Goal: Information Seeking & Learning: Learn about a topic

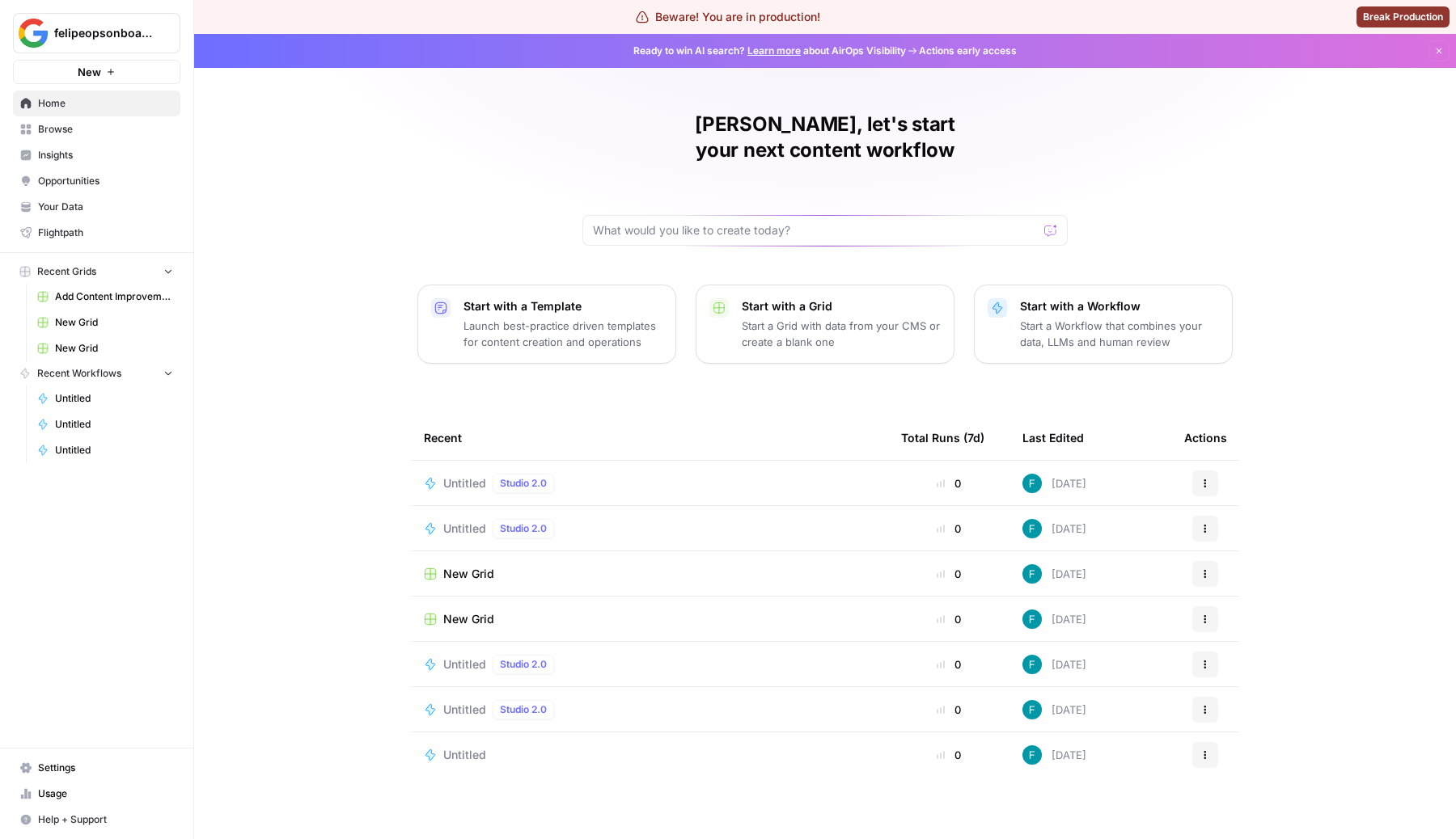
click at [63, 119] on link "Browse" at bounding box center [97, 130] width 167 height 26
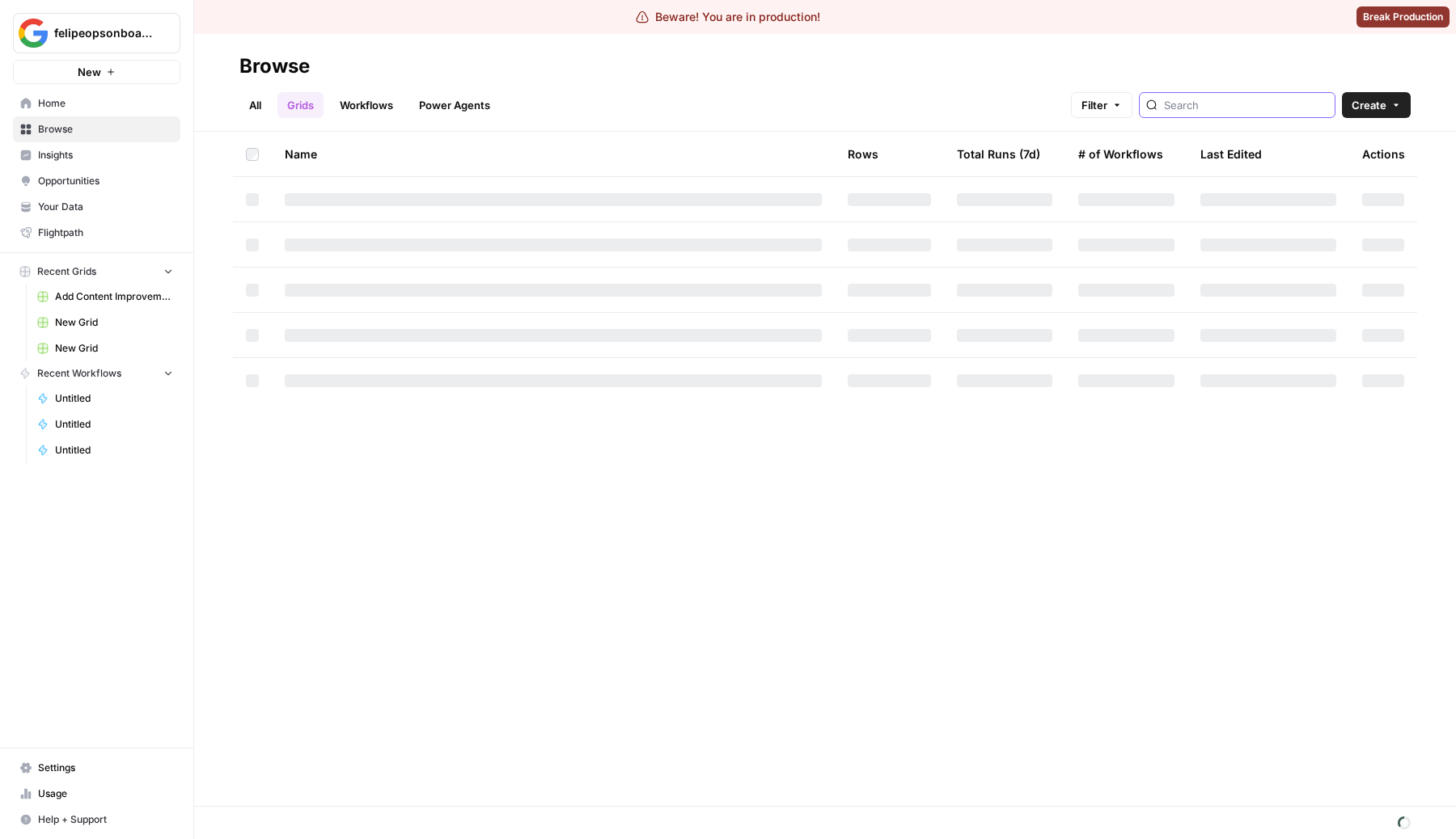
click at [1256, 99] on input "search" at bounding box center [1246, 106] width 165 height 17
click at [258, 103] on link "All" at bounding box center [255, 105] width 31 height 26
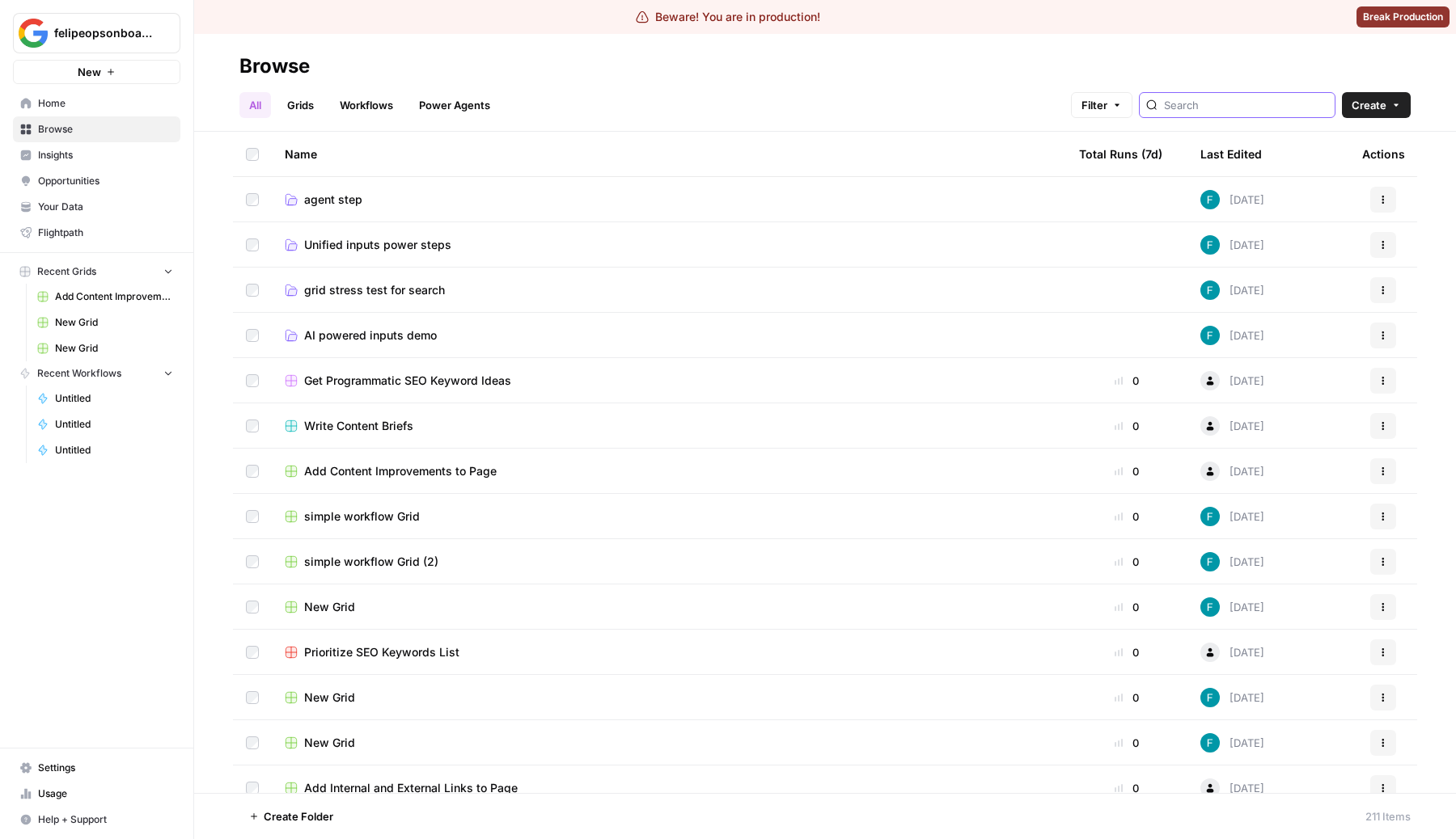
click at [1257, 111] on input "search" at bounding box center [1246, 106] width 165 height 17
type input "asdfasd"
click at [1236, 112] on input "search" at bounding box center [1246, 106] width 165 height 17
click at [339, 104] on link "Workflows" at bounding box center [366, 105] width 73 height 26
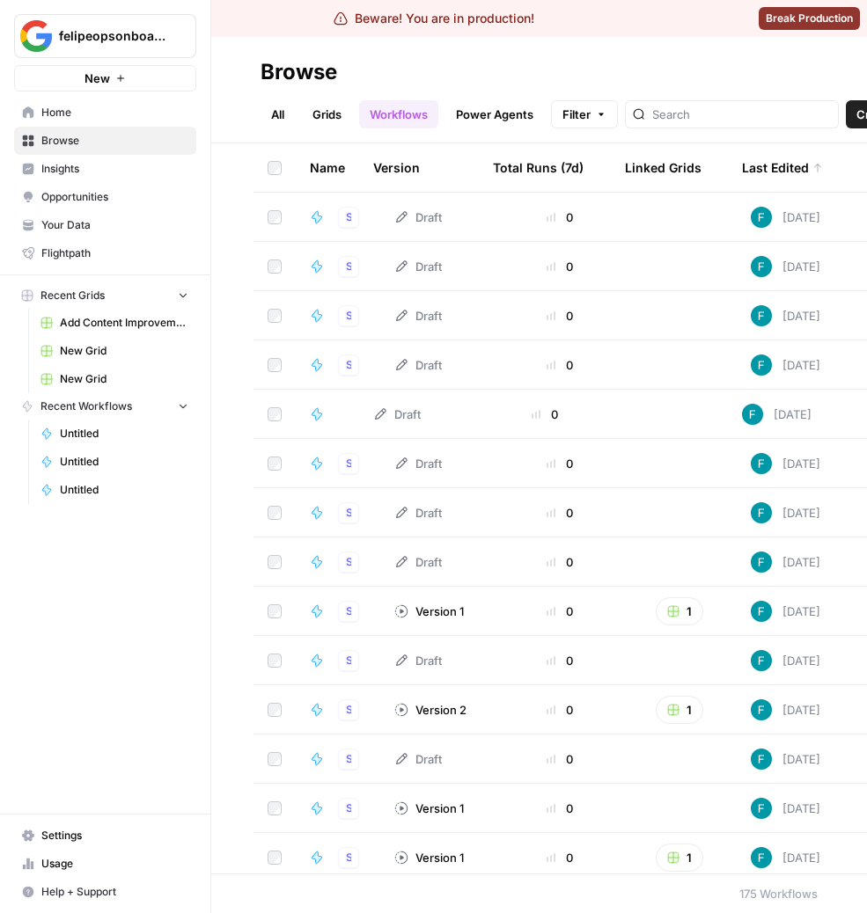
click at [272, 108] on link "All" at bounding box center [277, 114] width 34 height 28
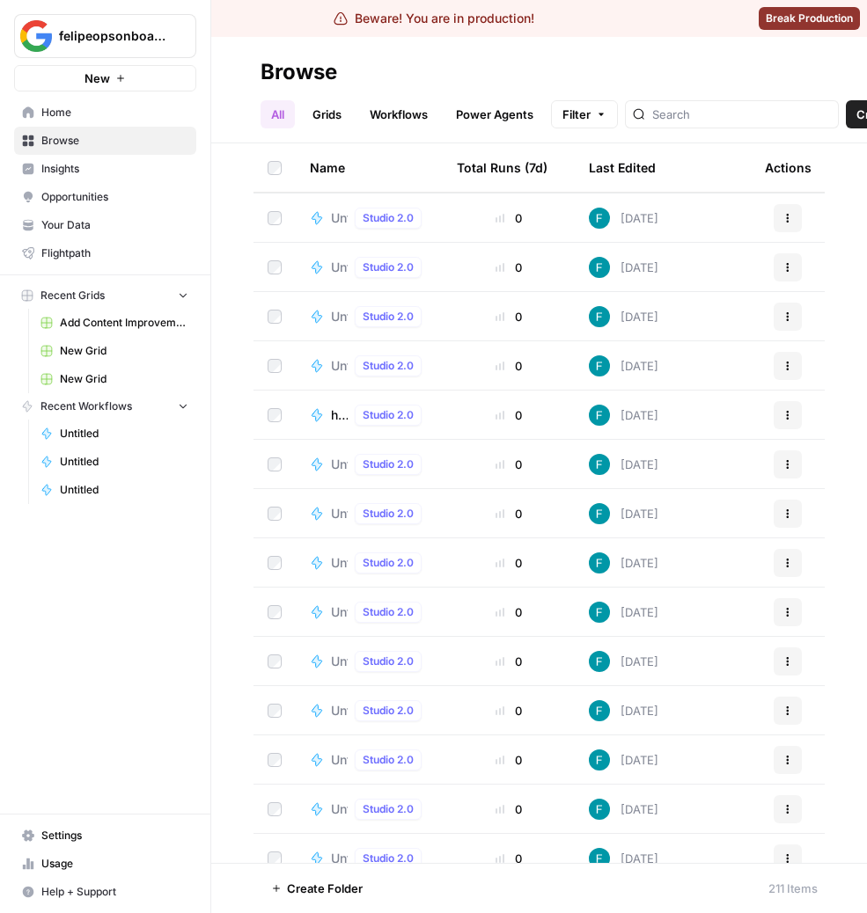
scroll to position [7676, 0]
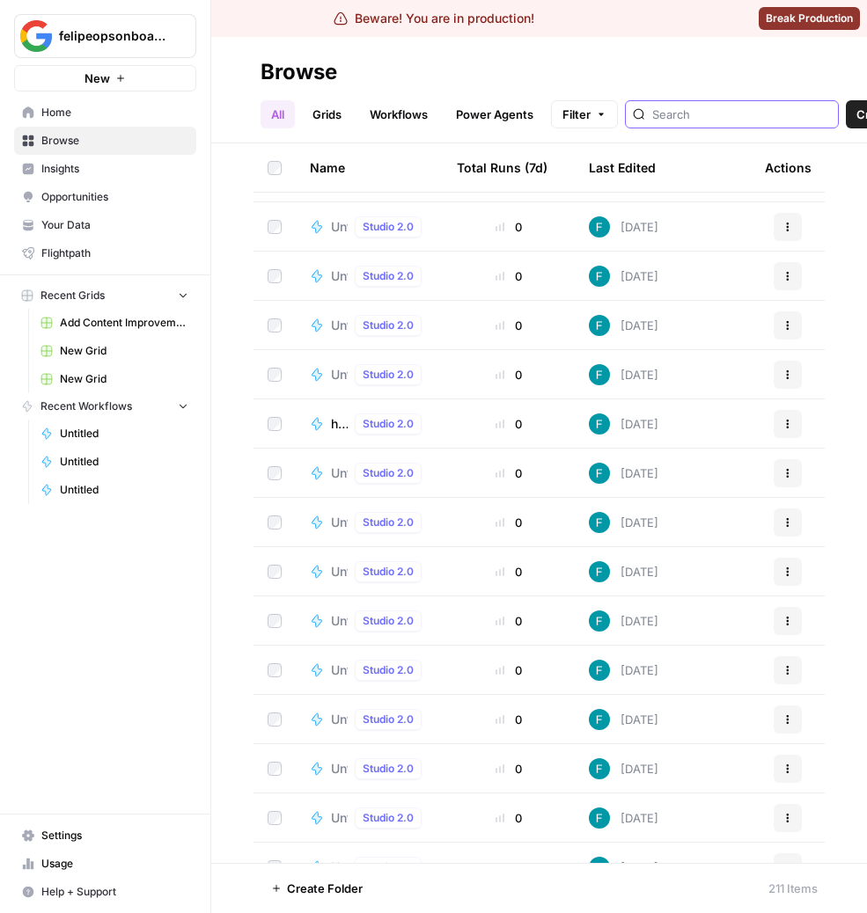
click at [703, 111] on input "search" at bounding box center [741, 115] width 179 height 18
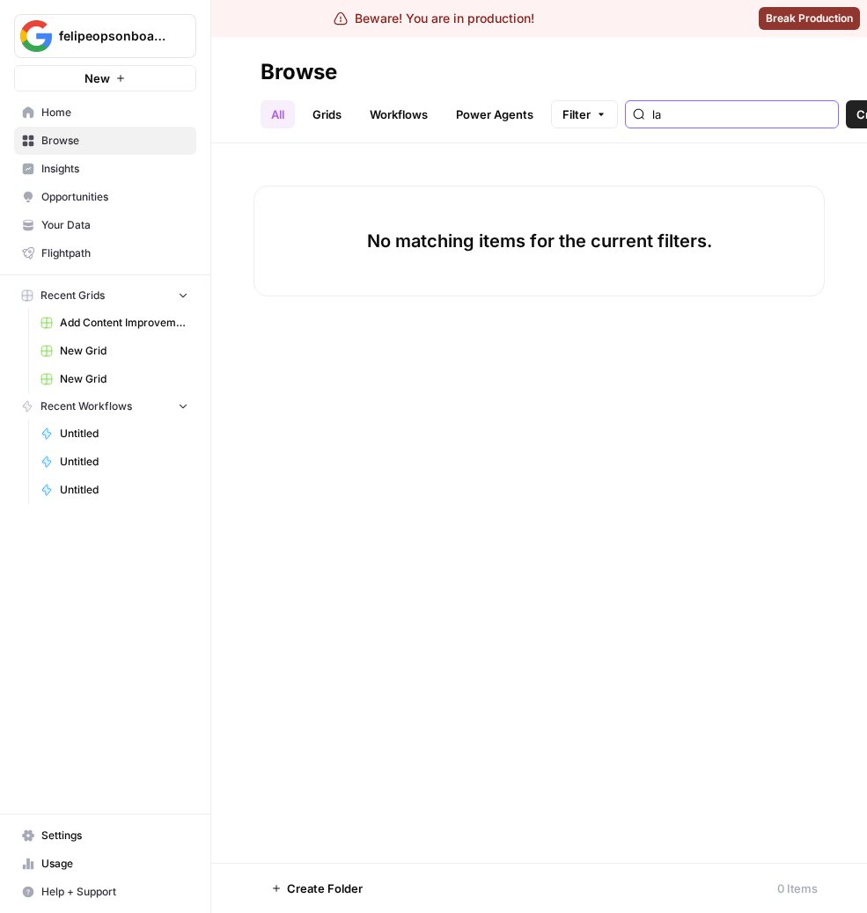
type input "la"
click at [353, 124] on ul "All Grids Workflows Power Agents" at bounding box center [401, 114] width 283 height 28
click at [438, 129] on header "Browse All Grids Workflows Power Agents Filter la Create" at bounding box center [538, 90] width 655 height 106
click at [728, 115] on input "la" at bounding box center [741, 115] width 179 height 18
click at [774, 112] on input "la" at bounding box center [741, 115] width 179 height 18
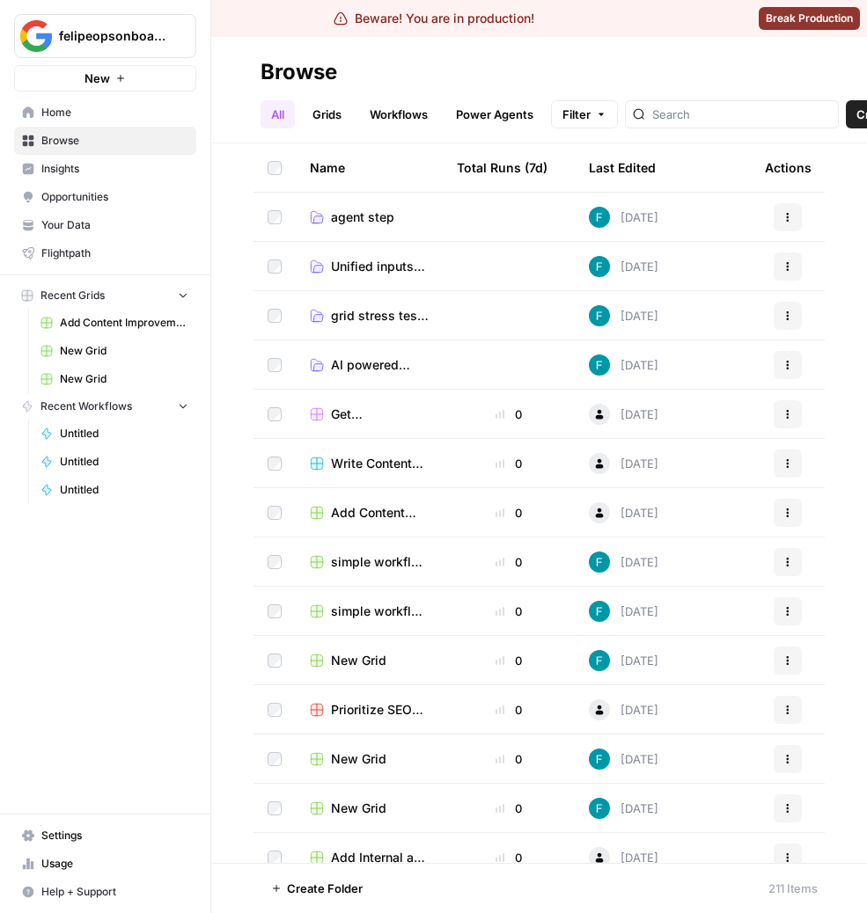
click at [419, 92] on div "All Grids Workflows Power Agents Filter Create" at bounding box center [538, 107] width 557 height 42
click at [411, 111] on link "Workflows" at bounding box center [398, 114] width 79 height 28
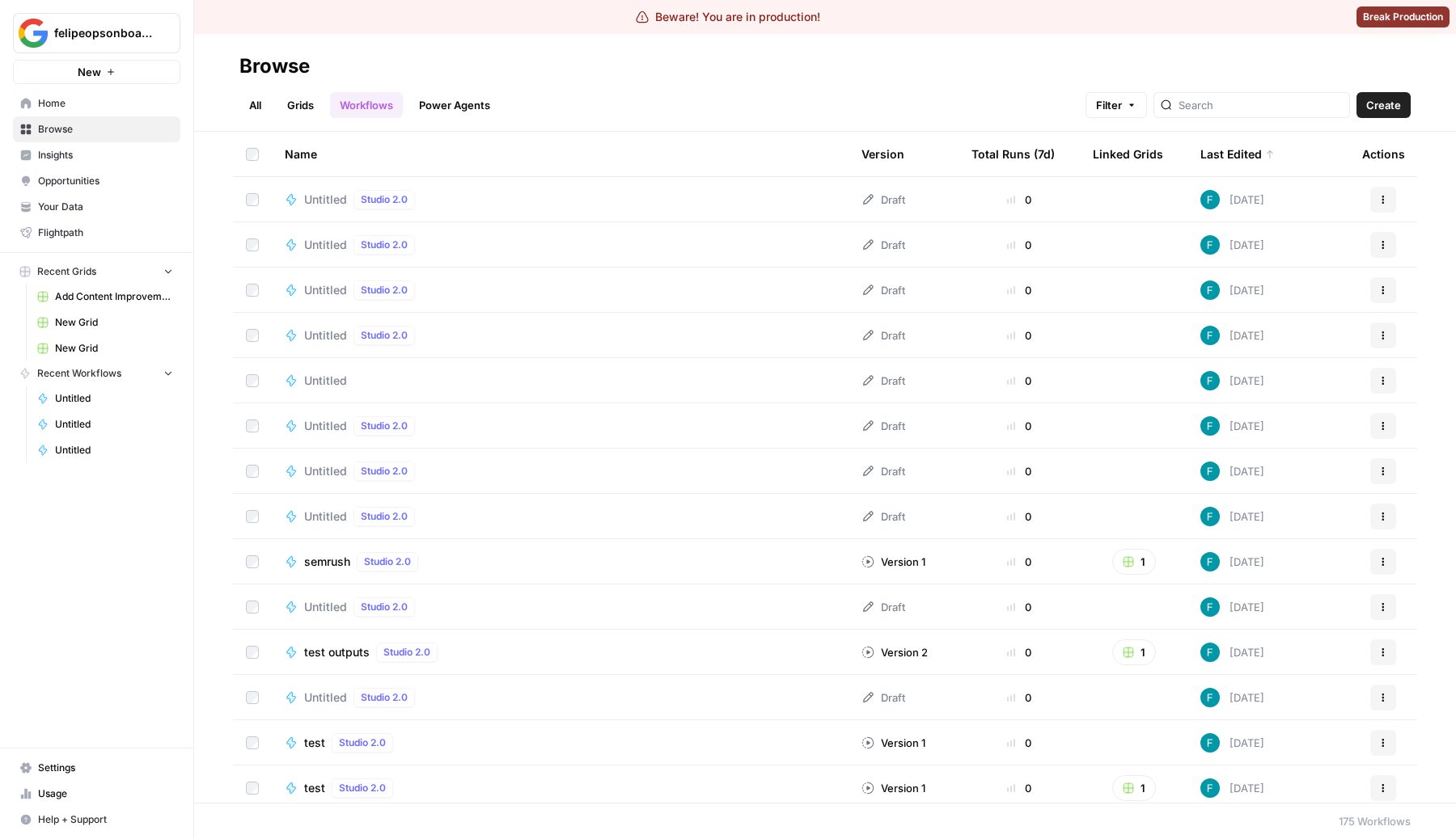
click at [1041, 146] on div "Total Runs (7d)" at bounding box center [1013, 153] width 84 height 44
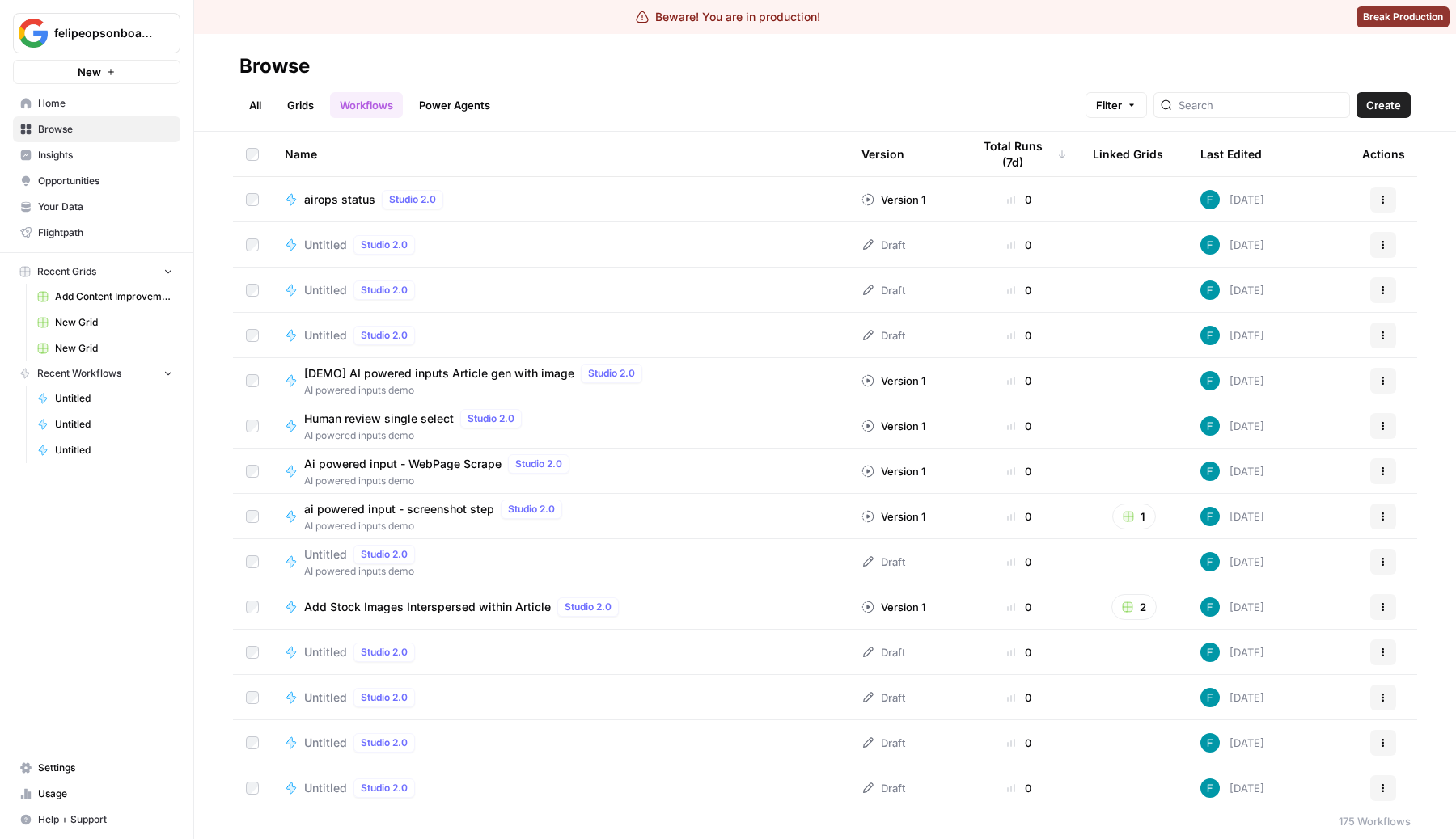
click at [1126, 158] on div "Linked Grids" at bounding box center [1128, 153] width 71 height 44
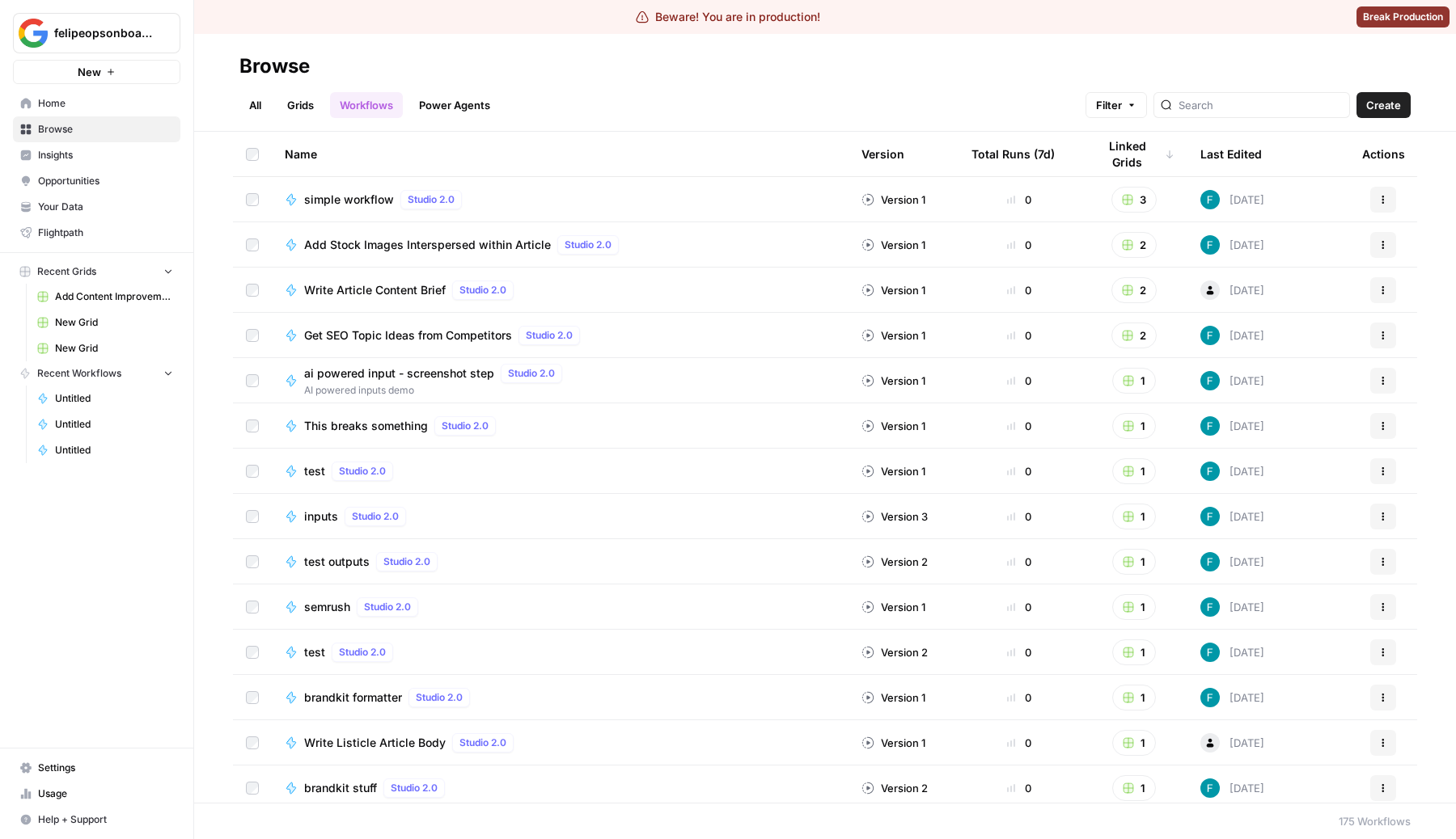
click at [1017, 142] on div "Total Runs (7d)" at bounding box center [1013, 153] width 84 height 44
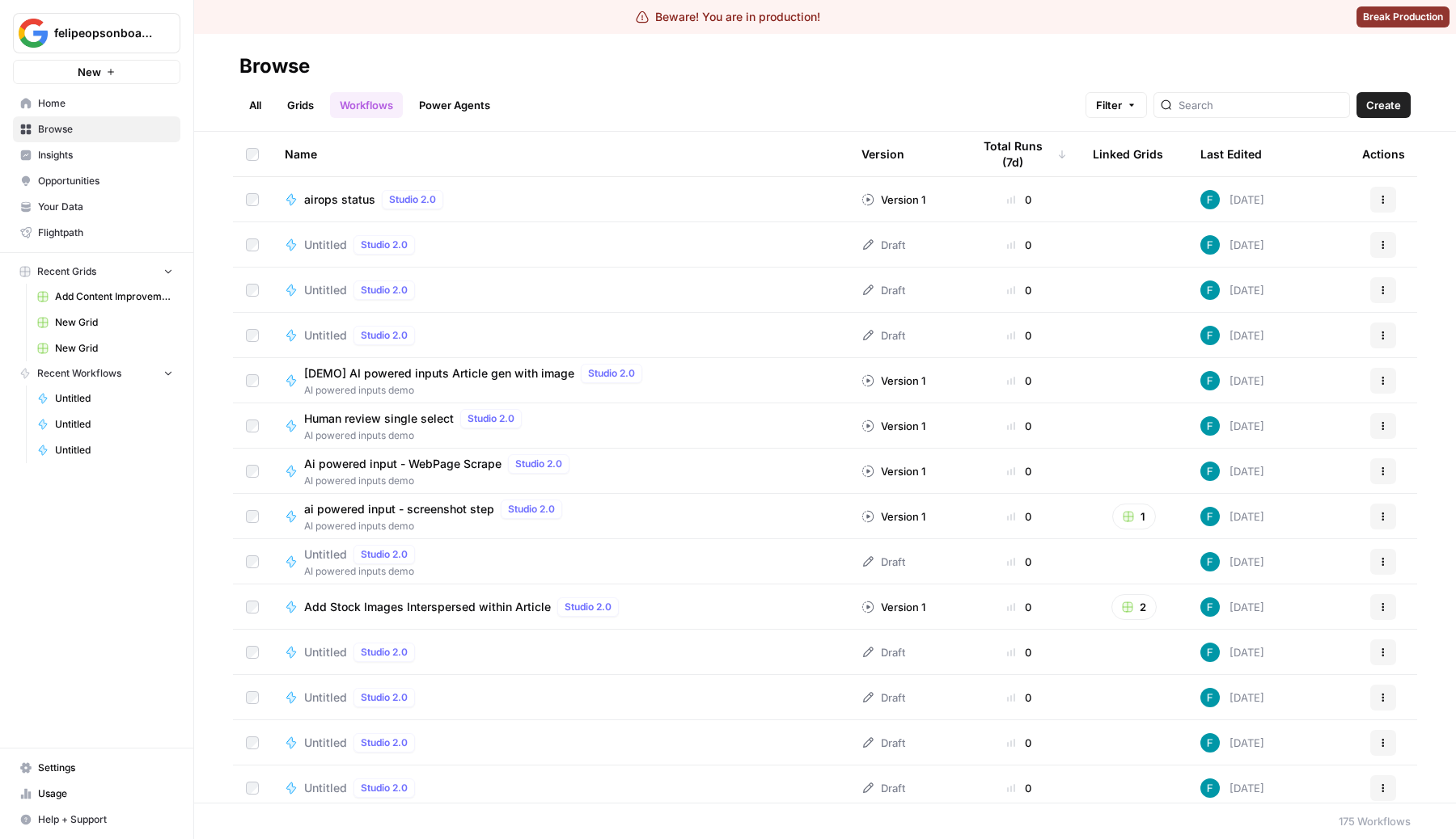
click at [1017, 142] on div "Total Runs (7d)" at bounding box center [1019, 153] width 96 height 44
click at [1017, 142] on div "Total Runs (7d)" at bounding box center [1013, 153] width 84 height 44
click at [1017, 142] on div "Total Runs (7d)" at bounding box center [1019, 153] width 96 height 44
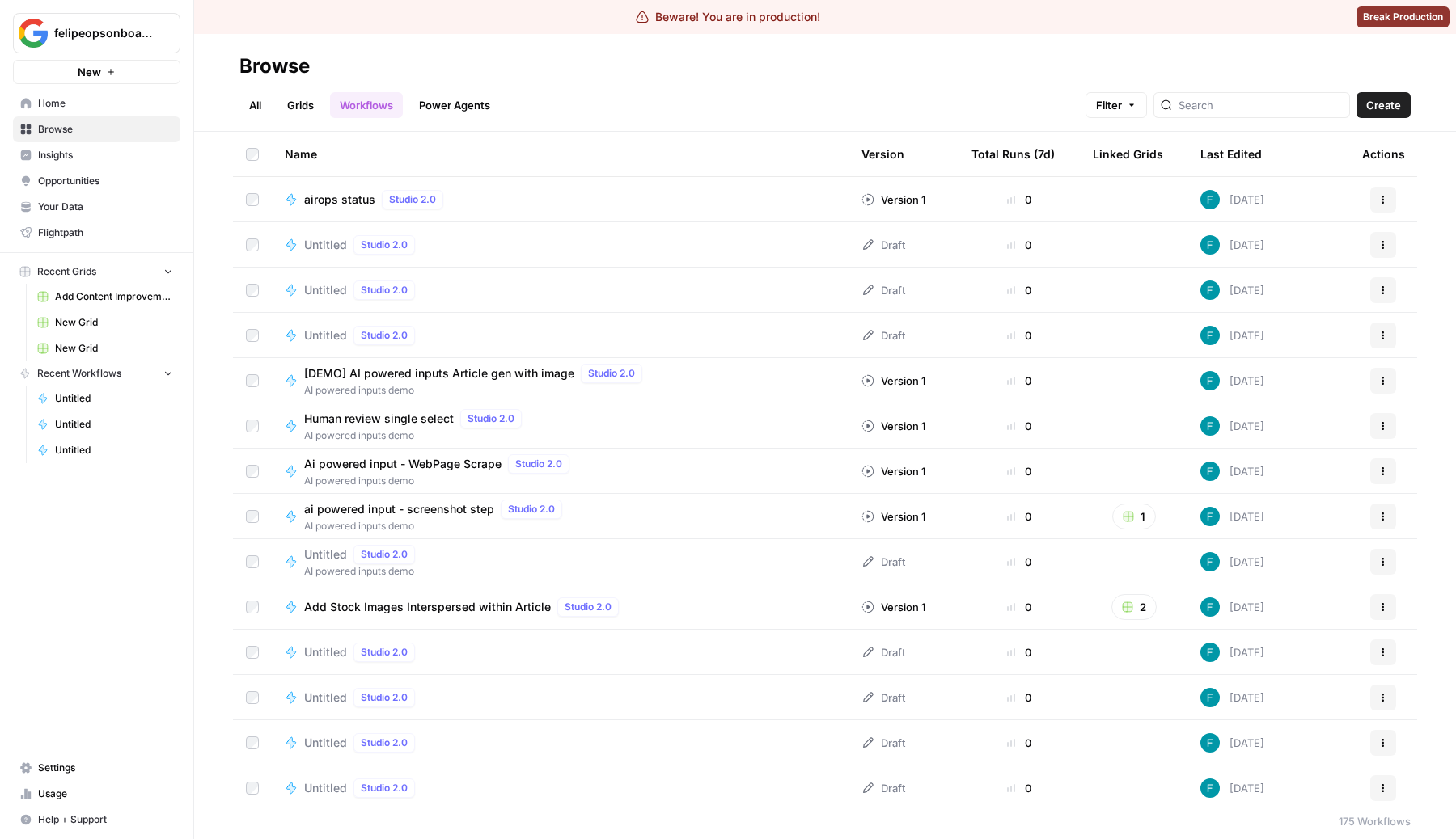
click at [1021, 154] on div "Total Runs (7d)" at bounding box center [1013, 153] width 84 height 44
click at [1021, 154] on div "Total Runs (7d)" at bounding box center [1019, 153] width 96 height 44
click at [142, 37] on span "felipeopsonboarding" at bounding box center [103, 33] width 97 height 17
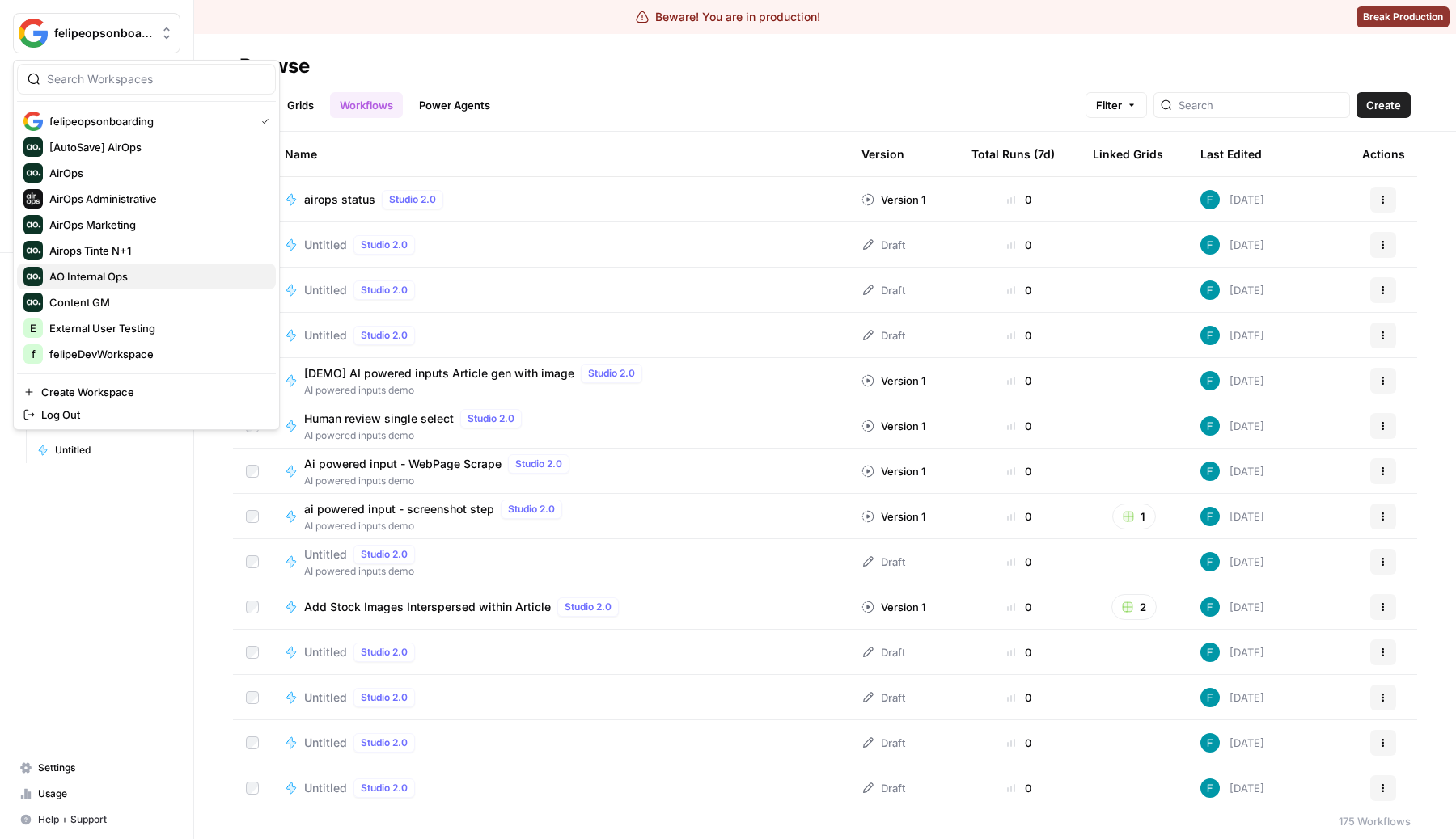
click at [121, 270] on span "AO Internal Ops" at bounding box center [156, 277] width 213 height 17
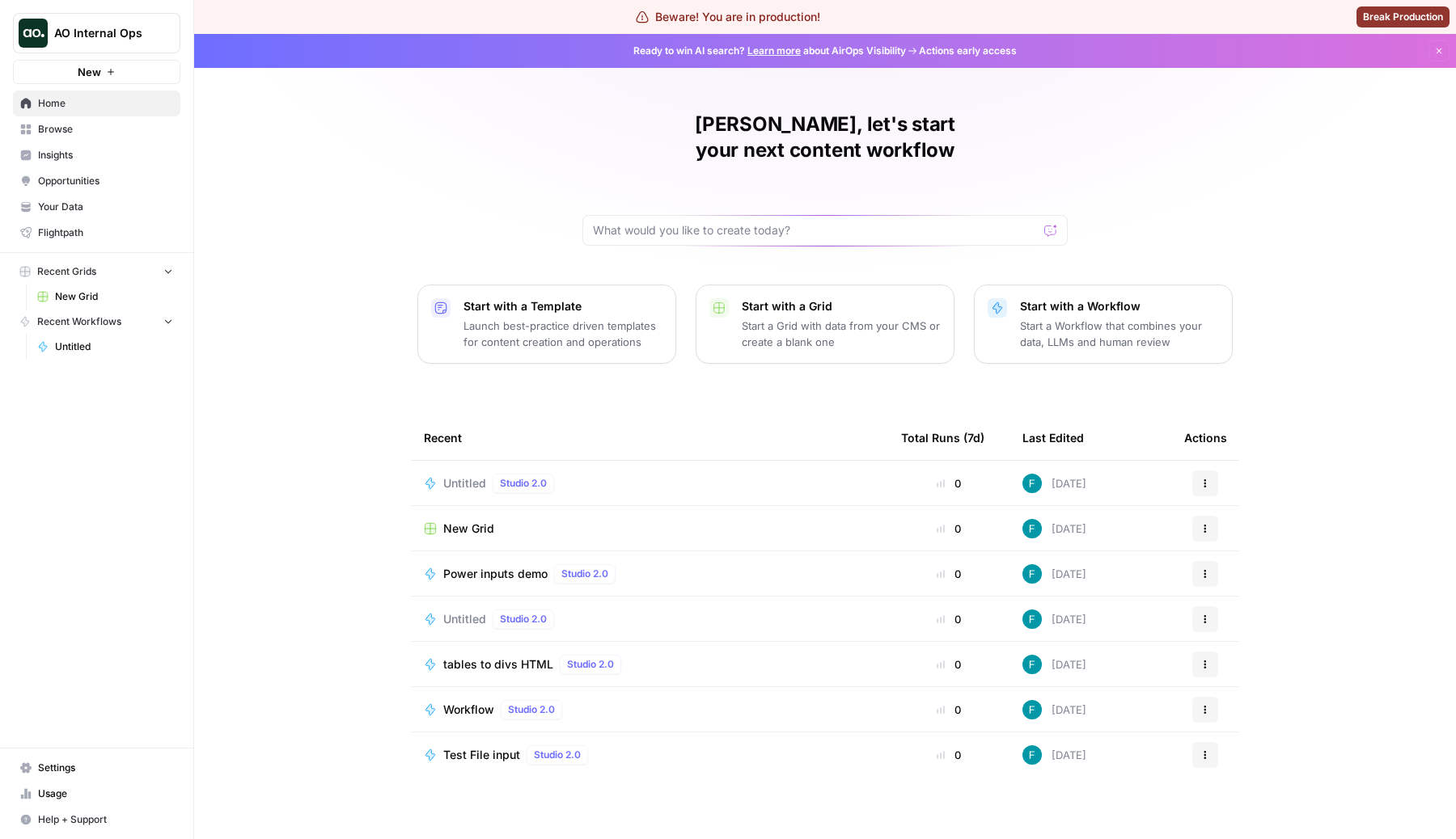
click at [71, 126] on span "Browse" at bounding box center [105, 130] width 135 height 15
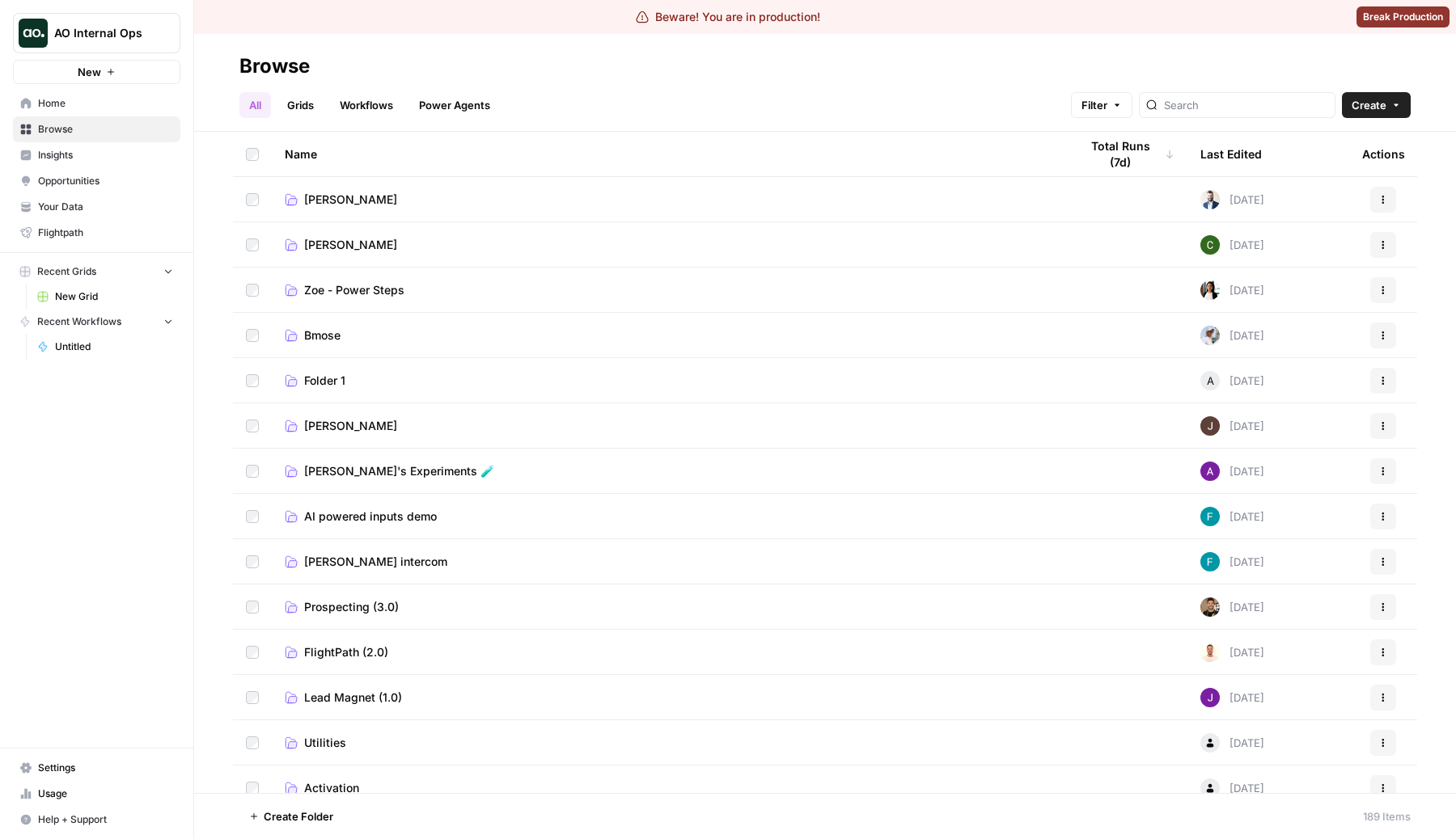
click at [392, 101] on link "Workflows" at bounding box center [366, 105] width 73 height 26
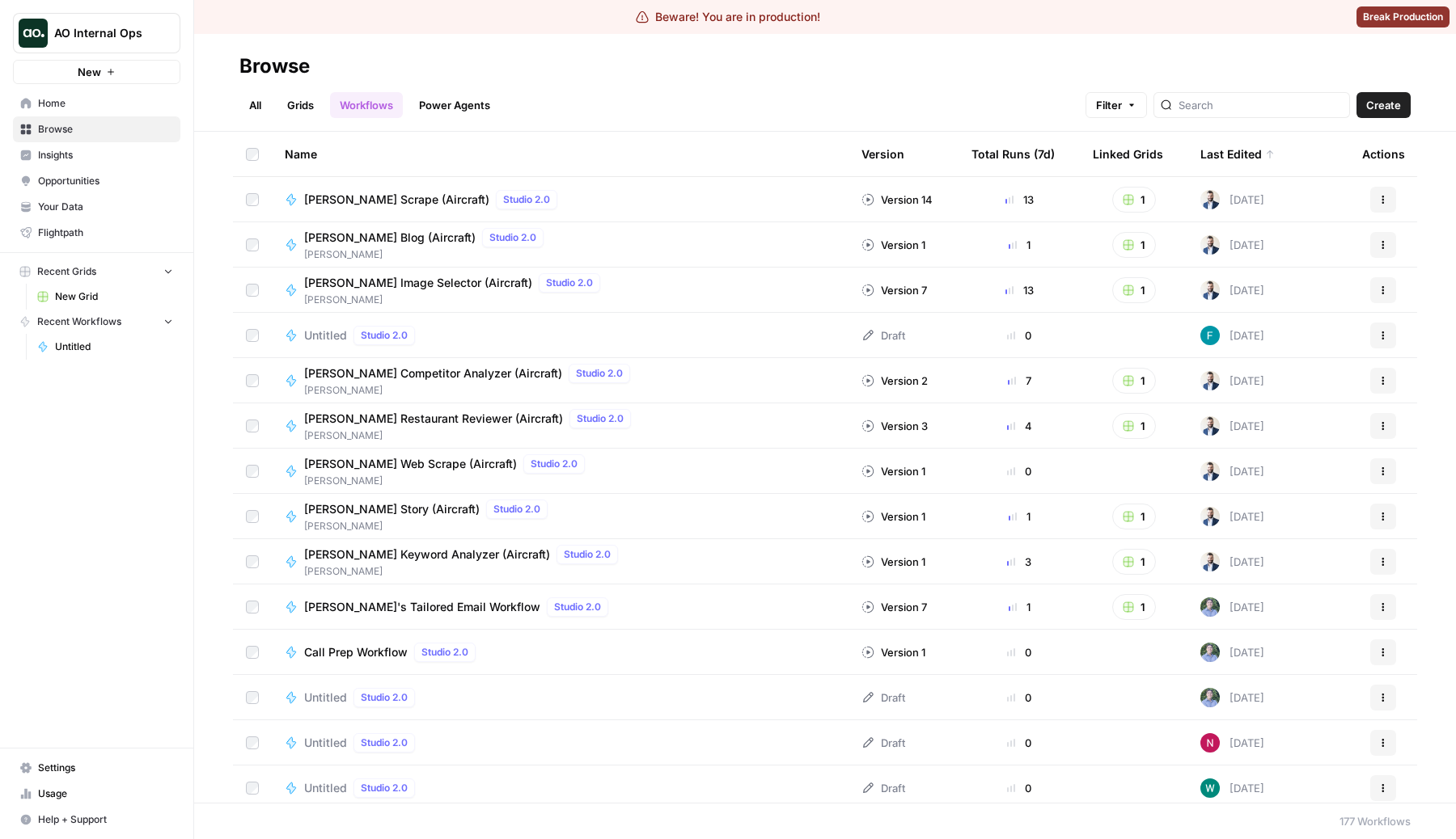
click at [1025, 142] on div "Total Runs (7d)" at bounding box center [1013, 153] width 84 height 44
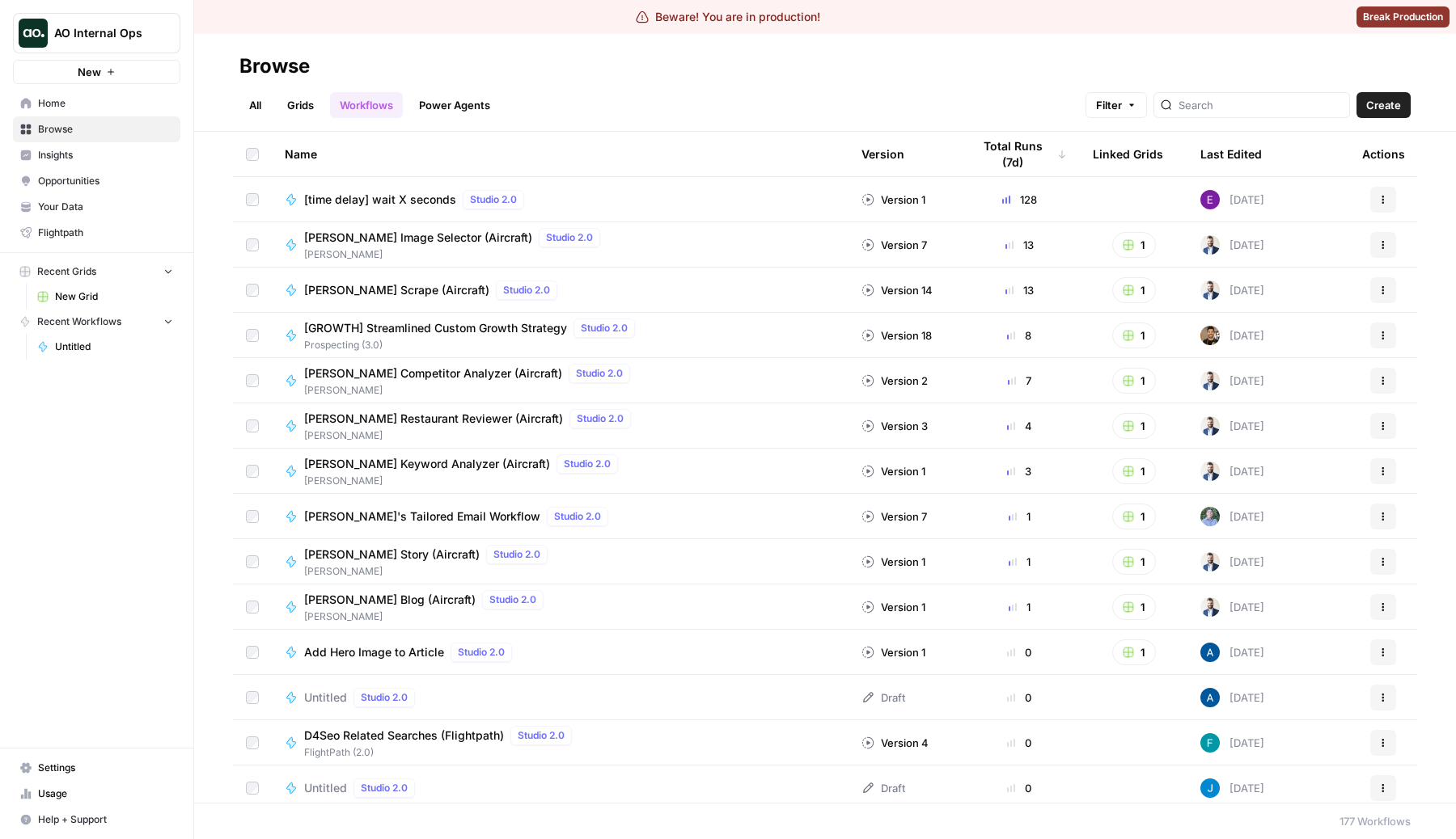
click at [1025, 142] on div "Total Runs (7d)" at bounding box center [1019, 153] width 96 height 44
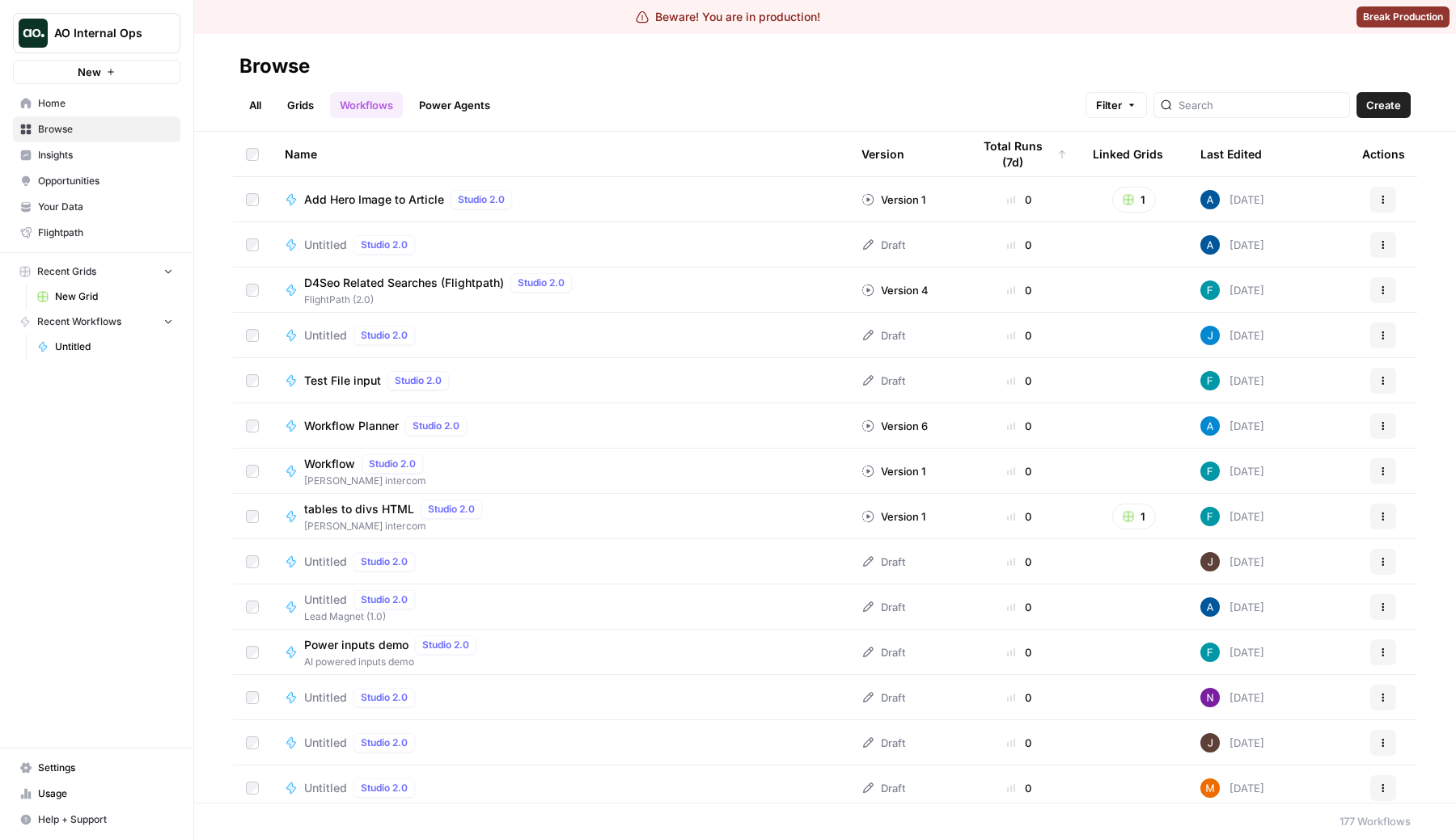
click at [1025, 142] on div "Total Runs (7d)" at bounding box center [1019, 153] width 96 height 44
click at [1025, 142] on div "Total Runs (7d)" at bounding box center [1013, 153] width 84 height 44
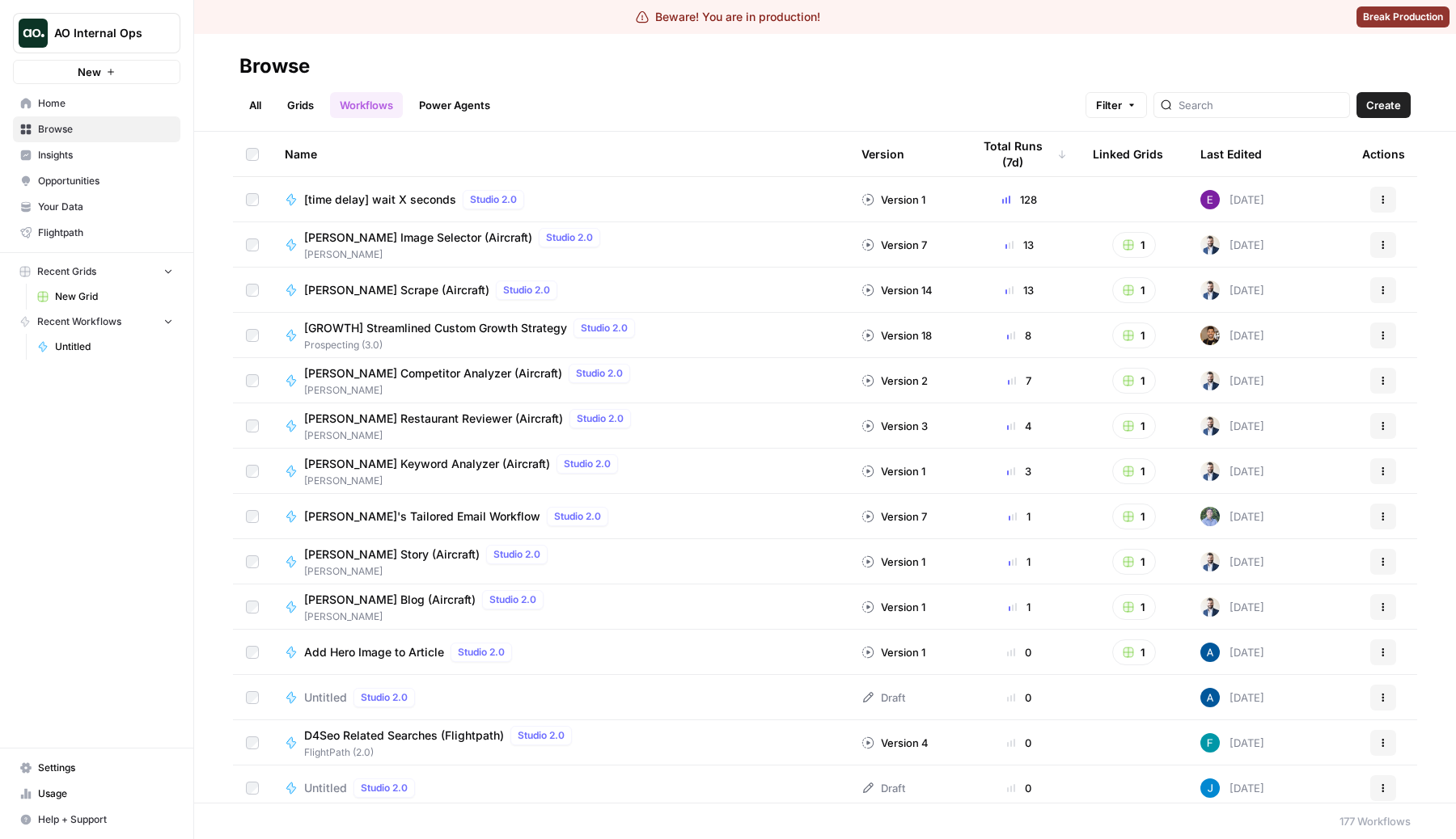
click at [1025, 142] on div "Total Runs (7d)" at bounding box center [1019, 153] width 96 height 44
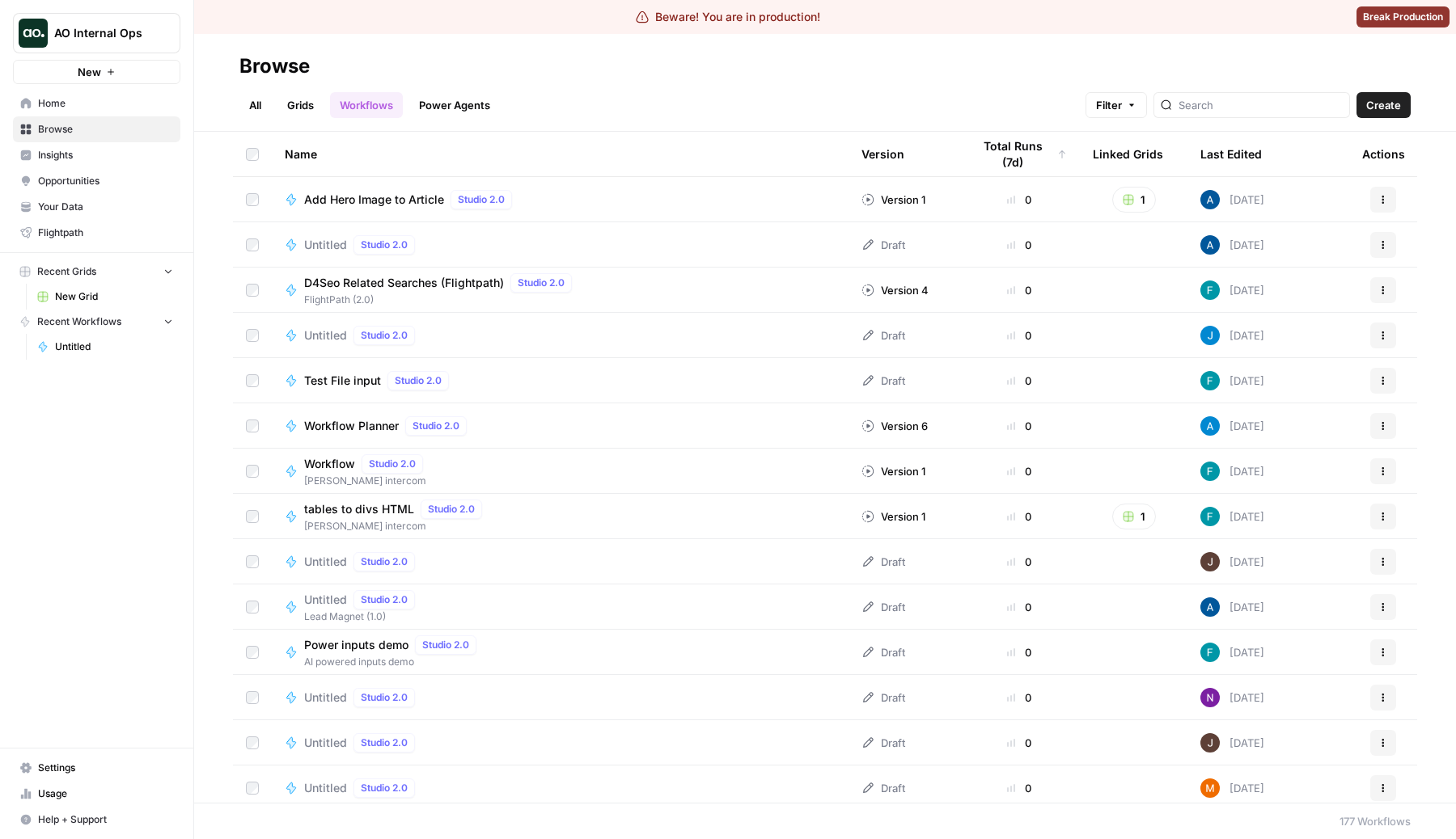
click at [1019, 147] on div "Total Runs (7d)" at bounding box center [1019, 153] width 96 height 44
click at [1019, 147] on div "Total Runs (7d)" at bounding box center [1013, 153] width 84 height 44
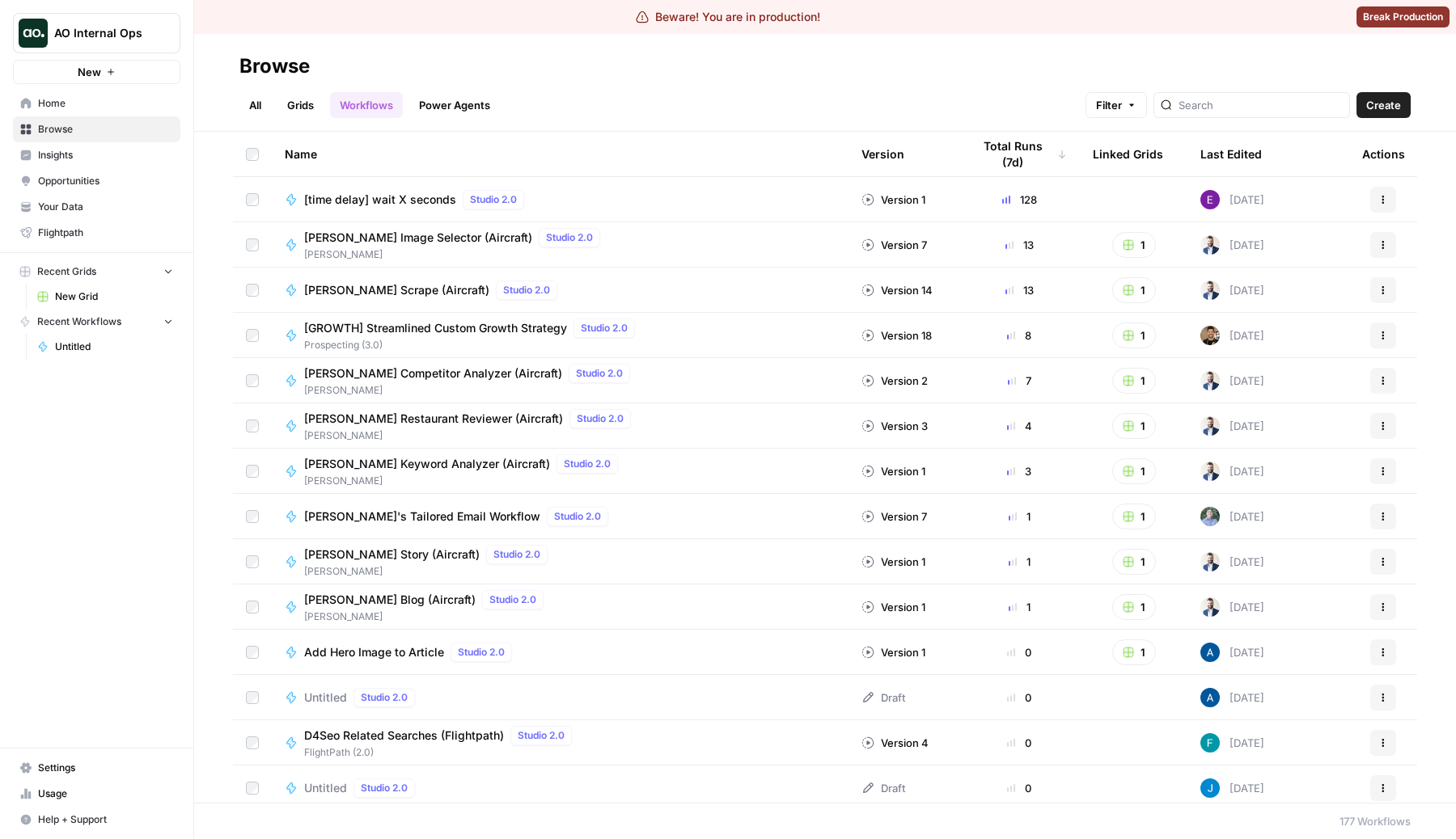
click at [994, 83] on div "All Grids Workflows Power Agents Filter Create" at bounding box center [825, 98] width 1171 height 39
click at [297, 94] on link "Grids" at bounding box center [301, 105] width 46 height 26
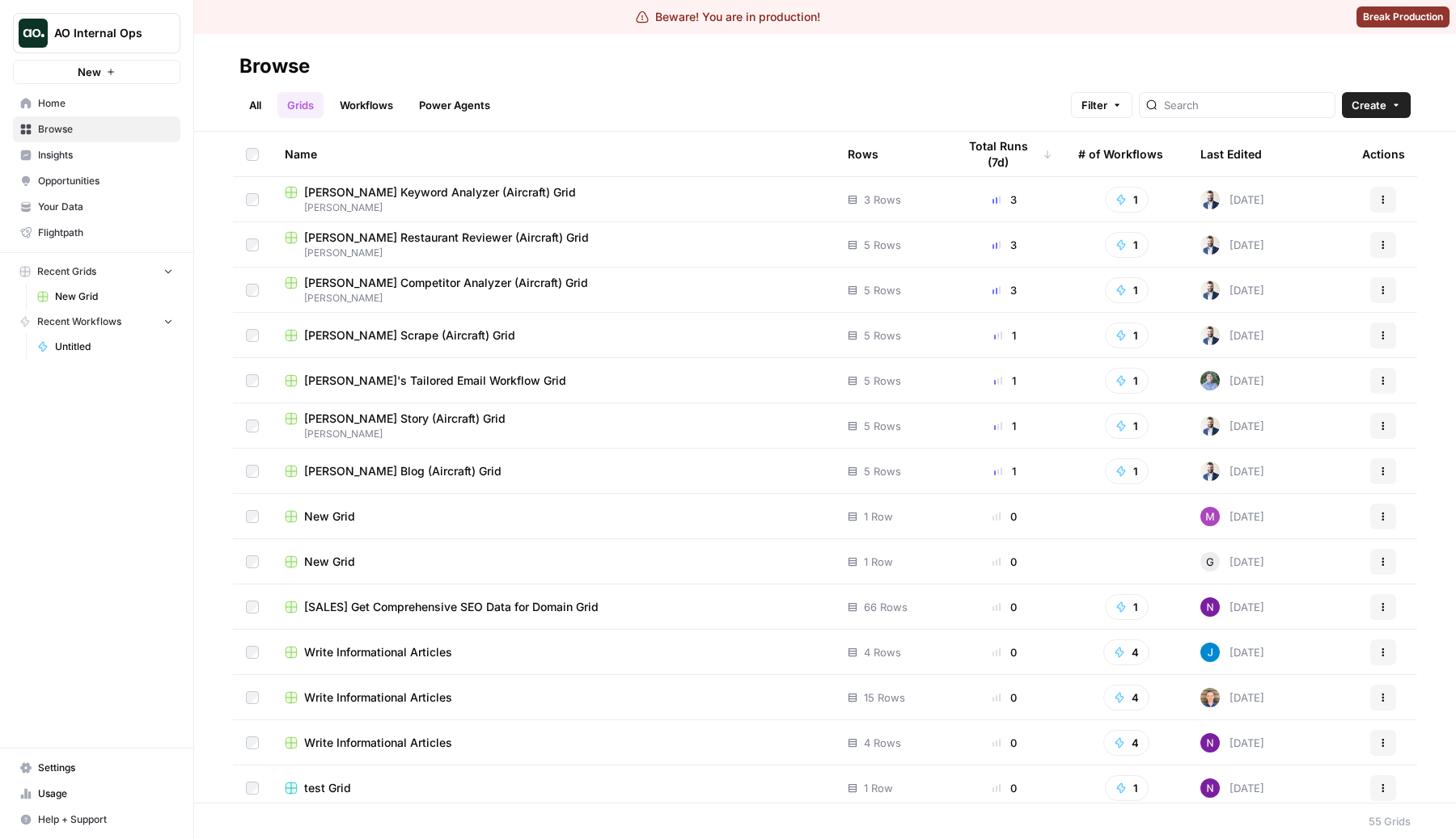
scroll to position [60, 0]
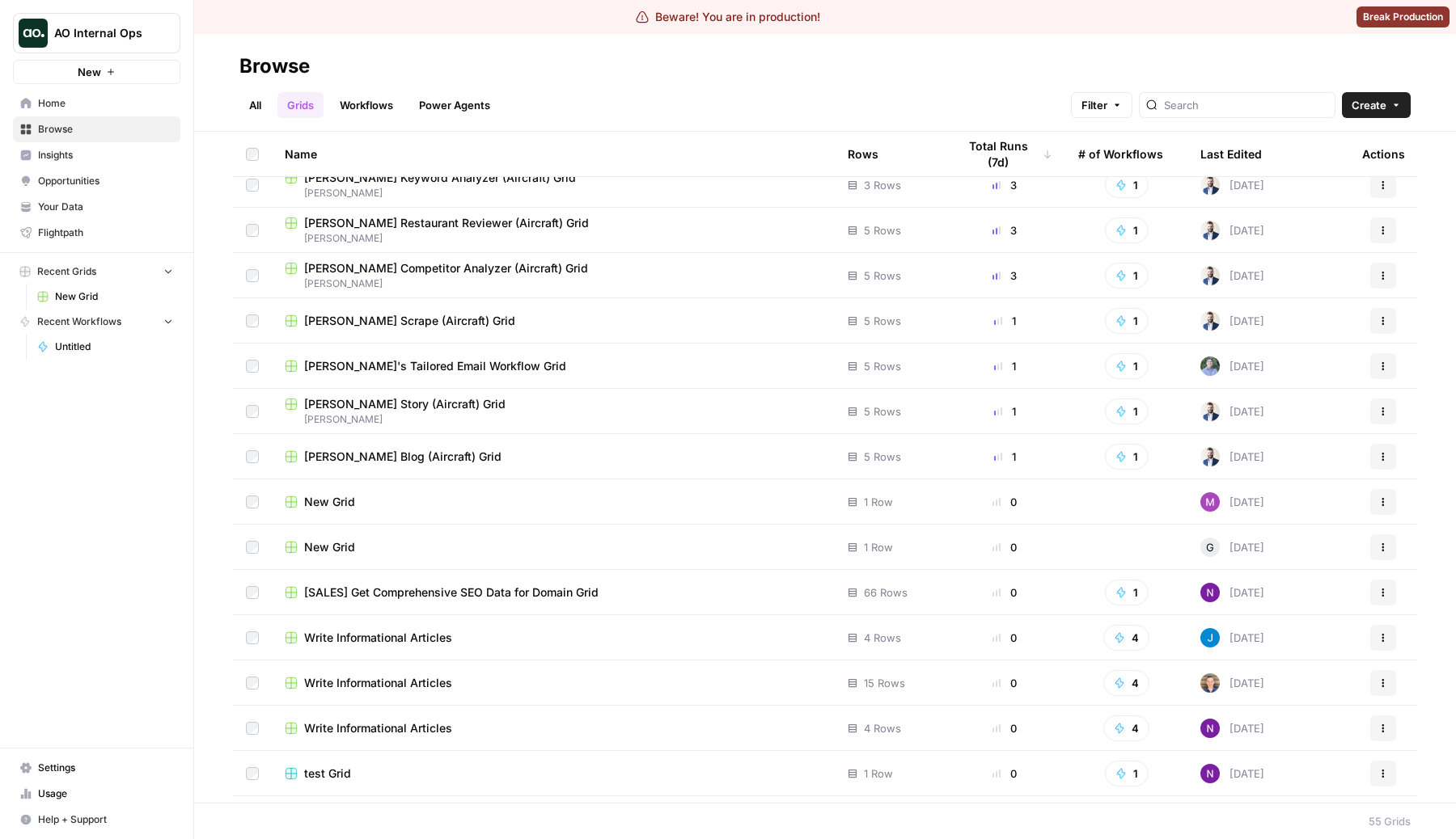
click at [1126, 686] on button "4" at bounding box center [1126, 683] width 46 height 26
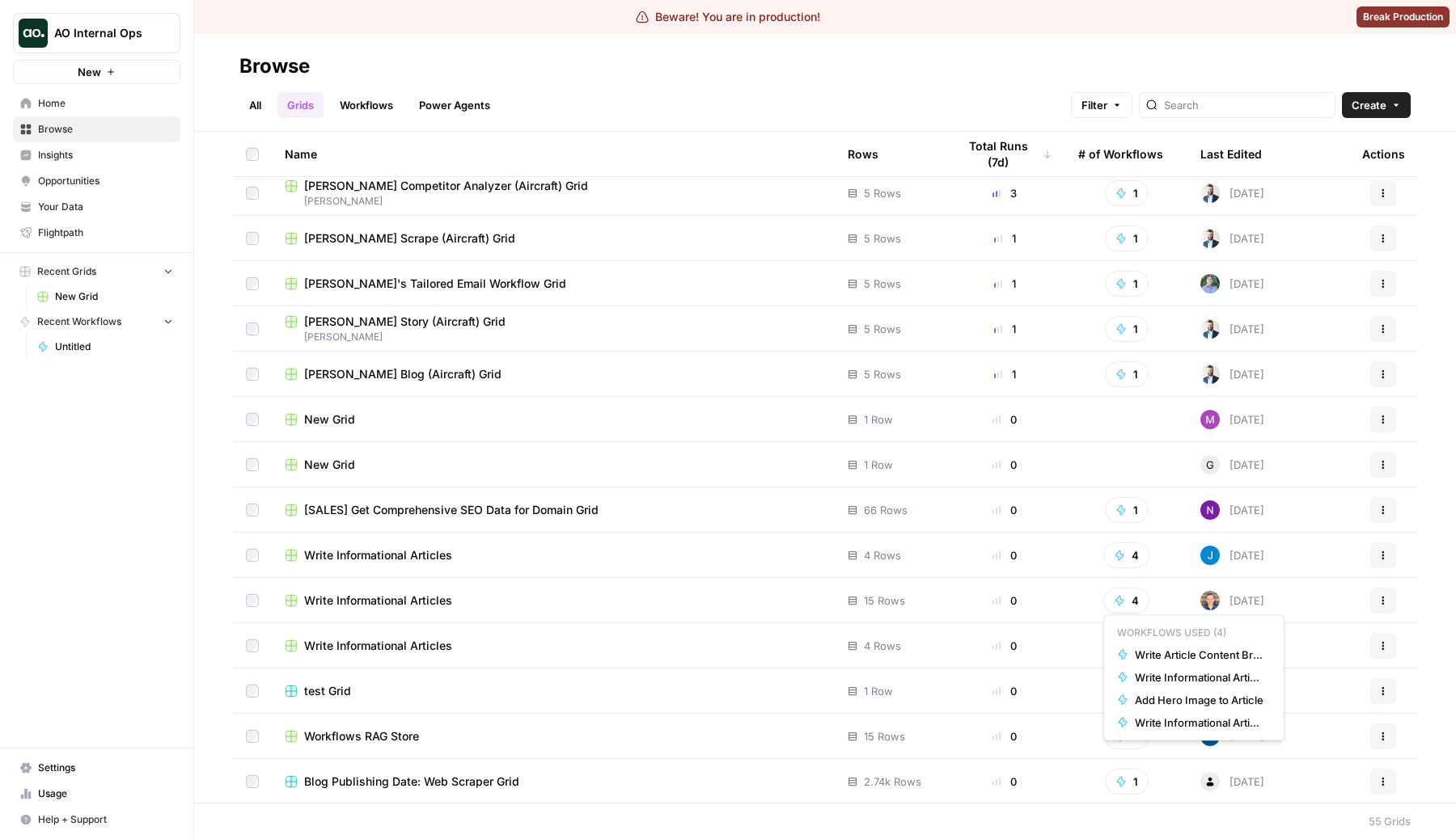
scroll to position [157, 0]
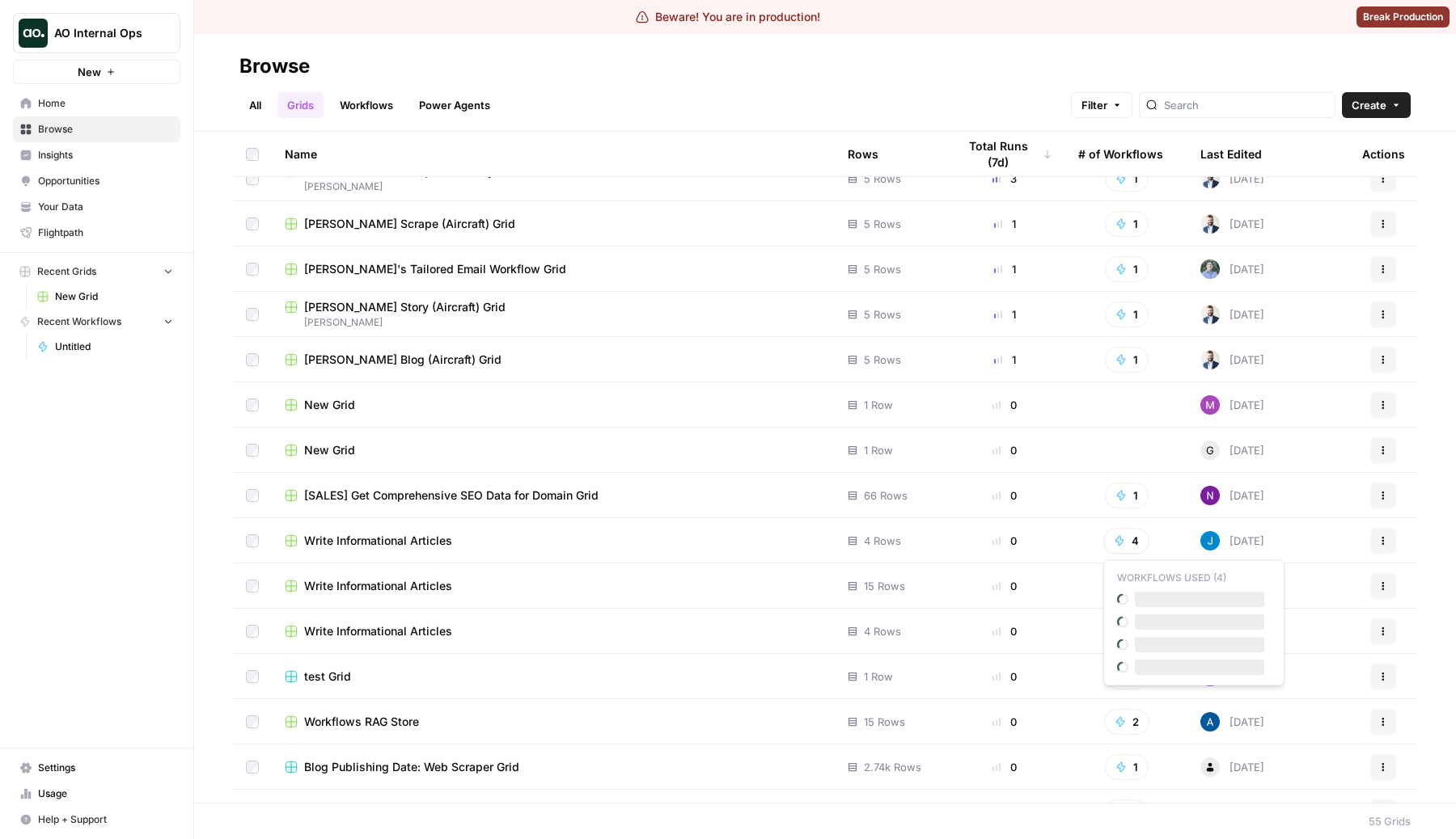
click at [1129, 550] on button "4" at bounding box center [1126, 540] width 46 height 26
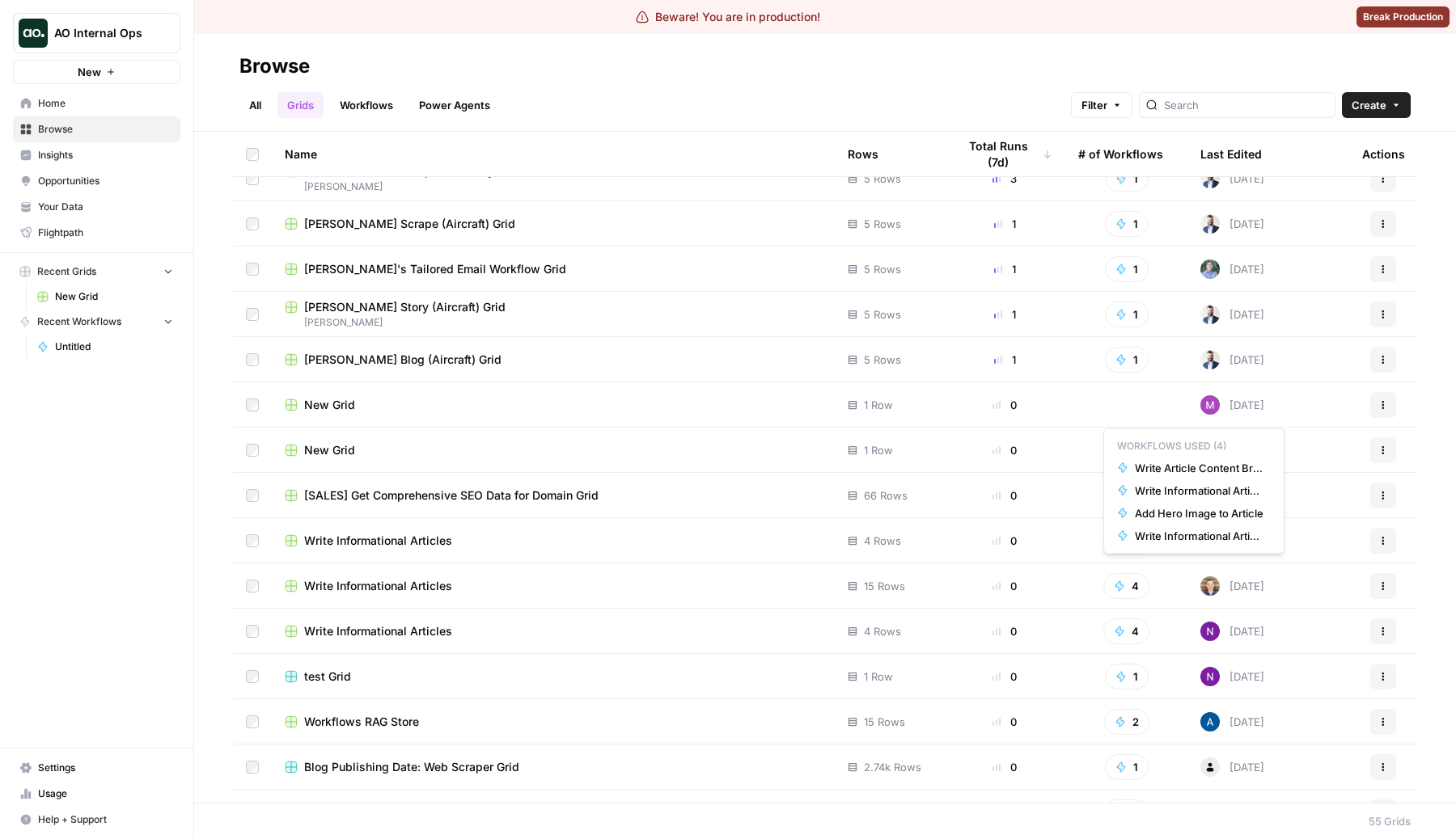
scroll to position [326, 0]
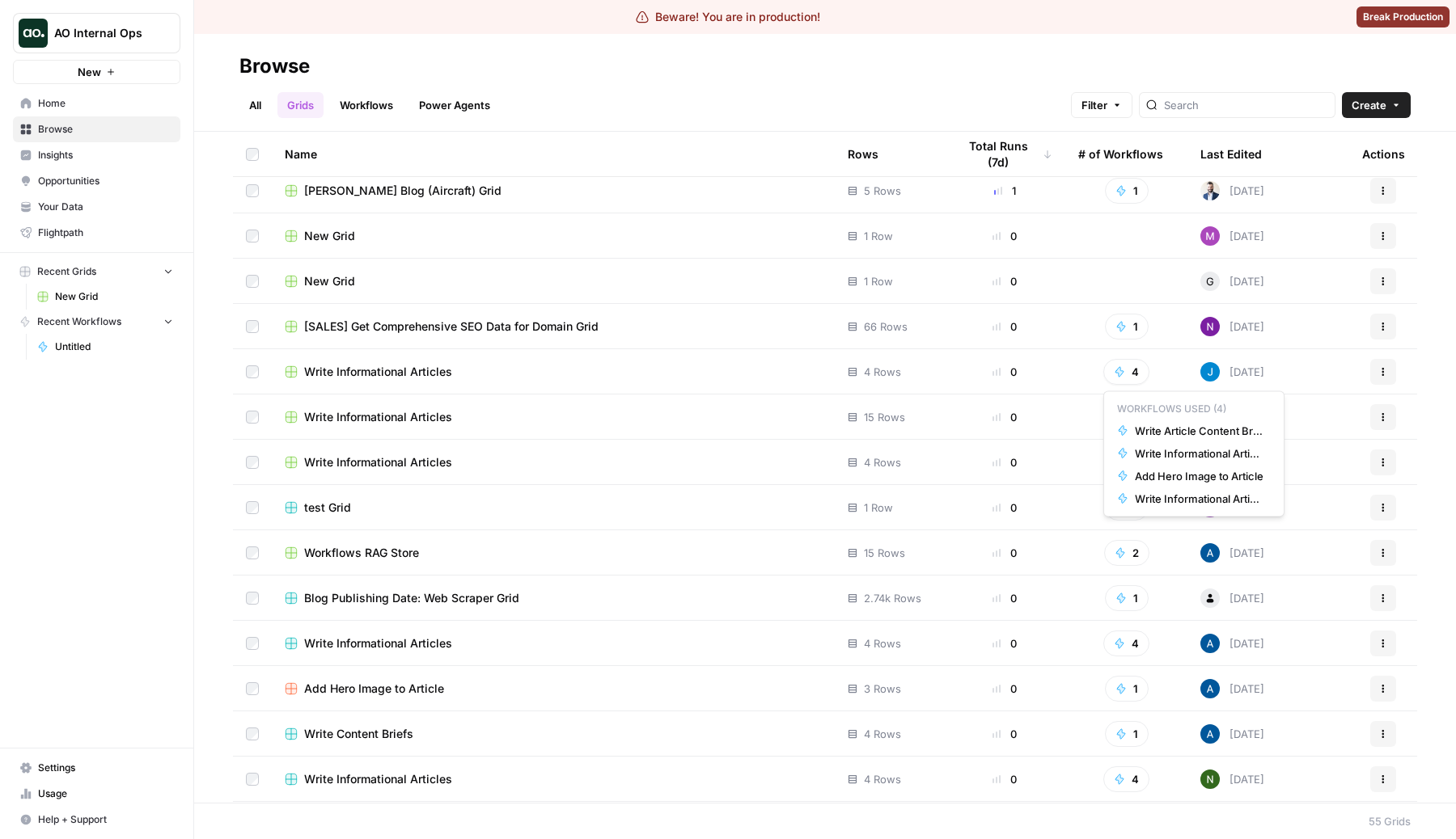
click at [1131, 637] on button "4" at bounding box center [1126, 643] width 46 height 26
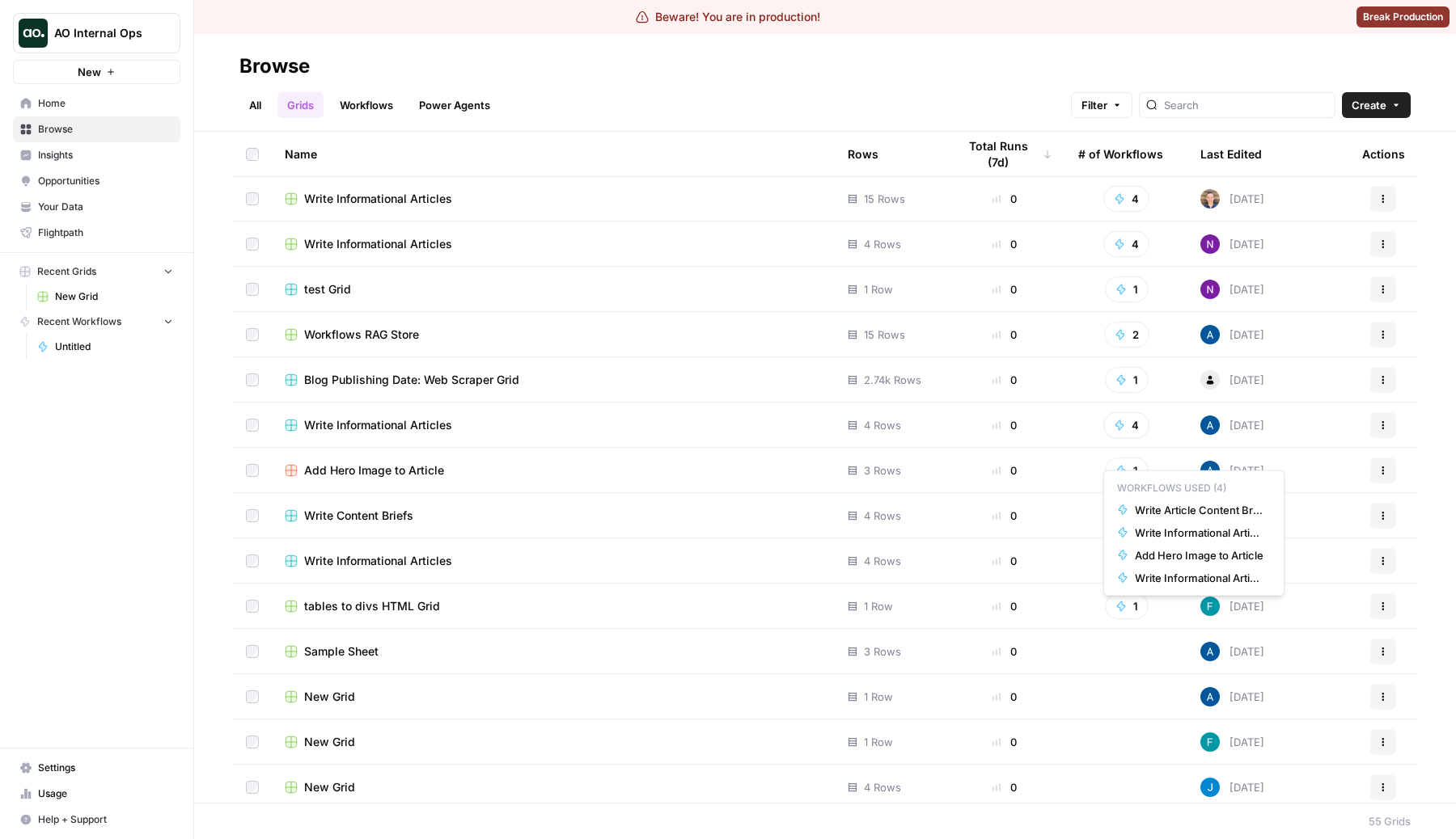
scroll to position [546, 0]
click at [1132, 422] on button "4" at bounding box center [1126, 424] width 46 height 26
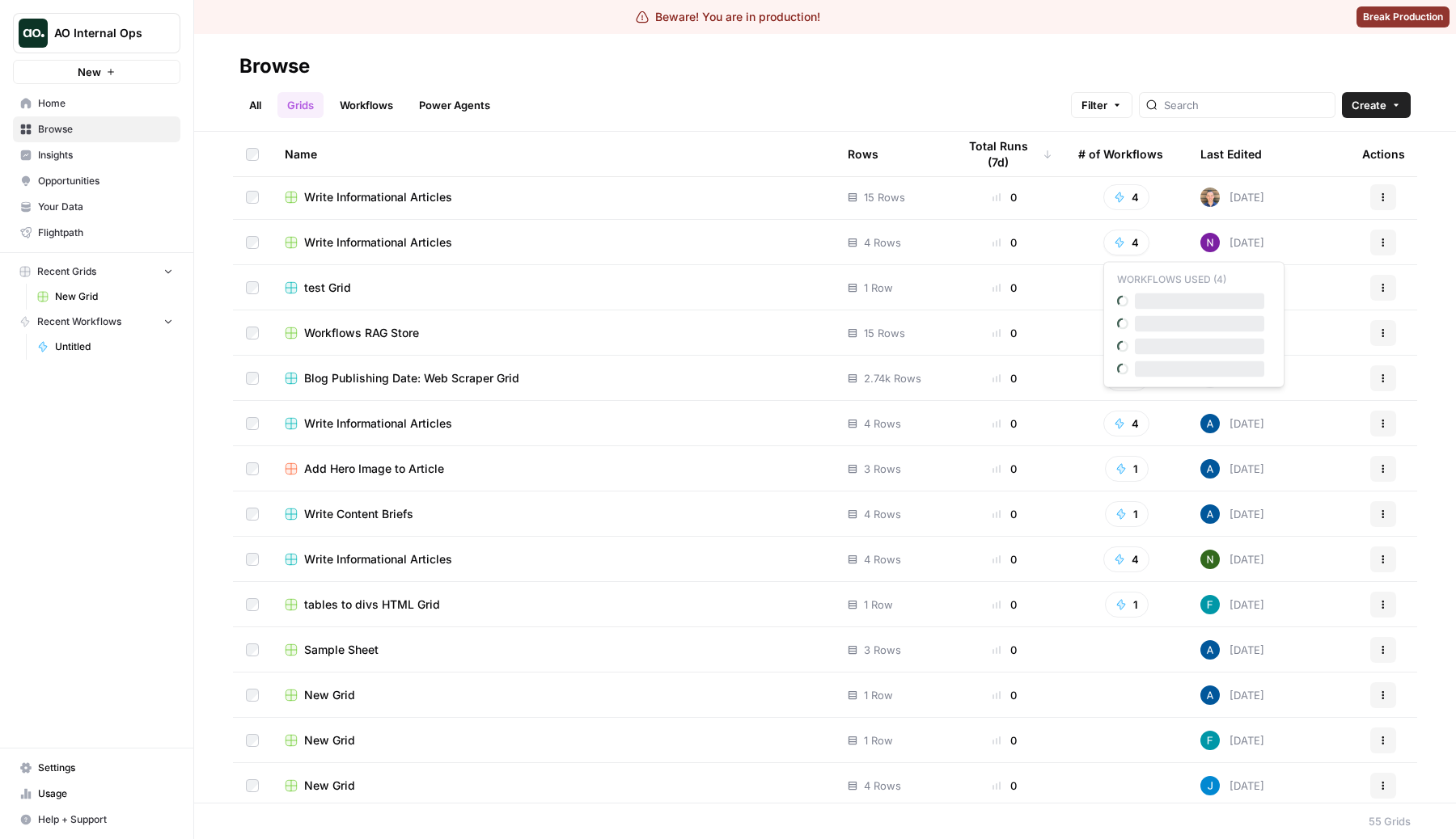
click at [1125, 239] on button "4" at bounding box center [1126, 243] width 46 height 26
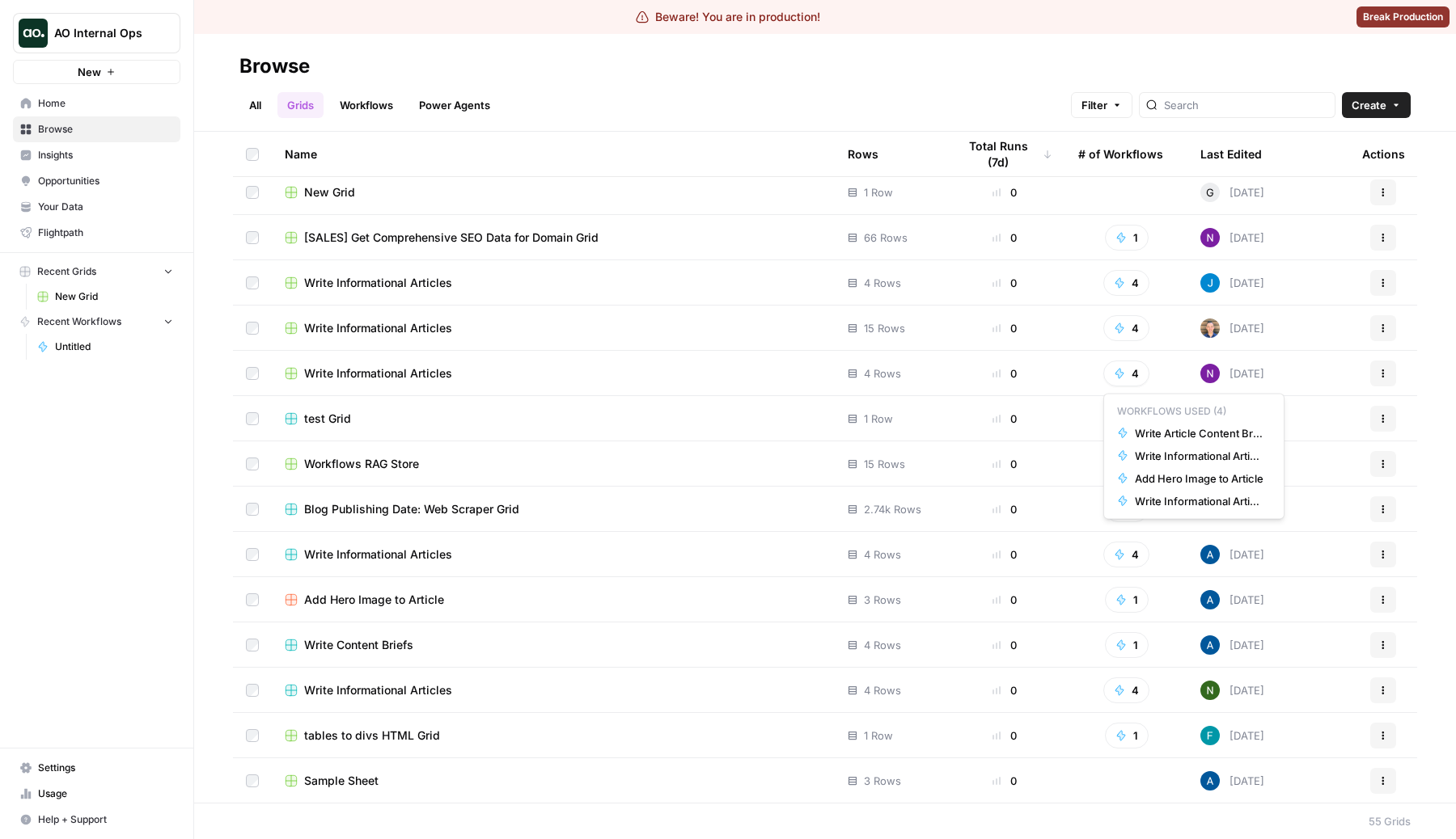
scroll to position [414, 0]
click at [1143, 323] on button "4" at bounding box center [1126, 329] width 46 height 26
click at [1130, 280] on button "4" at bounding box center [1126, 284] width 46 height 26
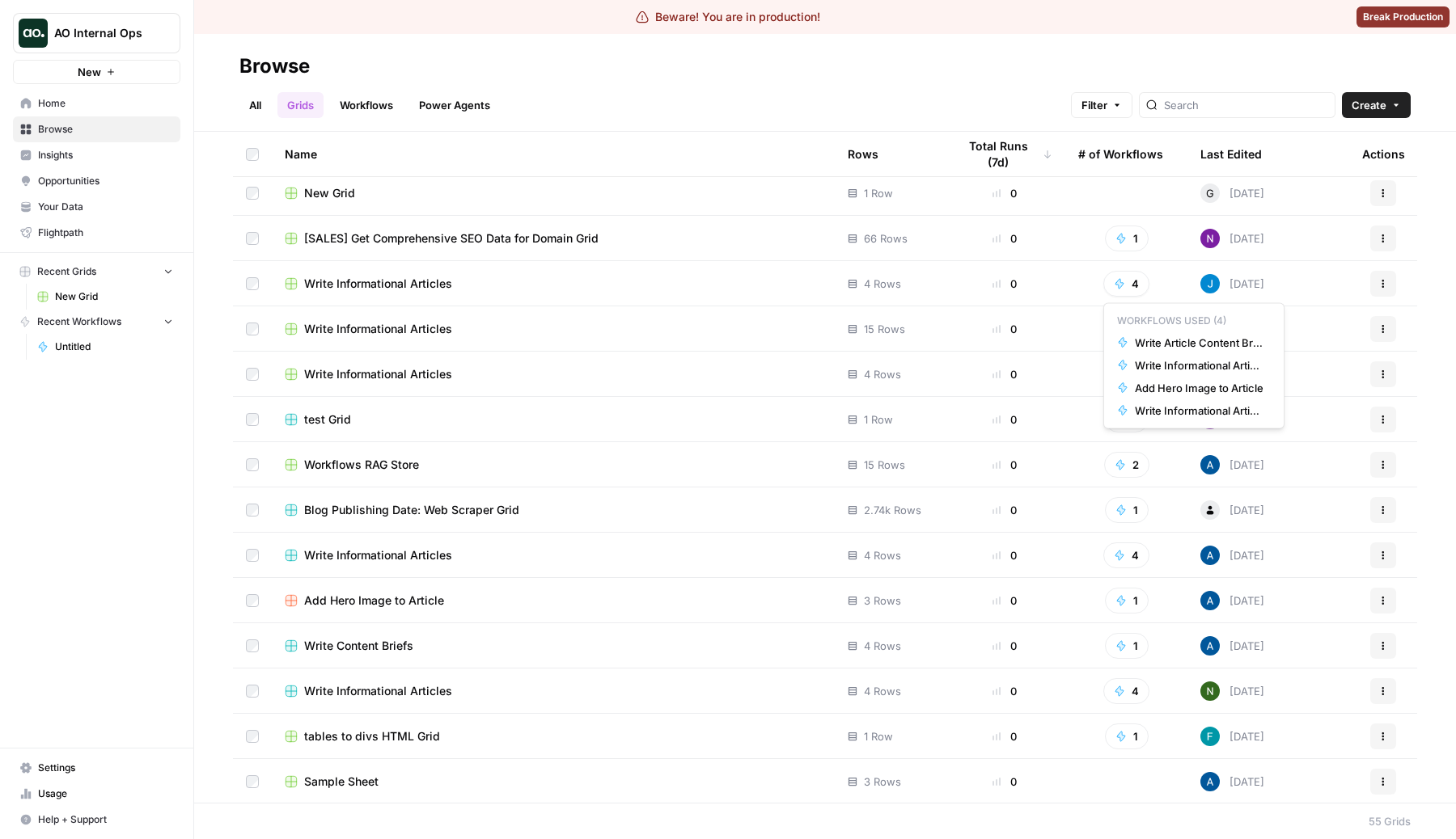
click at [1107, 99] on span "Filter" at bounding box center [1094, 106] width 26 height 17
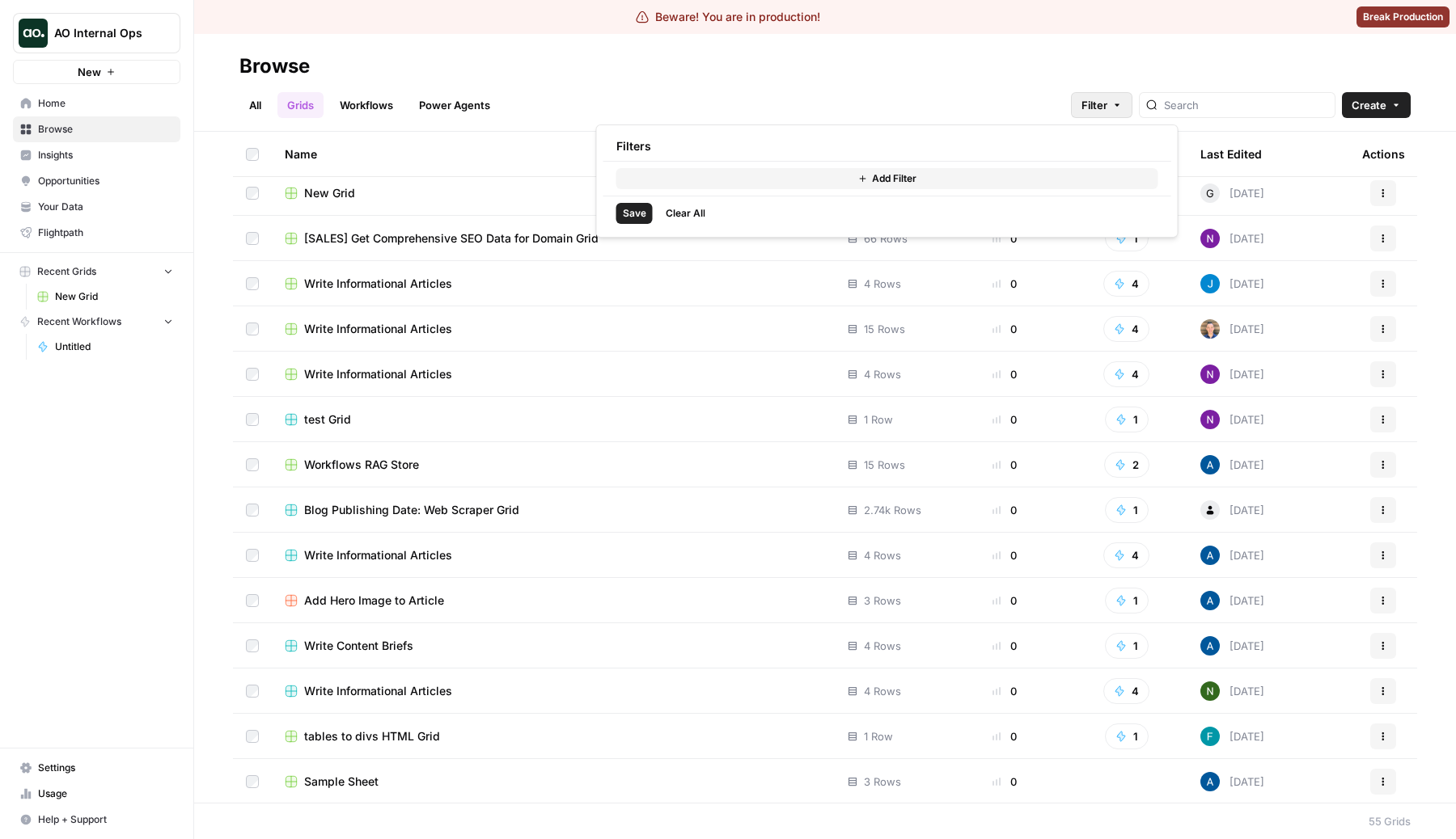
click at [856, 171] on button "Add Filter" at bounding box center [886, 178] width 541 height 21
click at [696, 171] on div at bounding box center [700, 181] width 168 height 26
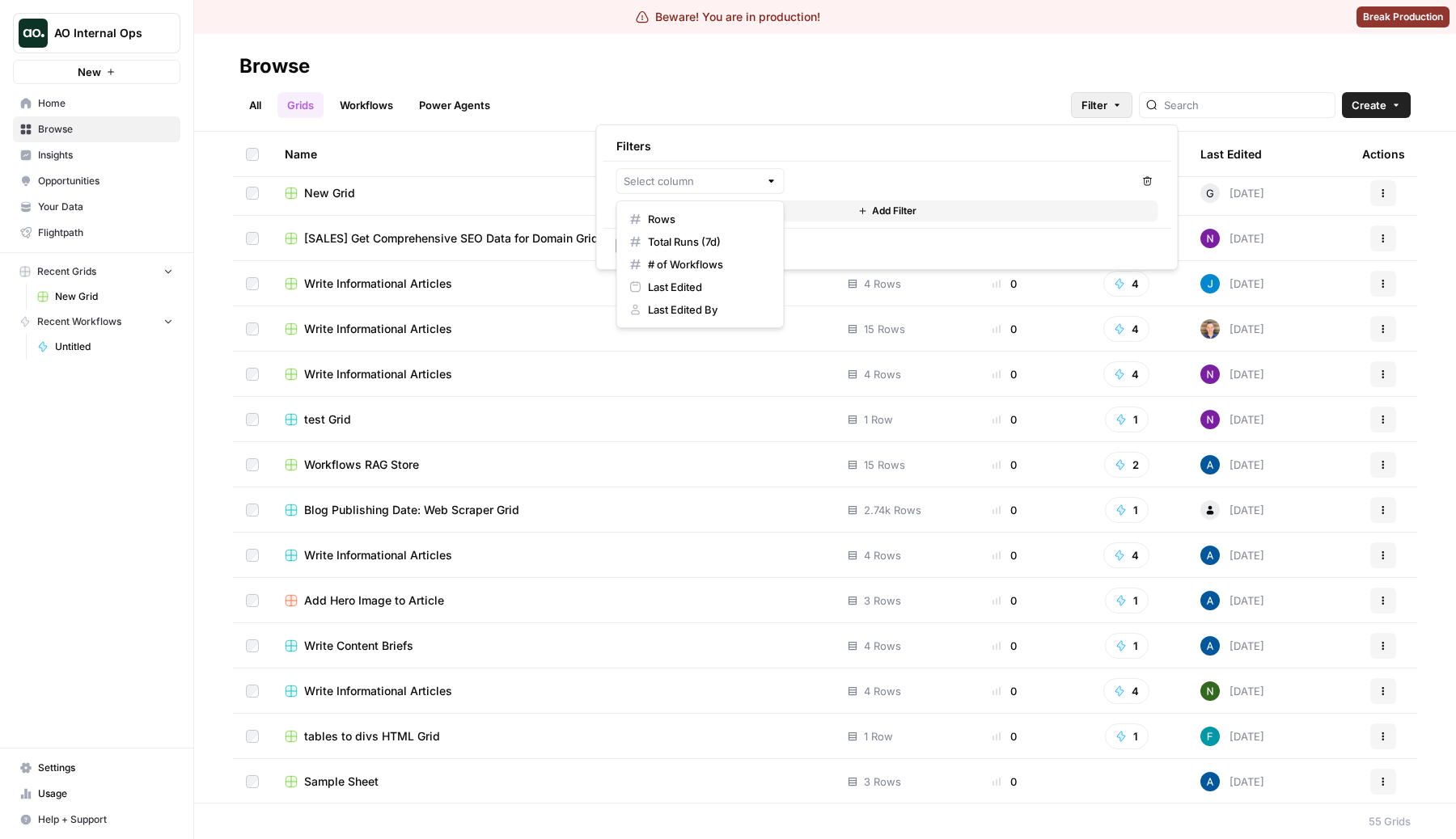
click at [911, 79] on div "All Grids Workflows Power Agents Filter Create" at bounding box center [825, 98] width 1171 height 39
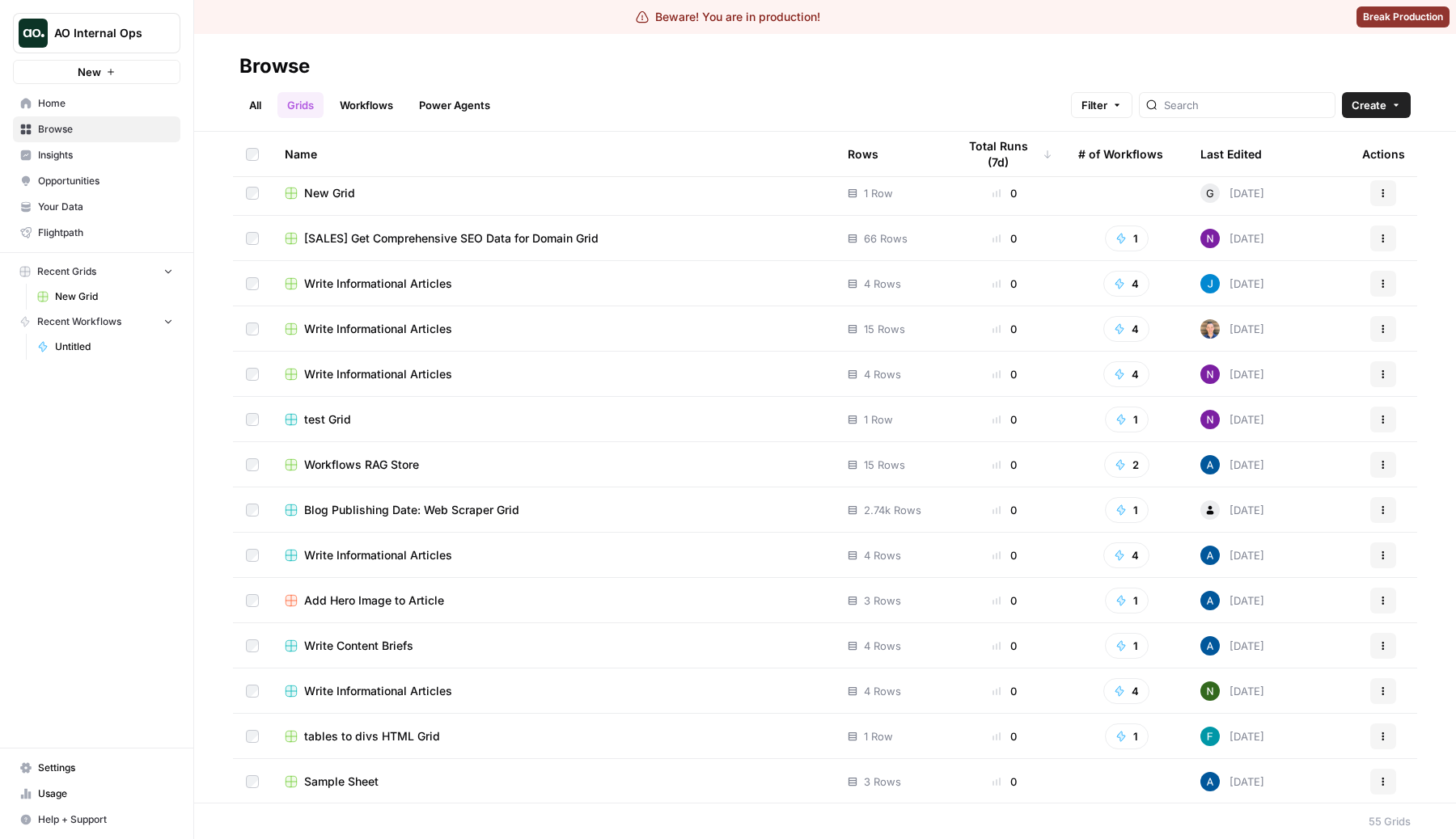
click at [1142, 80] on div "All Grids Workflows Power Agents Filter Create" at bounding box center [825, 98] width 1171 height 39
click at [1107, 97] on span "Filter" at bounding box center [1094, 106] width 26 height 17
click at [758, 184] on div at bounding box center [700, 181] width 168 height 26
click at [770, 95] on div "All Grids Workflows Power Agents Filter Create" at bounding box center [825, 98] width 1171 height 39
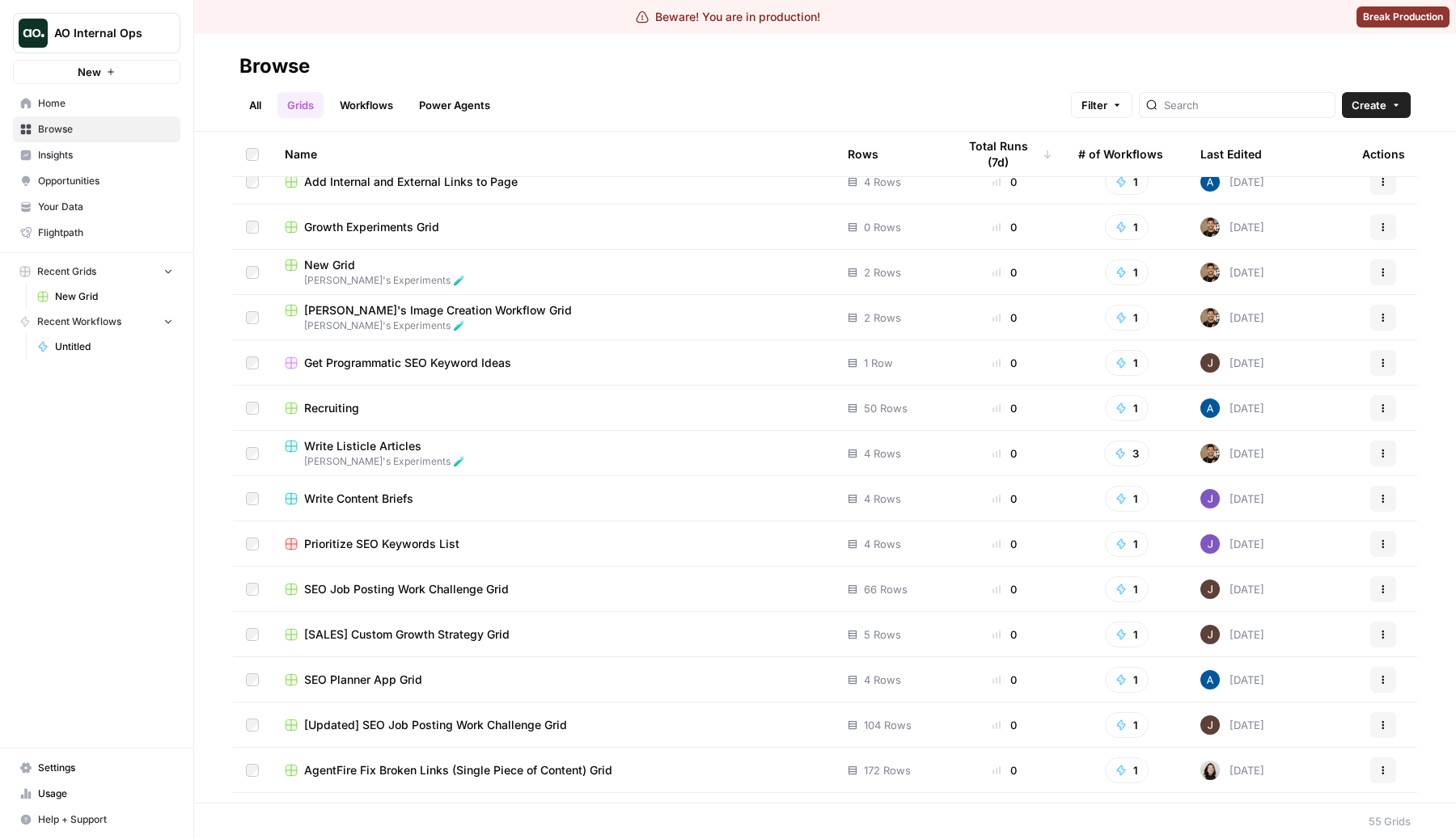
scroll to position [1865, 0]
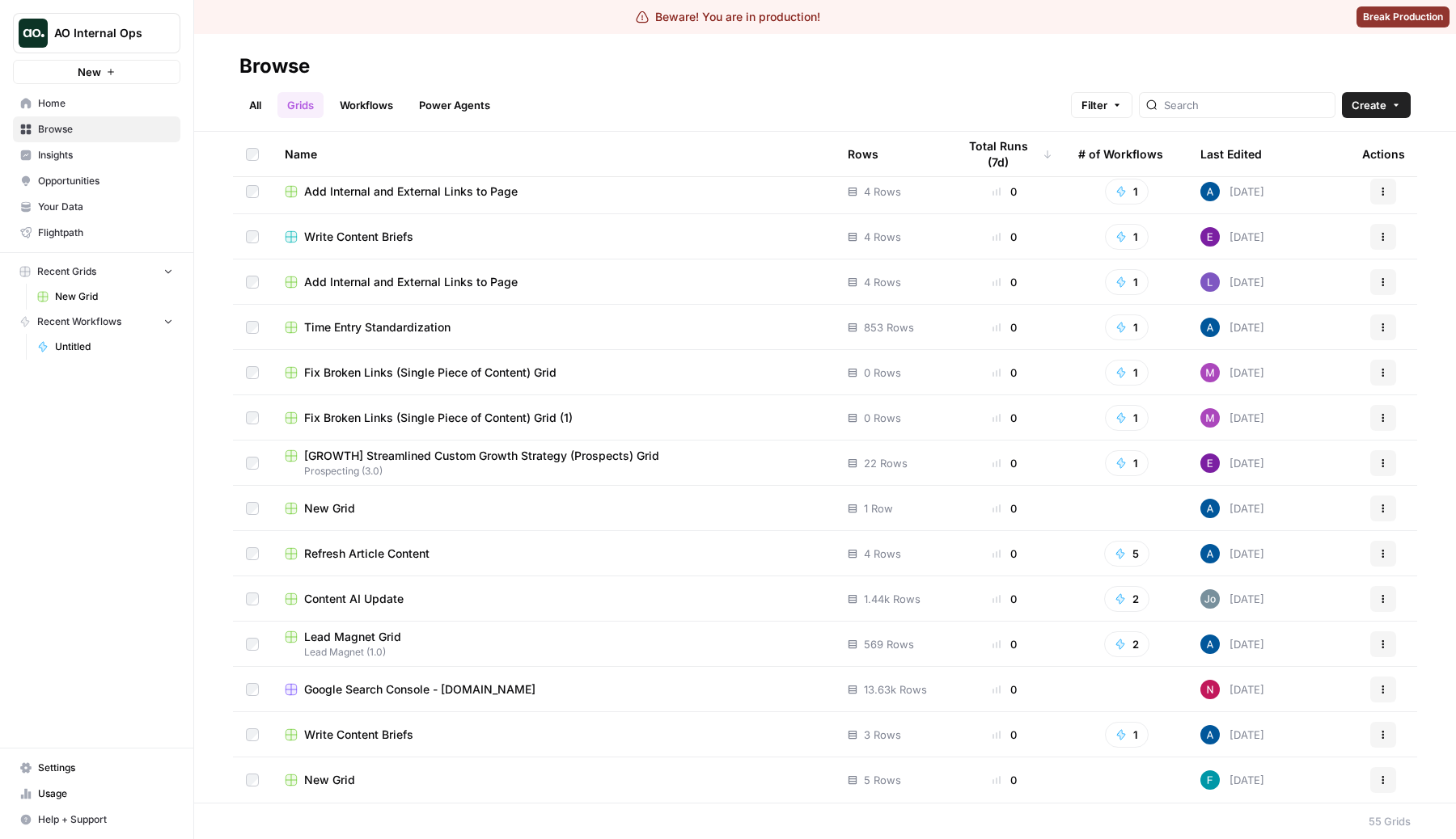
click at [256, 99] on link "All" at bounding box center [255, 105] width 31 height 26
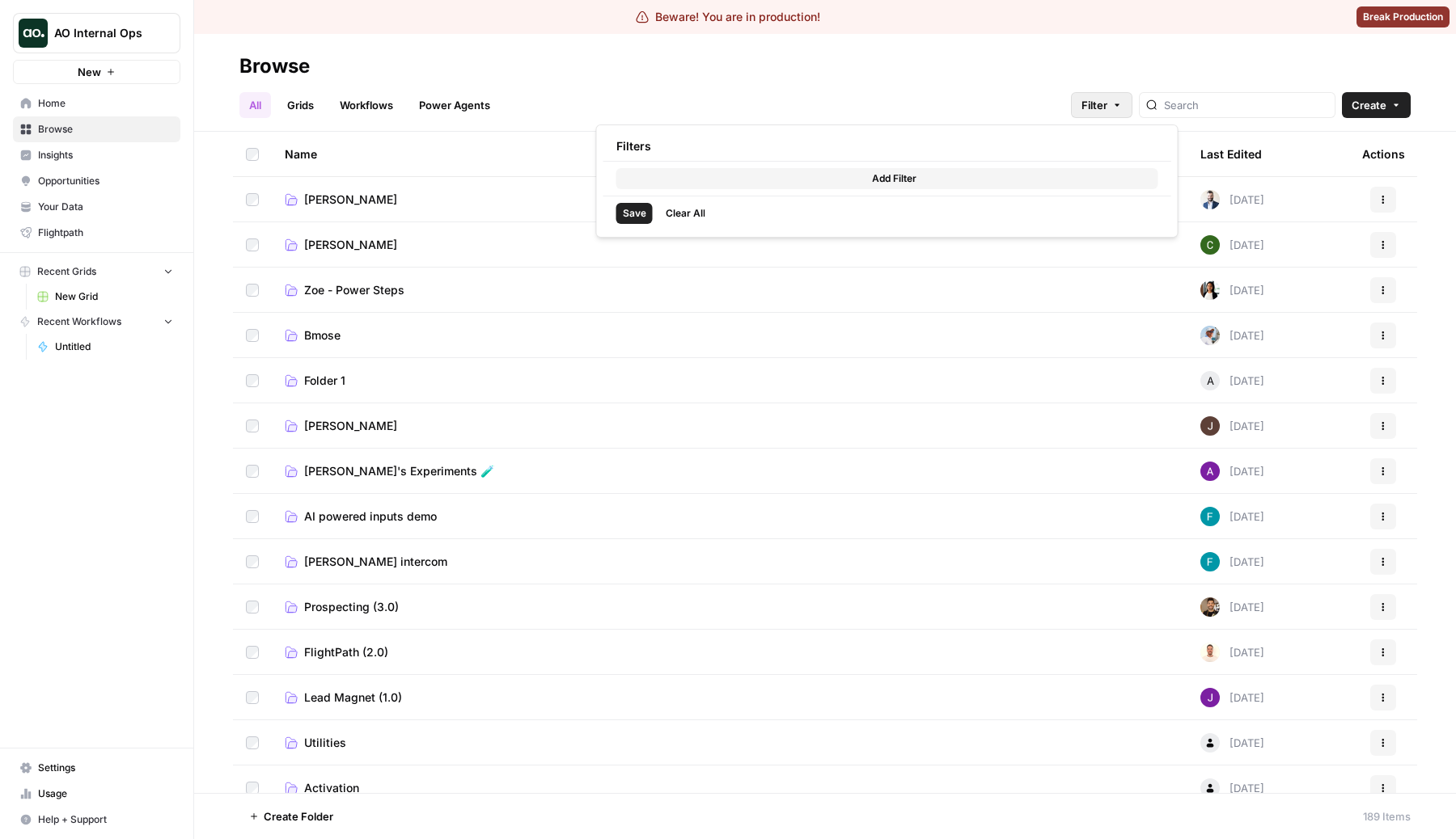
click at [1119, 108] on button "Filter" at bounding box center [1101, 105] width 62 height 26
click at [957, 176] on button "Add Filter" at bounding box center [886, 178] width 541 height 21
click at [752, 177] on input "text" at bounding box center [691, 181] width 136 height 17
click at [746, 119] on header "Browse All Grids Workflows Power Agents Filter Create" at bounding box center [825, 83] width 1261 height 97
click at [1132, 102] on button "Filter" at bounding box center [1101, 105] width 62 height 26
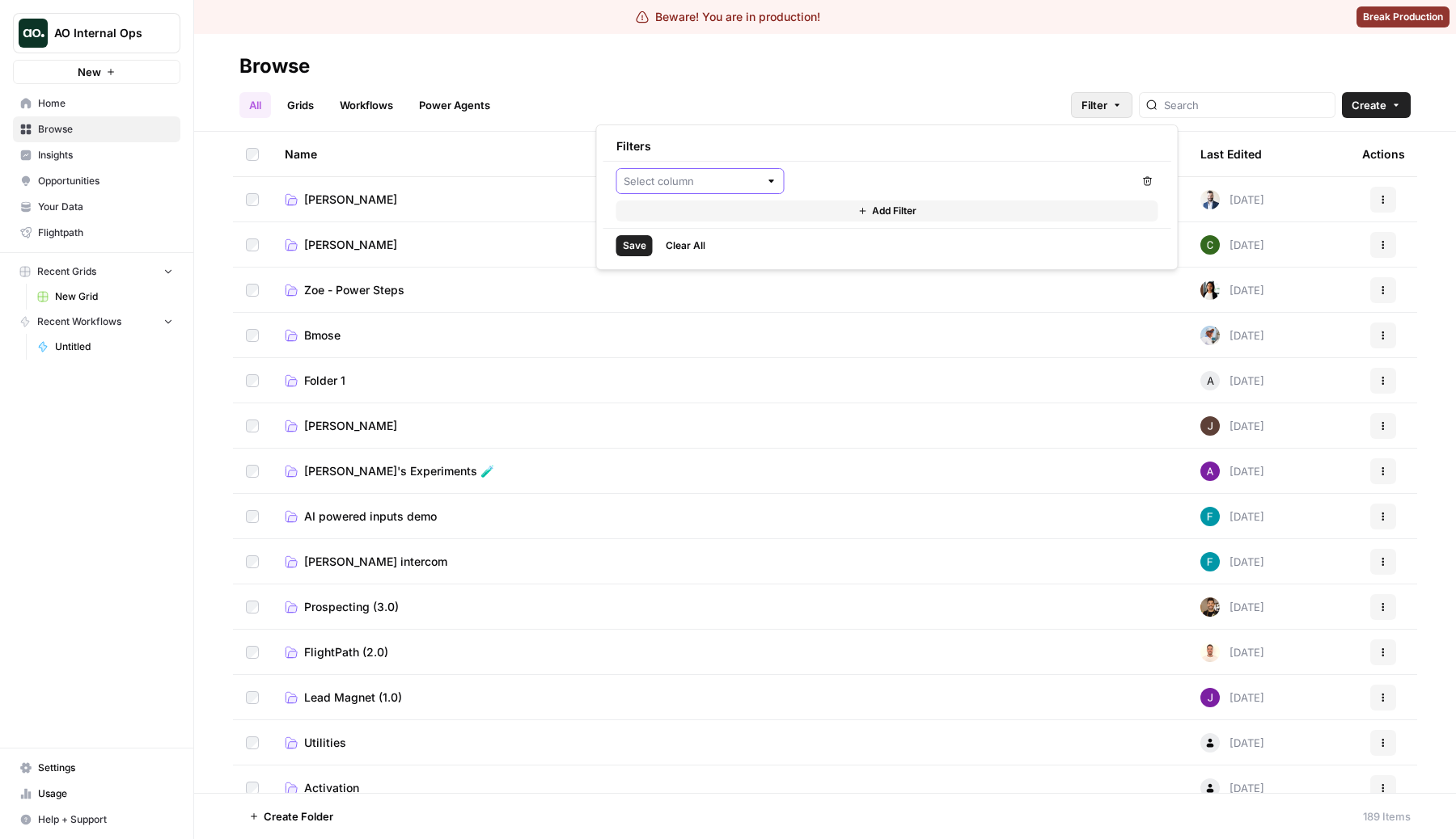
click at [643, 184] on input "text" at bounding box center [691, 181] width 136 height 17
click at [618, 163] on div "Remove Add Filter" at bounding box center [887, 195] width 568 height 66
click at [633, 179] on input "text" at bounding box center [691, 181] width 136 height 17
click at [292, 105] on link "Grids" at bounding box center [301, 105] width 46 height 26
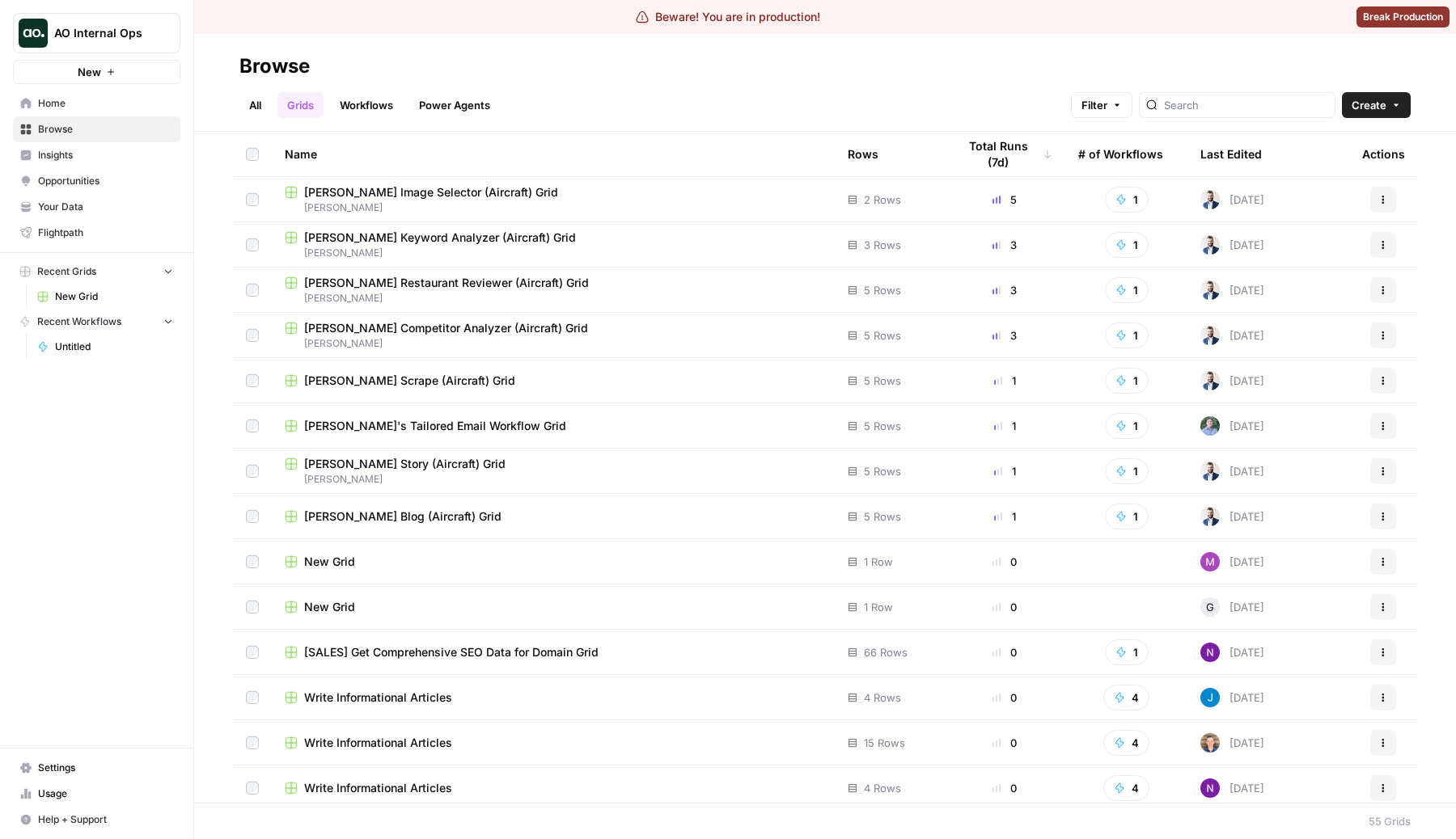
click at [1107, 108] on span "Filter" at bounding box center [1094, 106] width 26 height 17
click at [960, 51] on header "Browse All Grids Workflows Power Agents Filter Create" at bounding box center [825, 83] width 1261 height 97
click at [344, 97] on link "Workflows" at bounding box center [366, 105] width 73 height 26
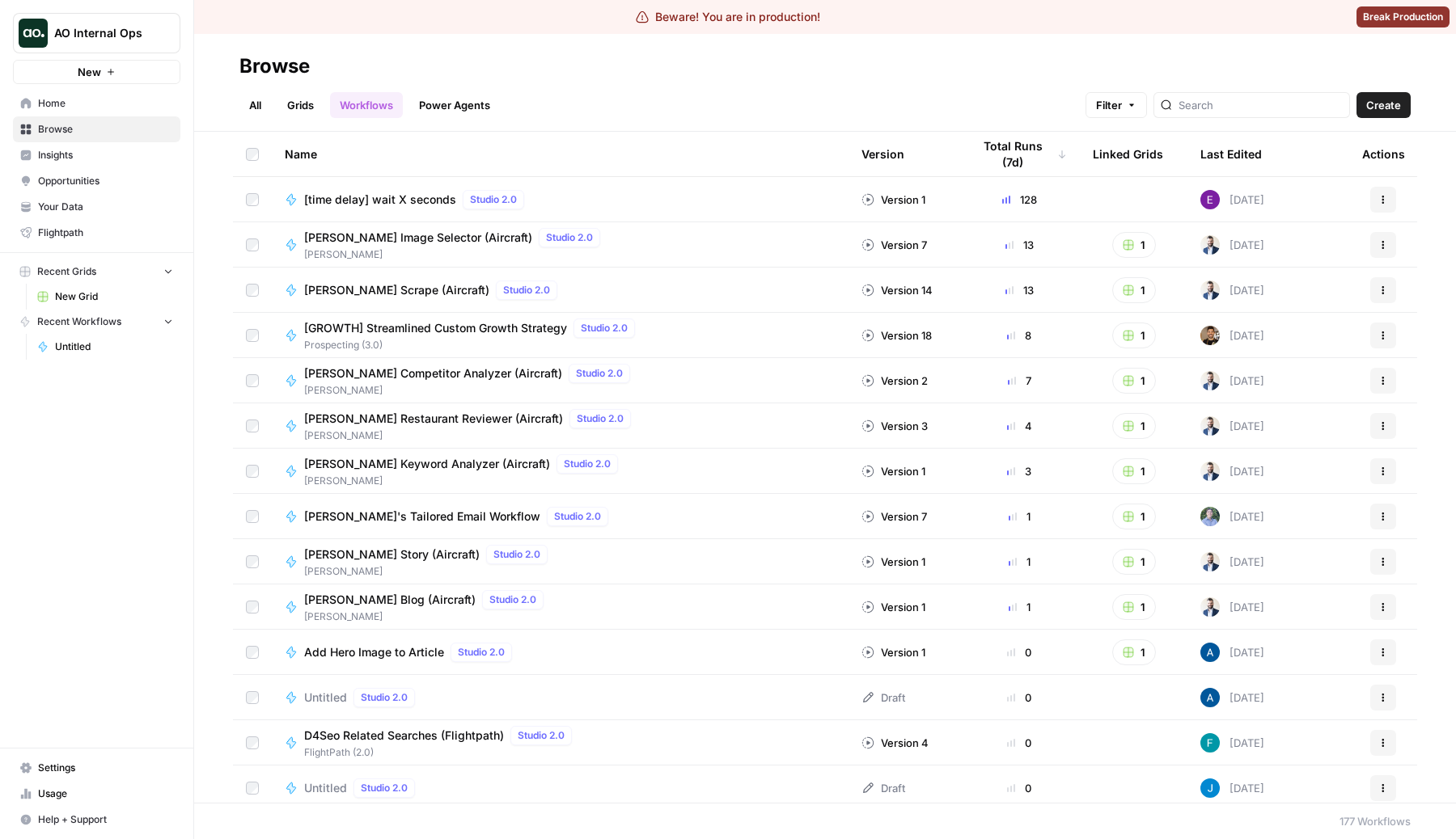
click at [317, 104] on link "Grids" at bounding box center [301, 105] width 46 height 26
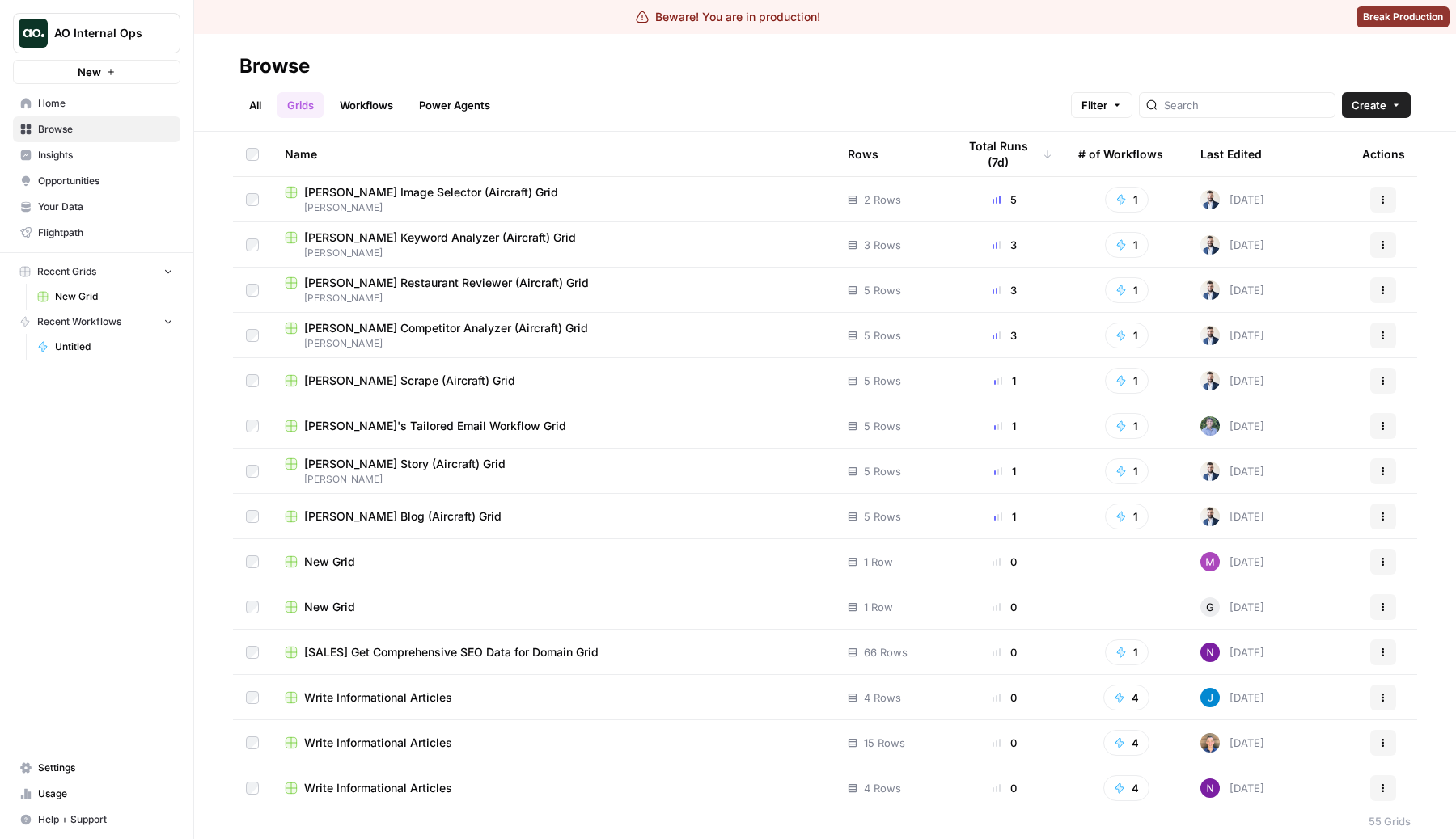
click at [375, 111] on link "Workflows" at bounding box center [366, 105] width 73 height 26
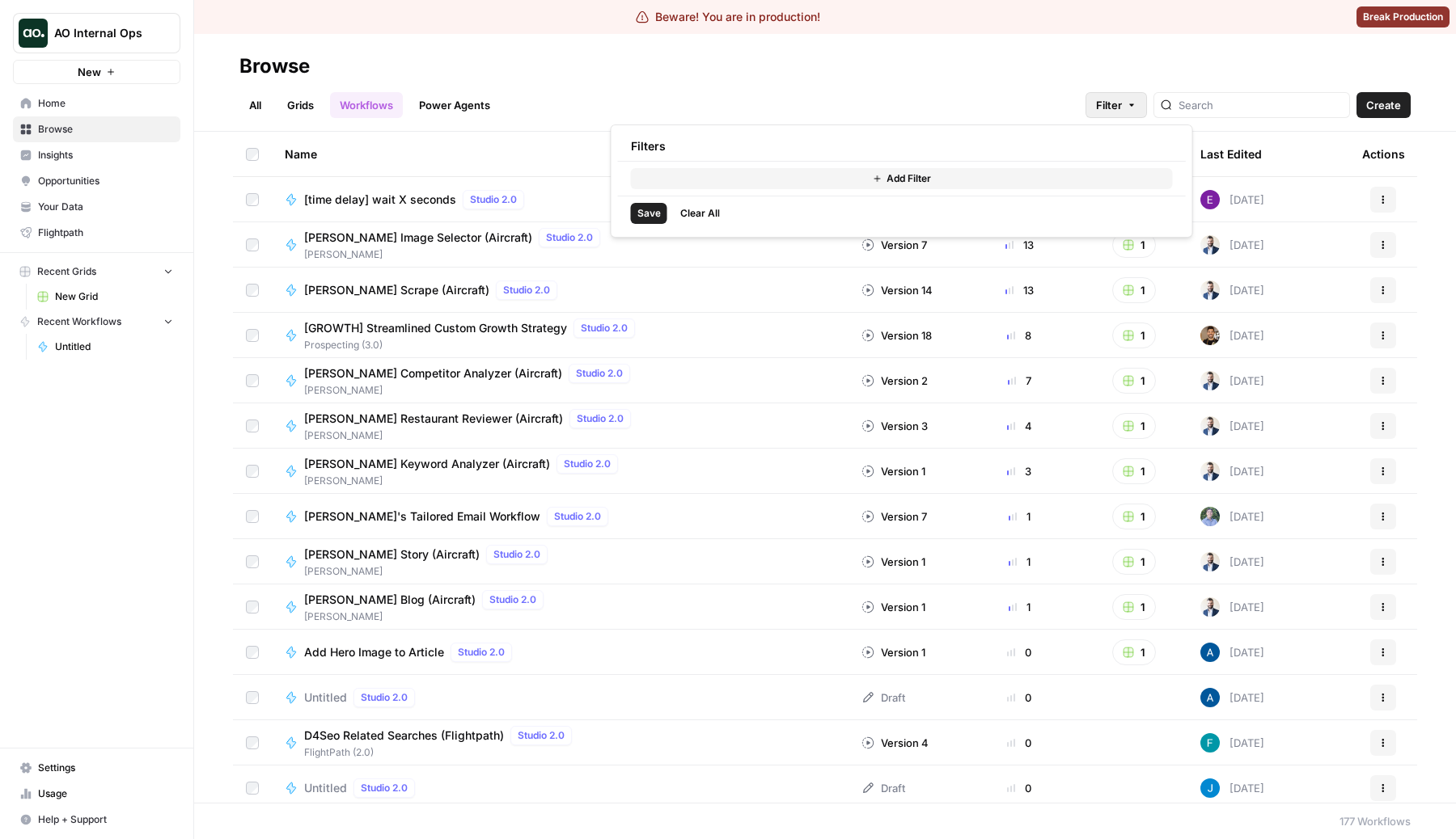
click at [1121, 106] on span "Filter" at bounding box center [1109, 106] width 26 height 17
click at [917, 176] on span "Add Filter" at bounding box center [908, 179] width 44 height 15
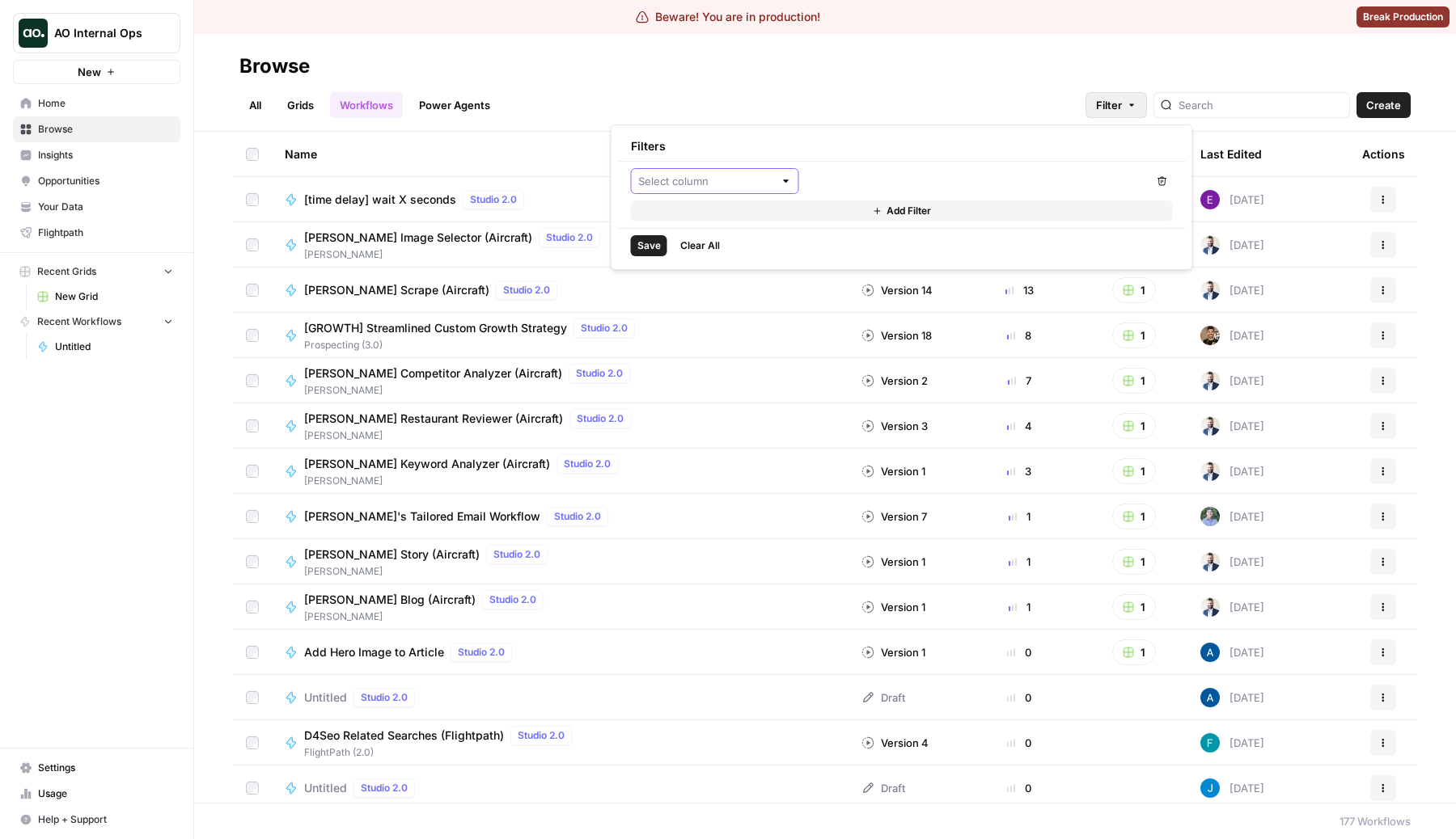
click at [676, 185] on input "text" at bounding box center [706, 181] width 136 height 17
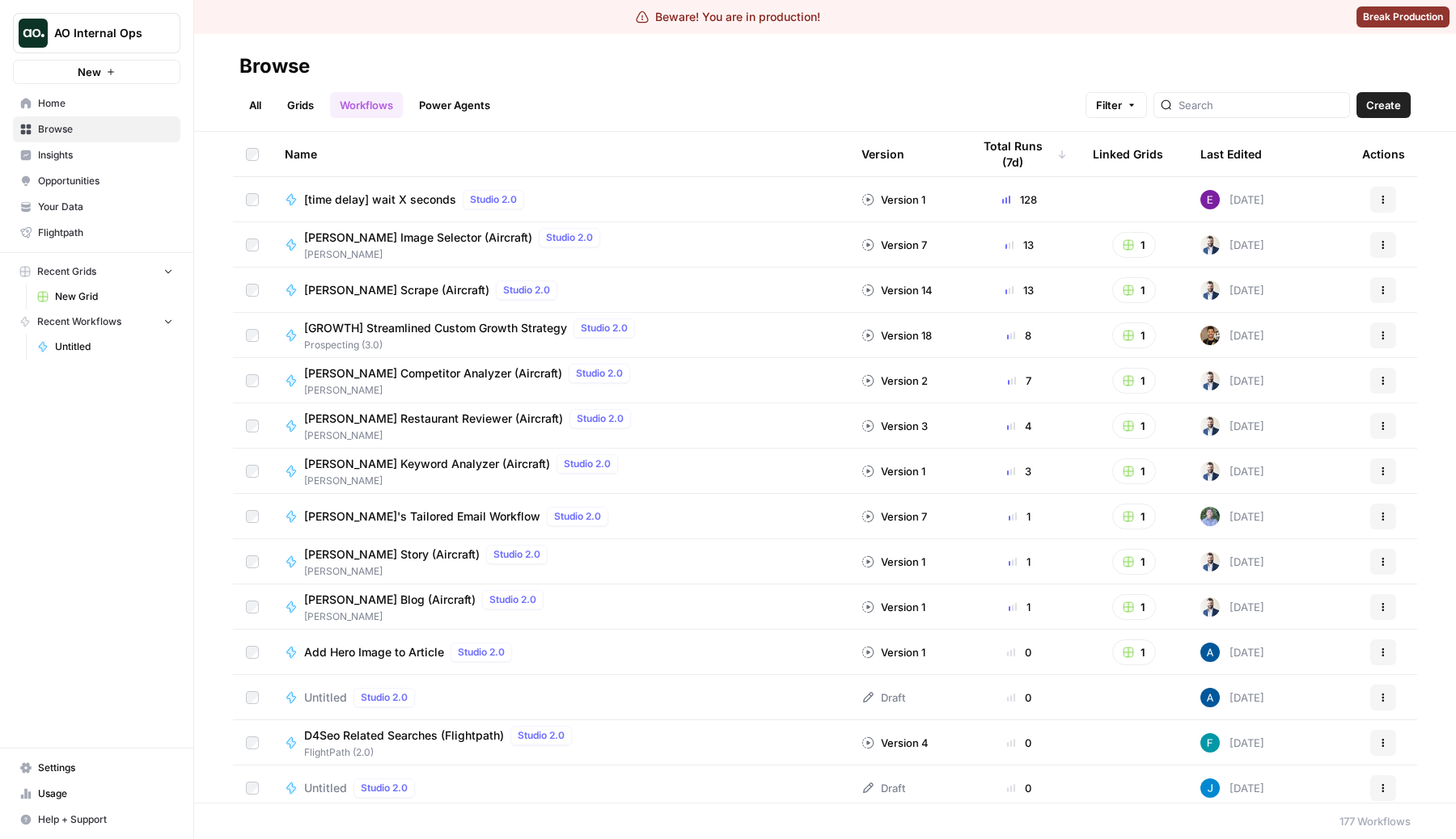
click at [698, 96] on div "All Grids Workflows Power Agents Filter Create" at bounding box center [825, 98] width 1171 height 39
click at [292, 112] on link "Grids" at bounding box center [301, 105] width 46 height 26
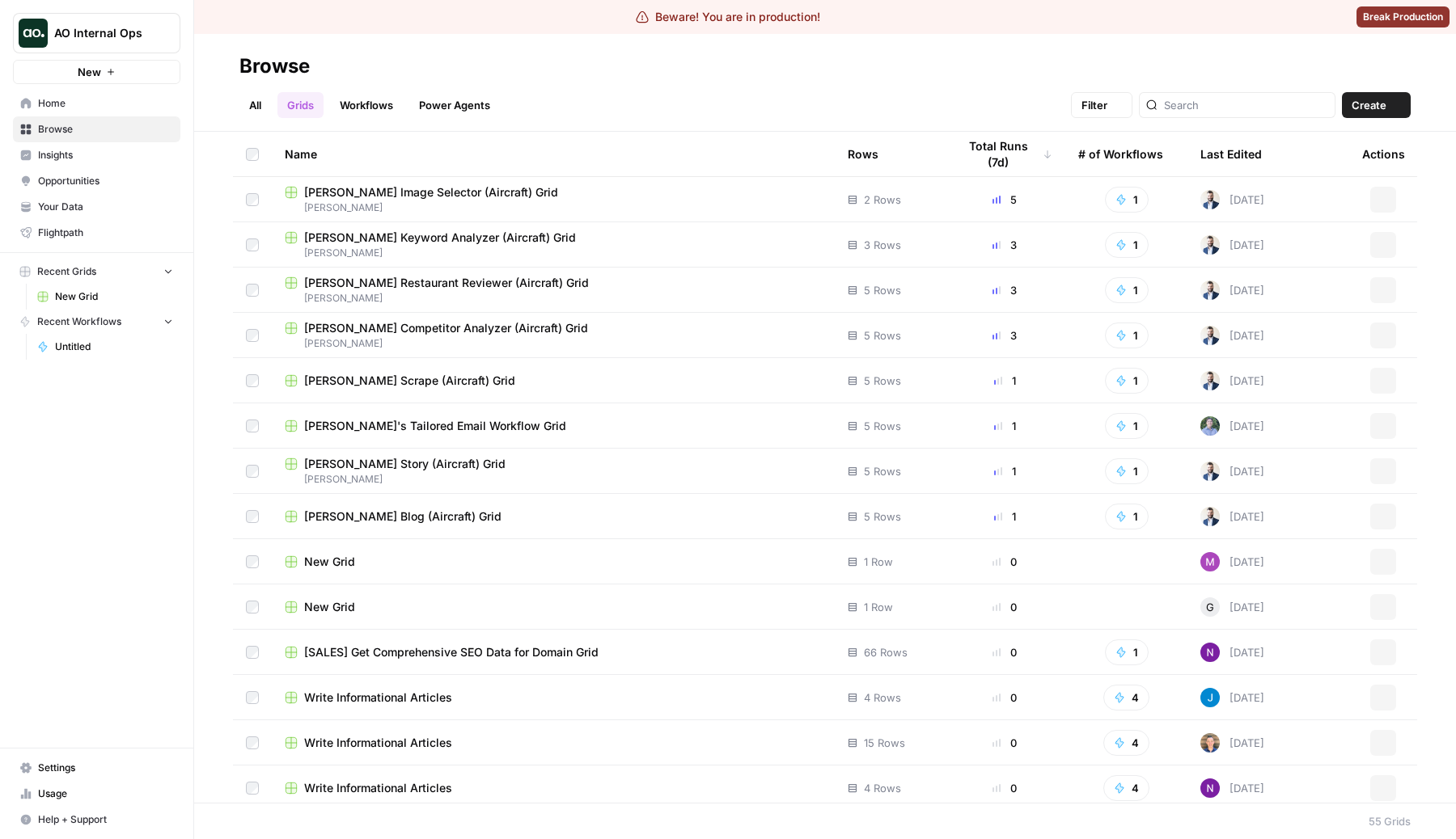
click at [378, 112] on link "Workflows" at bounding box center [366, 105] width 73 height 26
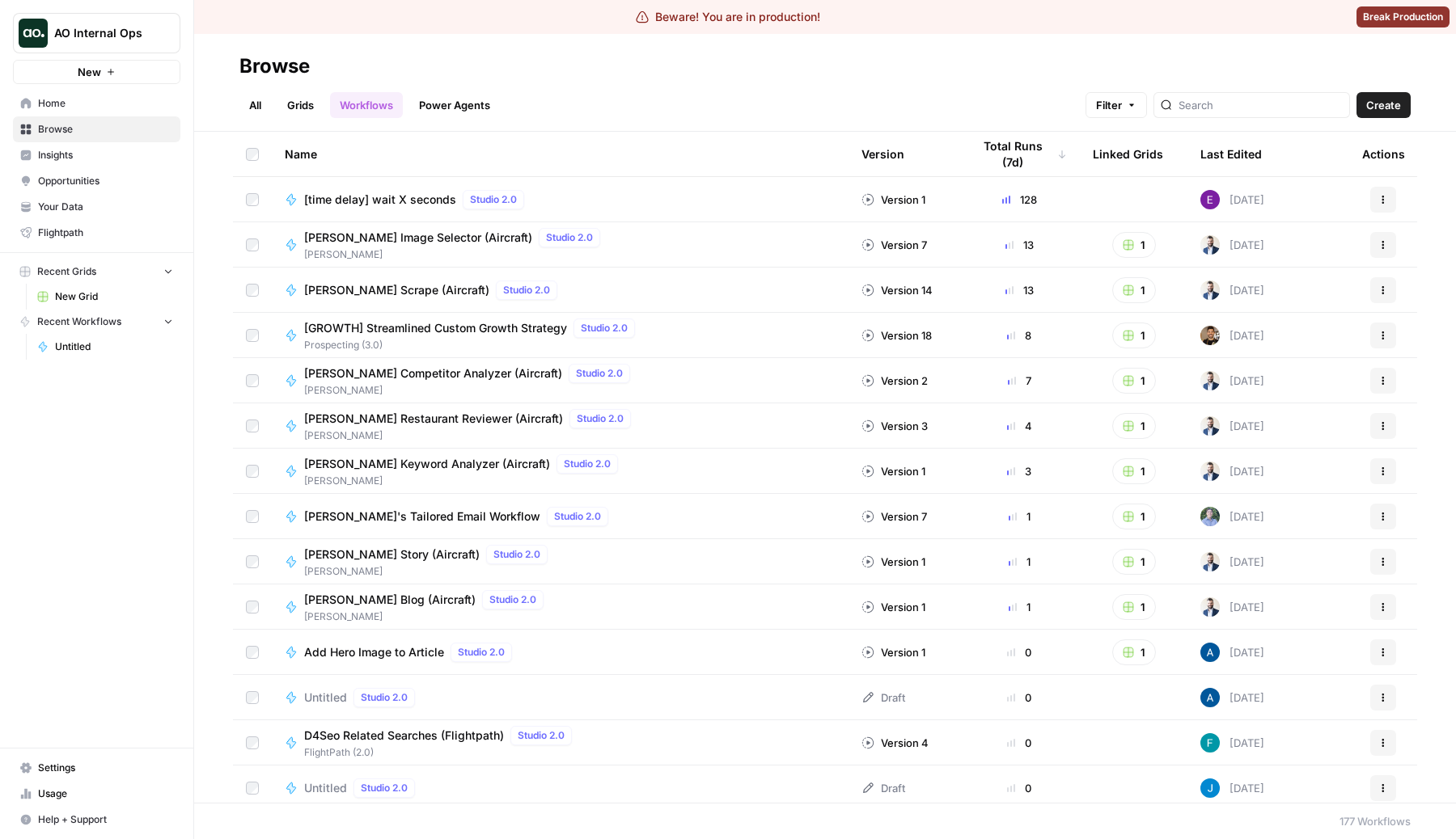
click at [1121, 104] on span "Filter" at bounding box center [1109, 106] width 26 height 17
click at [856, 164] on div "Add Filter" at bounding box center [902, 178] width 568 height 34
click at [827, 180] on button "Add Filter" at bounding box center [901, 178] width 541 height 21
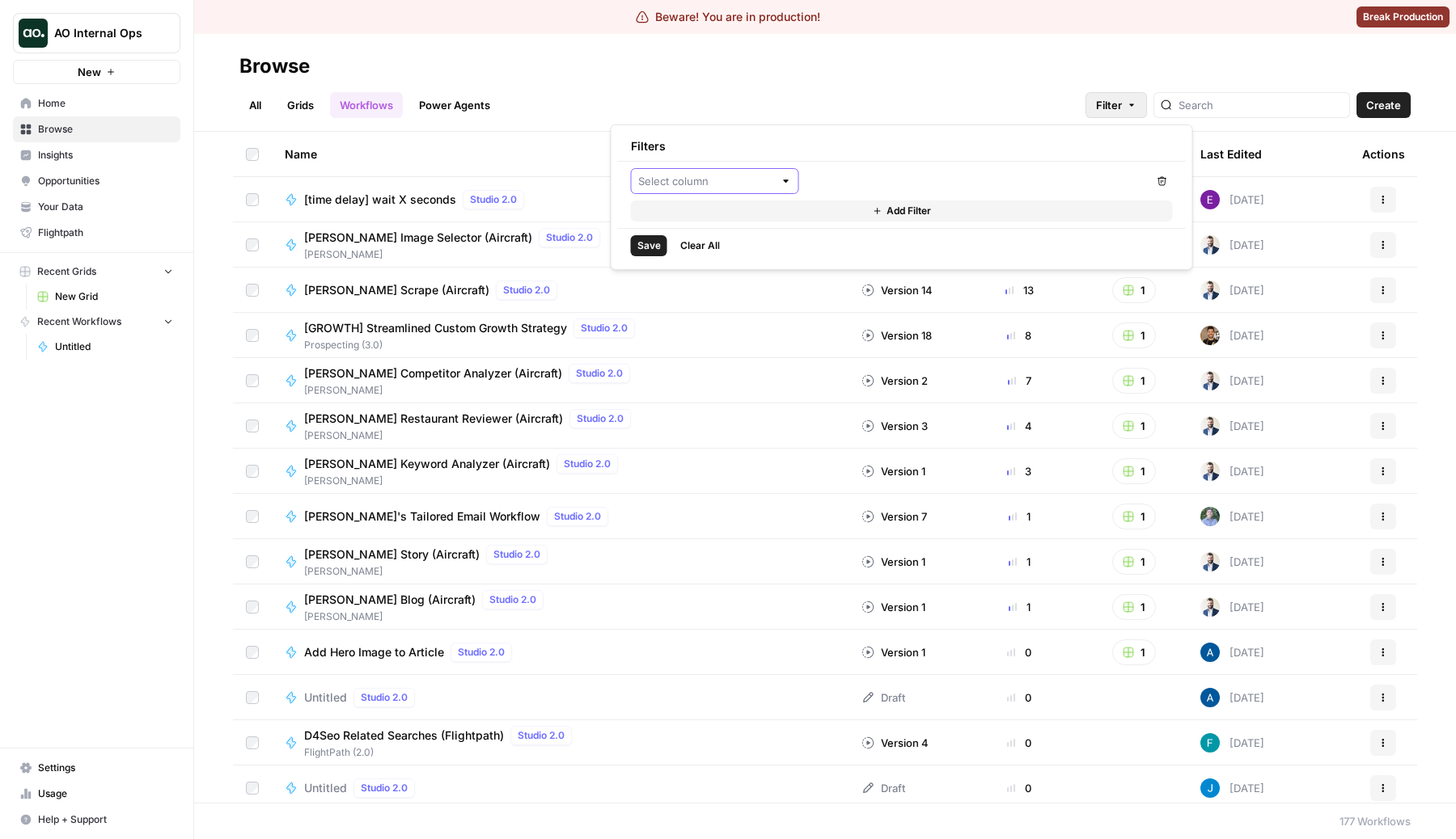
click at [738, 184] on input "text" at bounding box center [706, 181] width 136 height 17
click at [657, 74] on div "Browse" at bounding box center [825, 66] width 1171 height 26
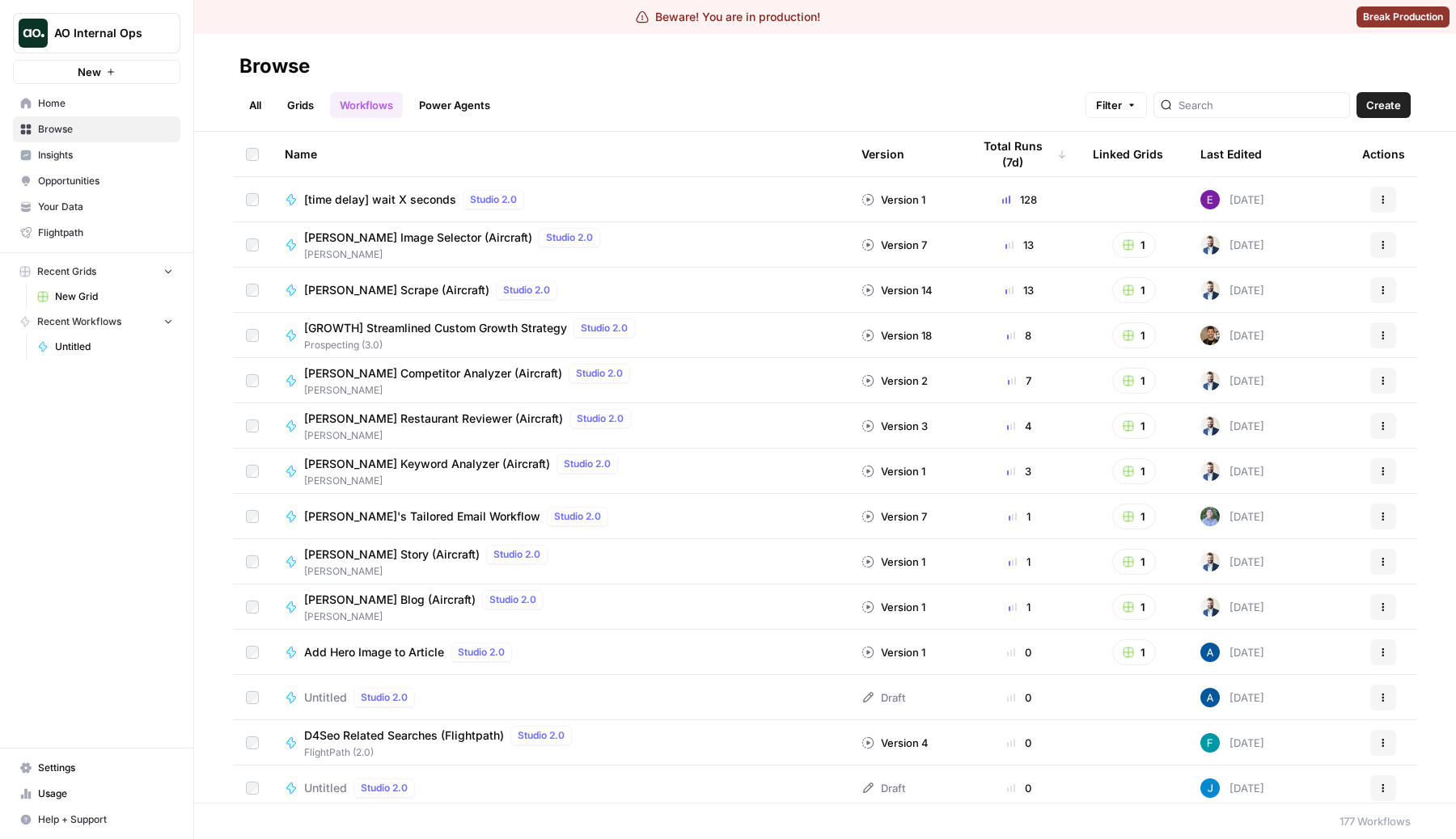
click at [302, 109] on link "Grids" at bounding box center [301, 105] width 46 height 26
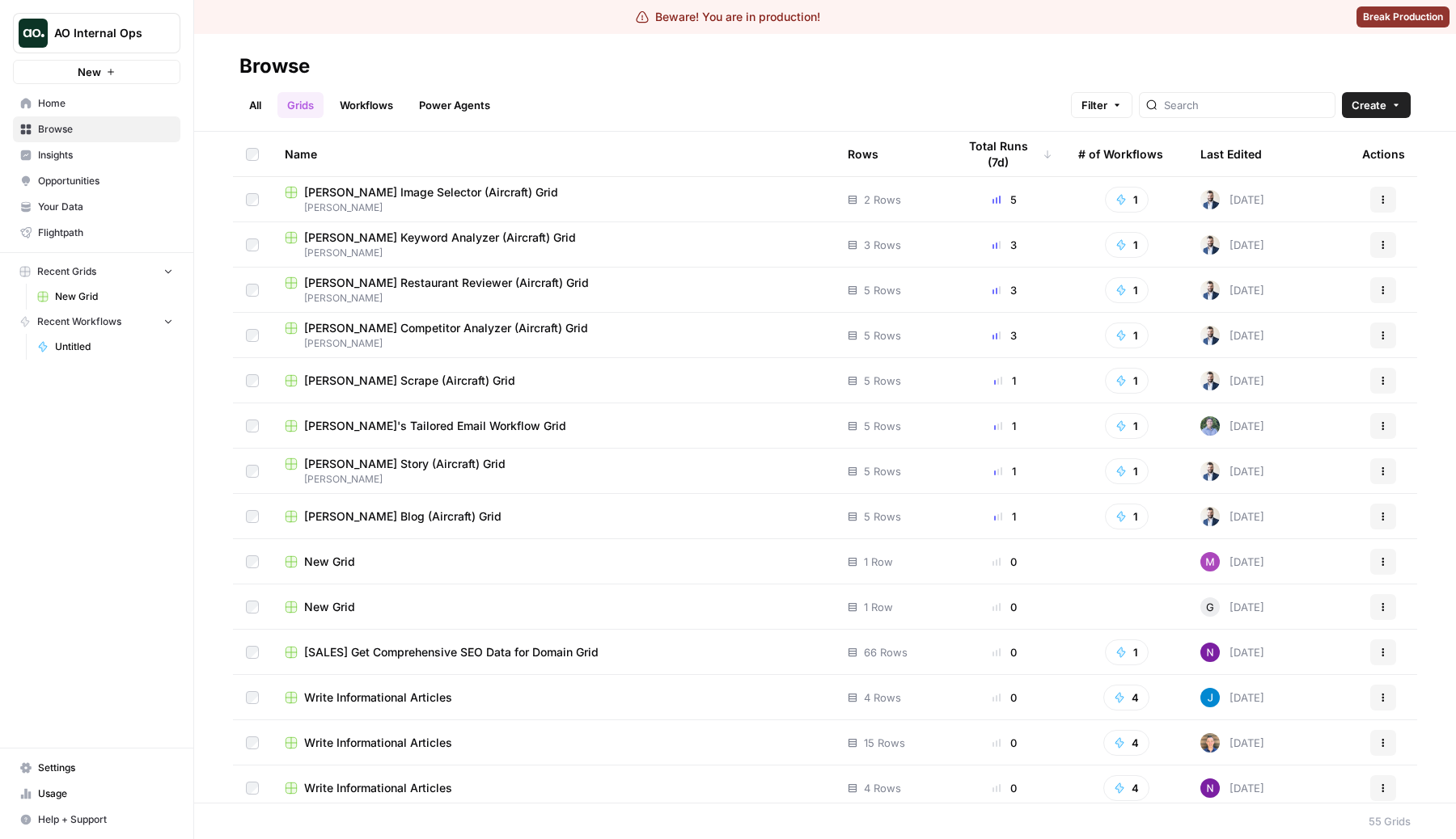
click at [233, 76] on header "Browse All Grids Workflows Power Agents Filter Create" at bounding box center [825, 83] width 1261 height 97
click at [252, 104] on link "All" at bounding box center [255, 105] width 31 height 26
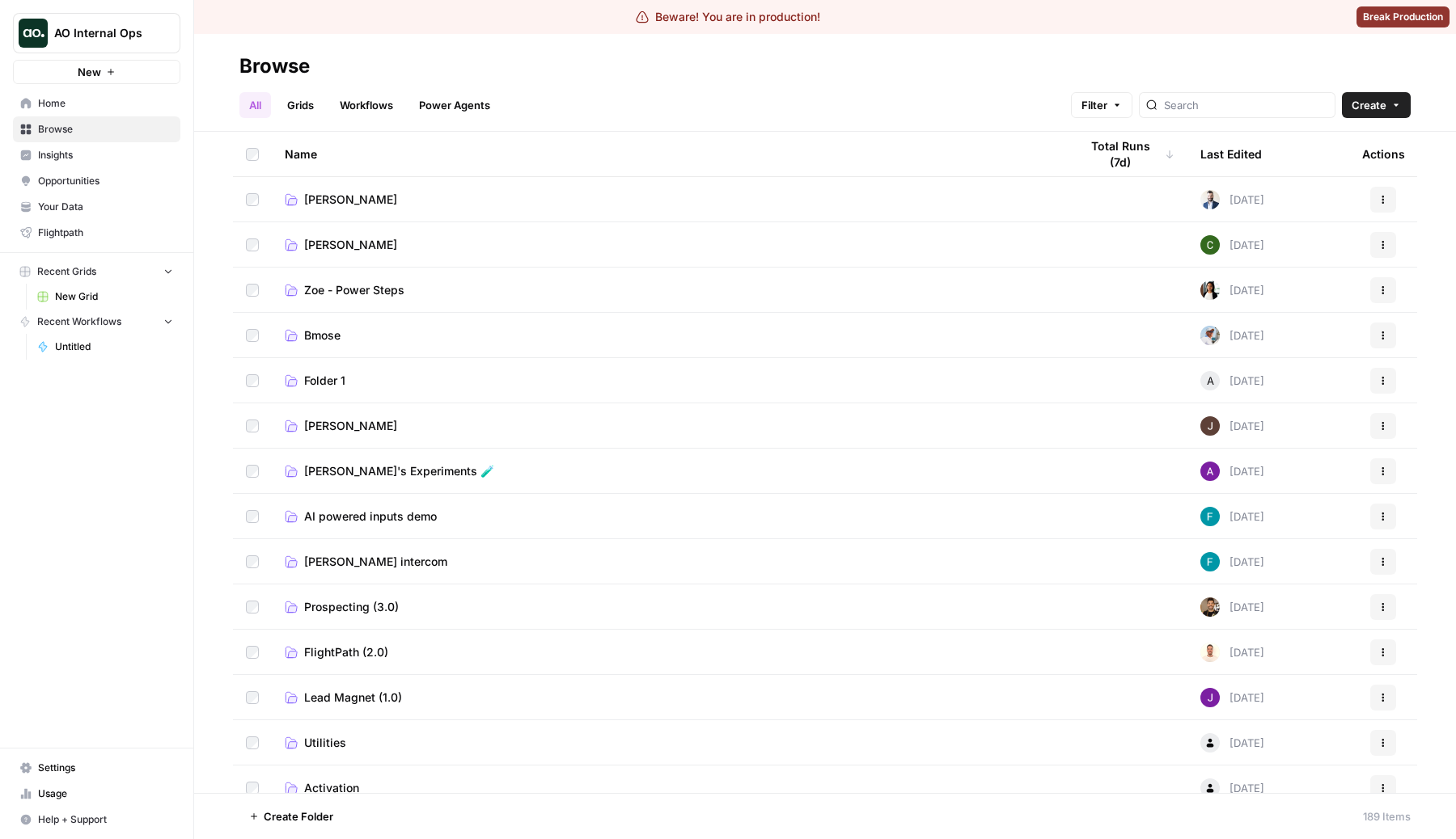
click at [284, 104] on link "Grids" at bounding box center [301, 105] width 46 height 26
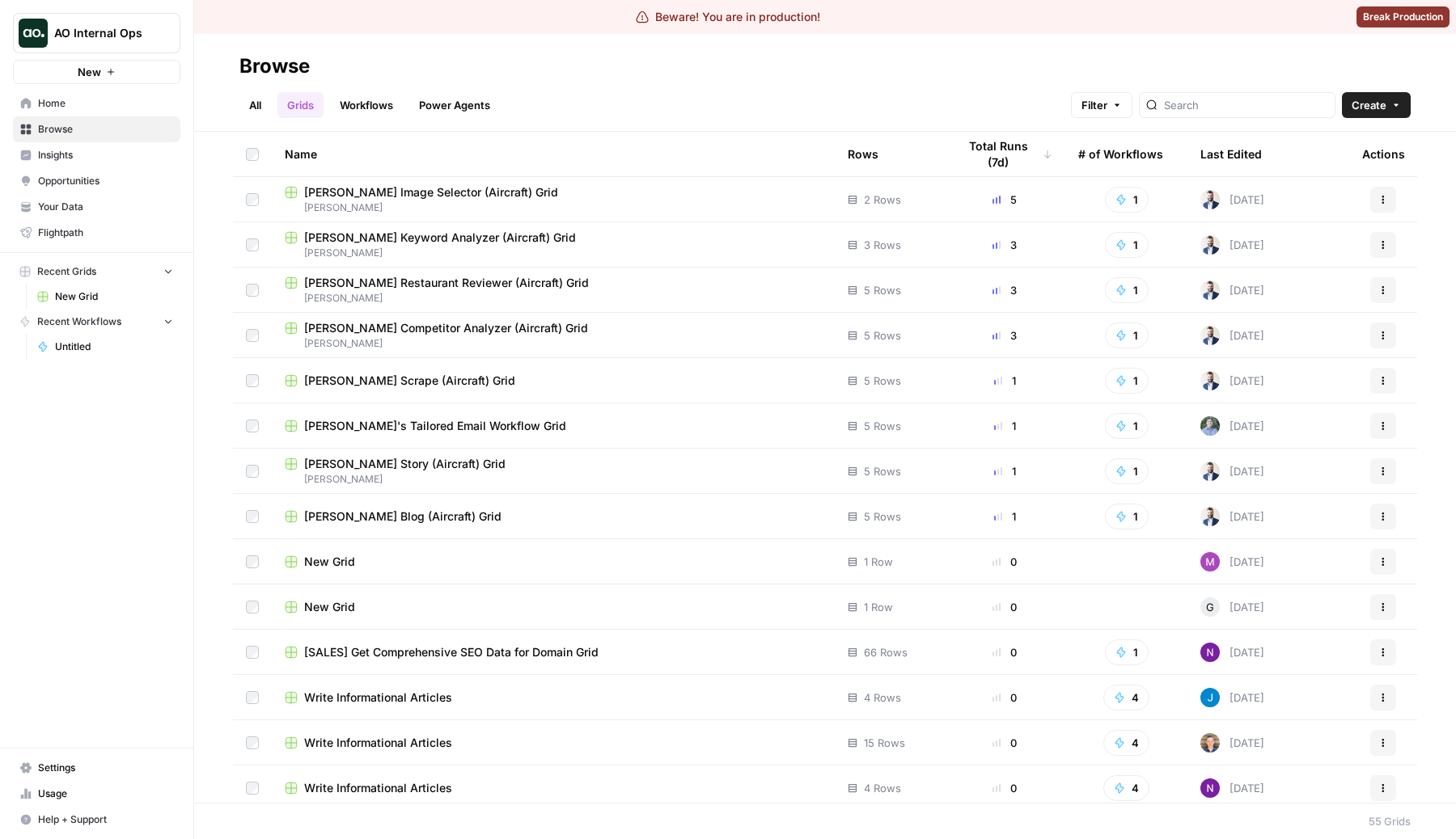
click at [638, 113] on div "All Grids Workflows Power Agents Filter Create" at bounding box center [825, 98] width 1171 height 39
drag, startPoint x: 622, startPoint y: 108, endPoint x: 256, endPoint y: 94, distance: 366.3
click at [256, 94] on div "All Grids Workflows Power Agents Filter Create" at bounding box center [825, 98] width 1171 height 39
click at [683, 88] on div "All Grids Workflows Power Agents Filter Create" at bounding box center [825, 98] width 1171 height 39
drag, startPoint x: 676, startPoint y: 111, endPoint x: 210, endPoint y: 47, distance: 470.4
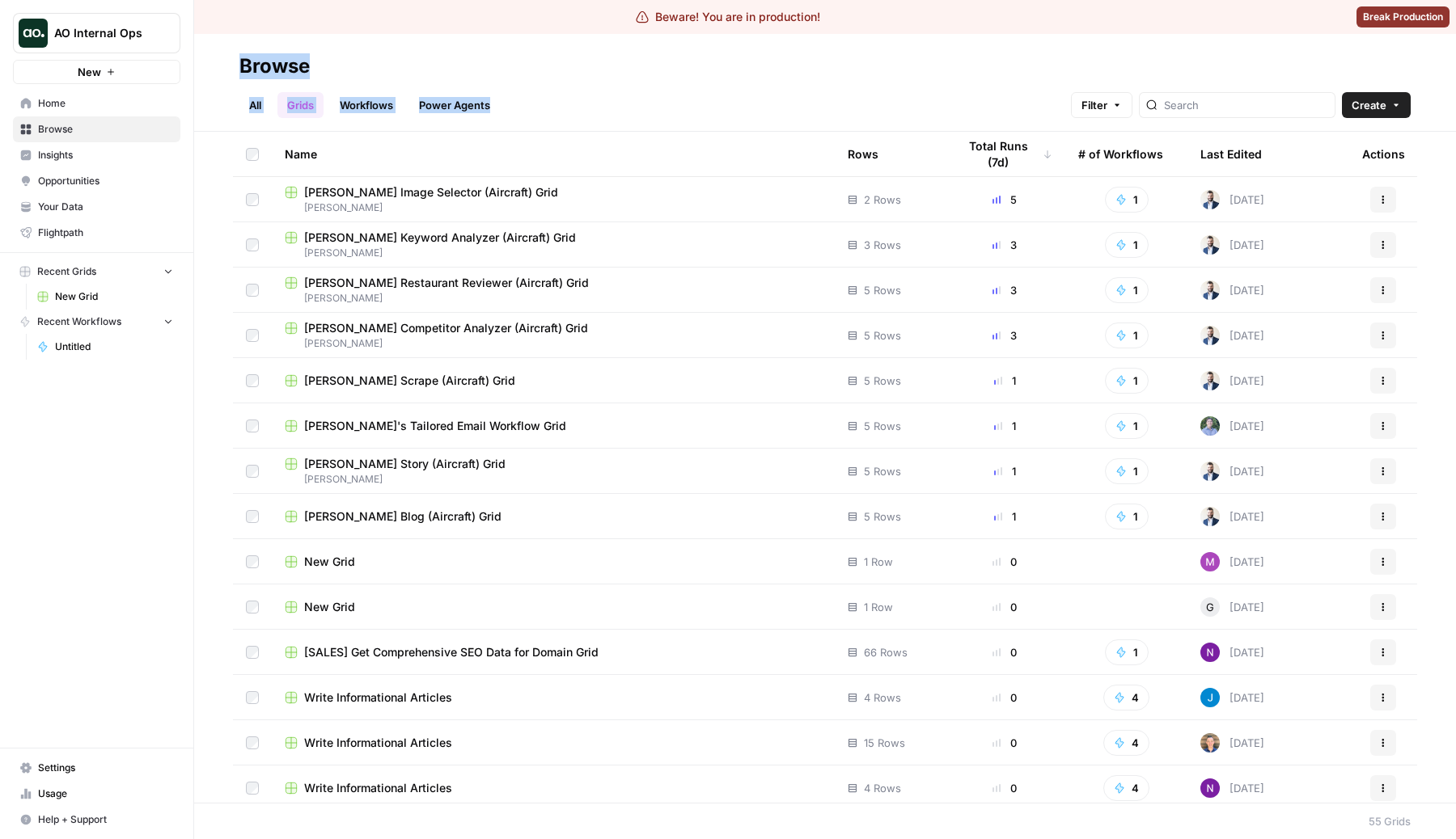
click at [210, 47] on header "Browse All Grids Workflows Power Agents Filter Create" at bounding box center [825, 83] width 1261 height 97
click at [681, 113] on div "All Grids Workflows Power Agents Filter Create" at bounding box center [825, 98] width 1171 height 39
drag, startPoint x: 681, startPoint y: 113, endPoint x: 241, endPoint y: 38, distance: 446.3
click at [241, 38] on header "Browse All Grids Workflows Power Agents Filter Create" at bounding box center [825, 83] width 1261 height 97
click at [567, 111] on div "All Grids Workflows Power Agents Filter Create" at bounding box center [825, 98] width 1171 height 39
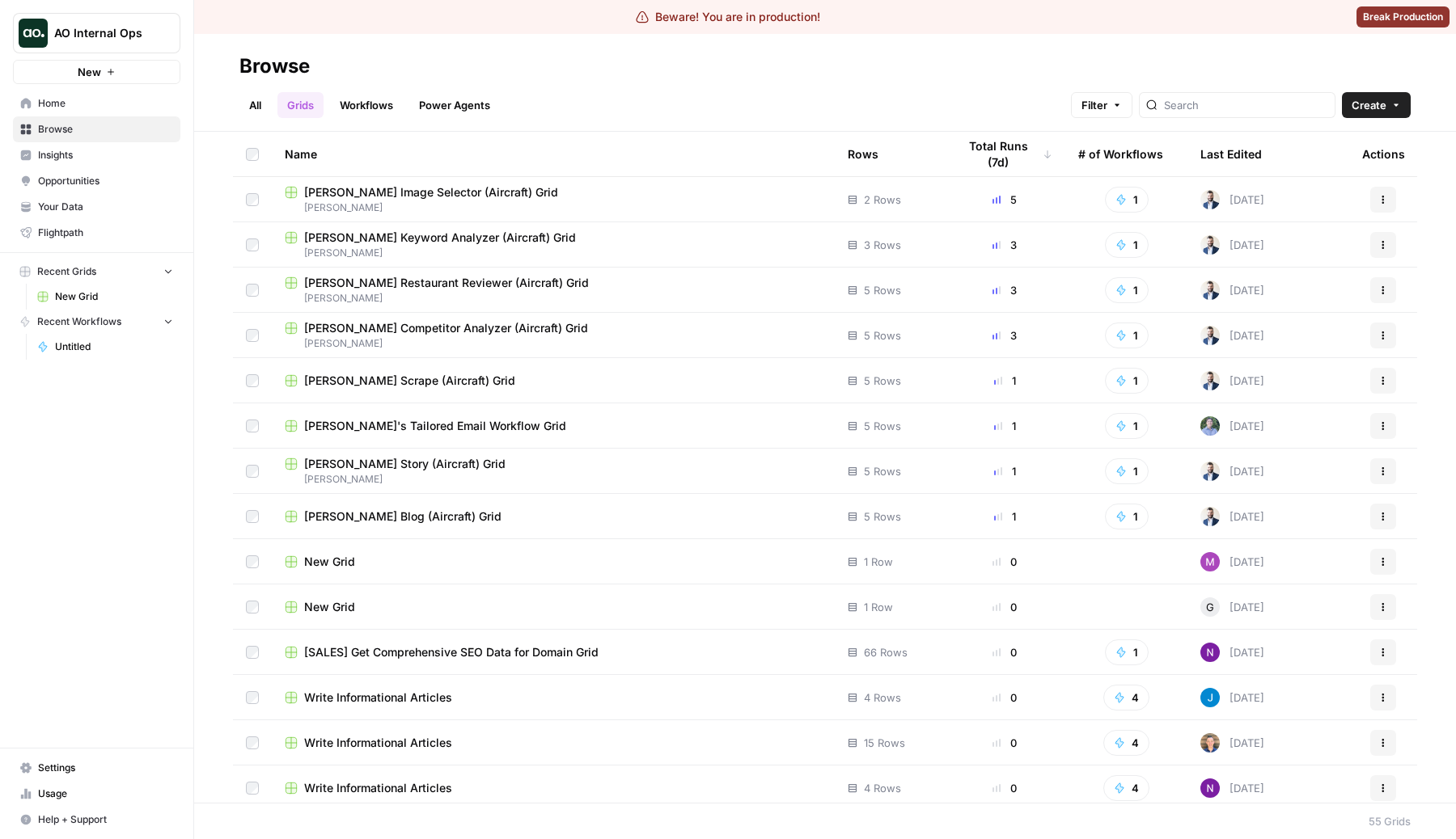
click at [635, 70] on div "Browse" at bounding box center [825, 66] width 1171 height 26
click at [1386, 196] on icon "button" at bounding box center [1382, 199] width 10 height 10
click at [916, 84] on div "All Grids Workflows Power Agents Filter Create" at bounding box center [825, 98] width 1171 height 39
click at [454, 97] on link "Power Agents" at bounding box center [454, 105] width 91 height 26
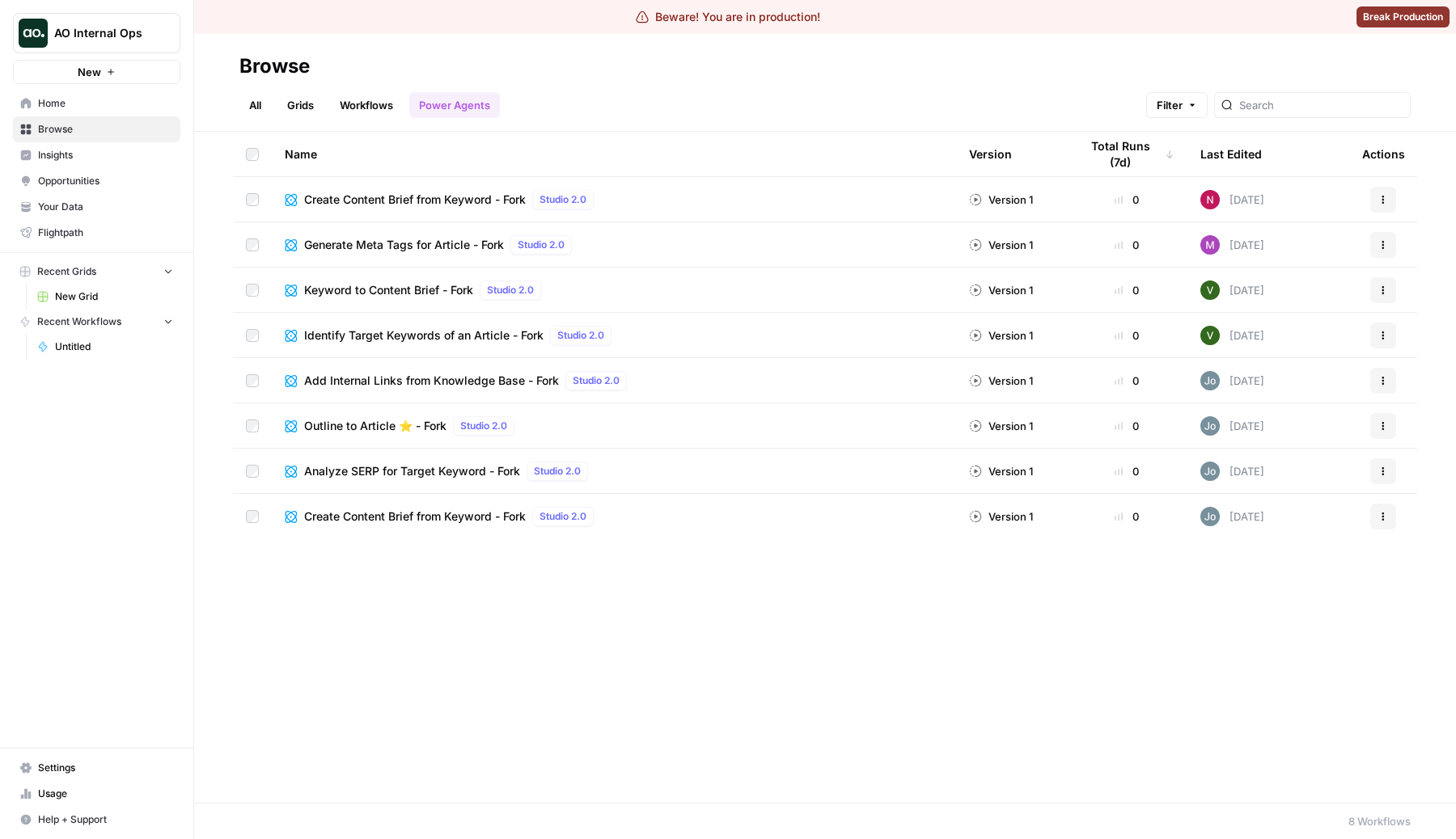
click at [371, 111] on link "Workflows" at bounding box center [366, 105] width 73 height 26
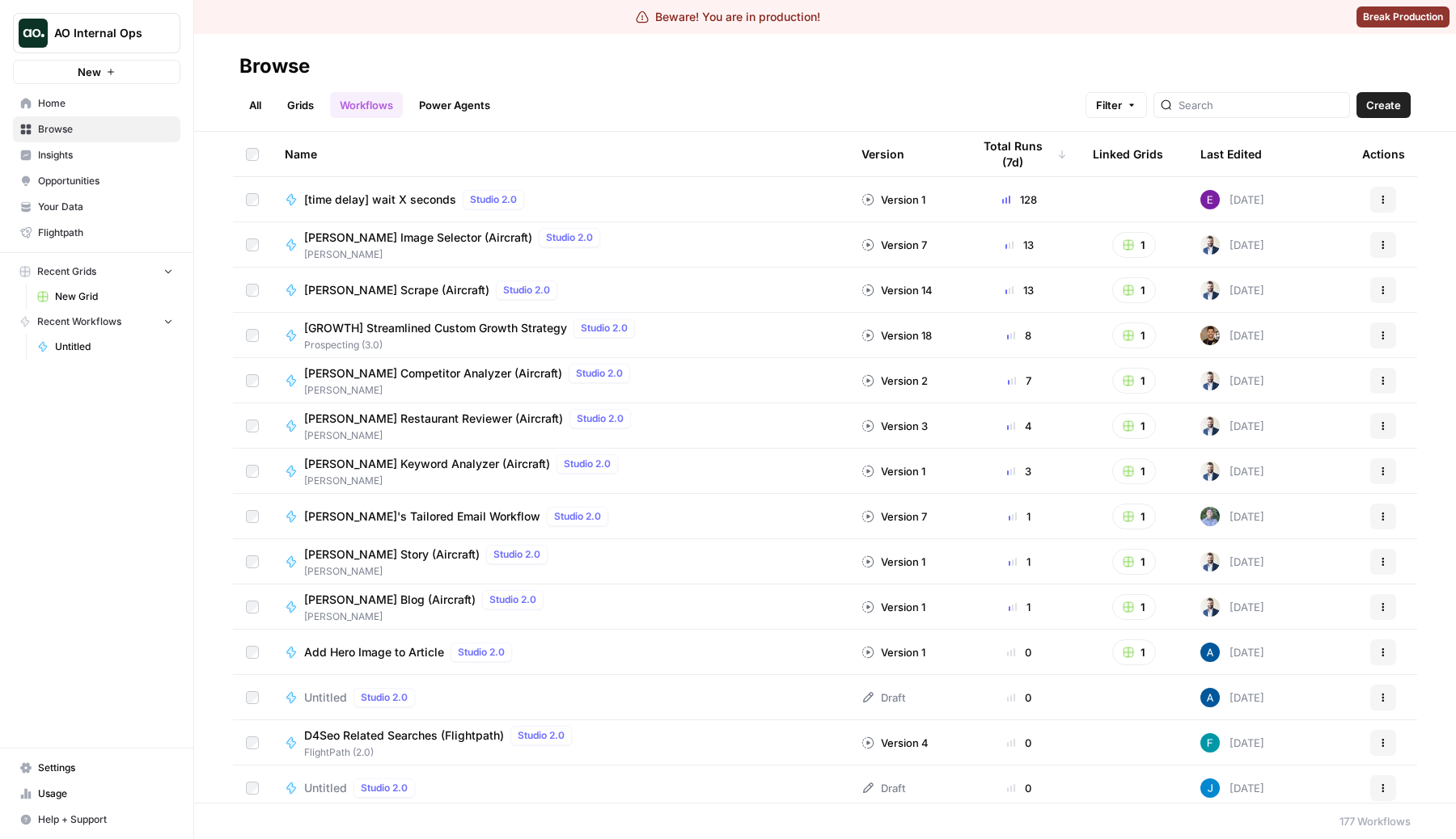
click at [1377, 215] on td "Actions" at bounding box center [1382, 199] width 68 height 44
click at [1385, 198] on icon "button" at bounding box center [1382, 199] width 10 height 10
click at [993, 110] on div "All Grids Workflows Power Agents Filter Create" at bounding box center [825, 98] width 1171 height 39
click at [1386, 241] on icon "button" at bounding box center [1382, 244] width 10 height 10
click at [873, 124] on header "Browse All Grids Workflows Power Agents Filter Create" at bounding box center [825, 83] width 1261 height 97
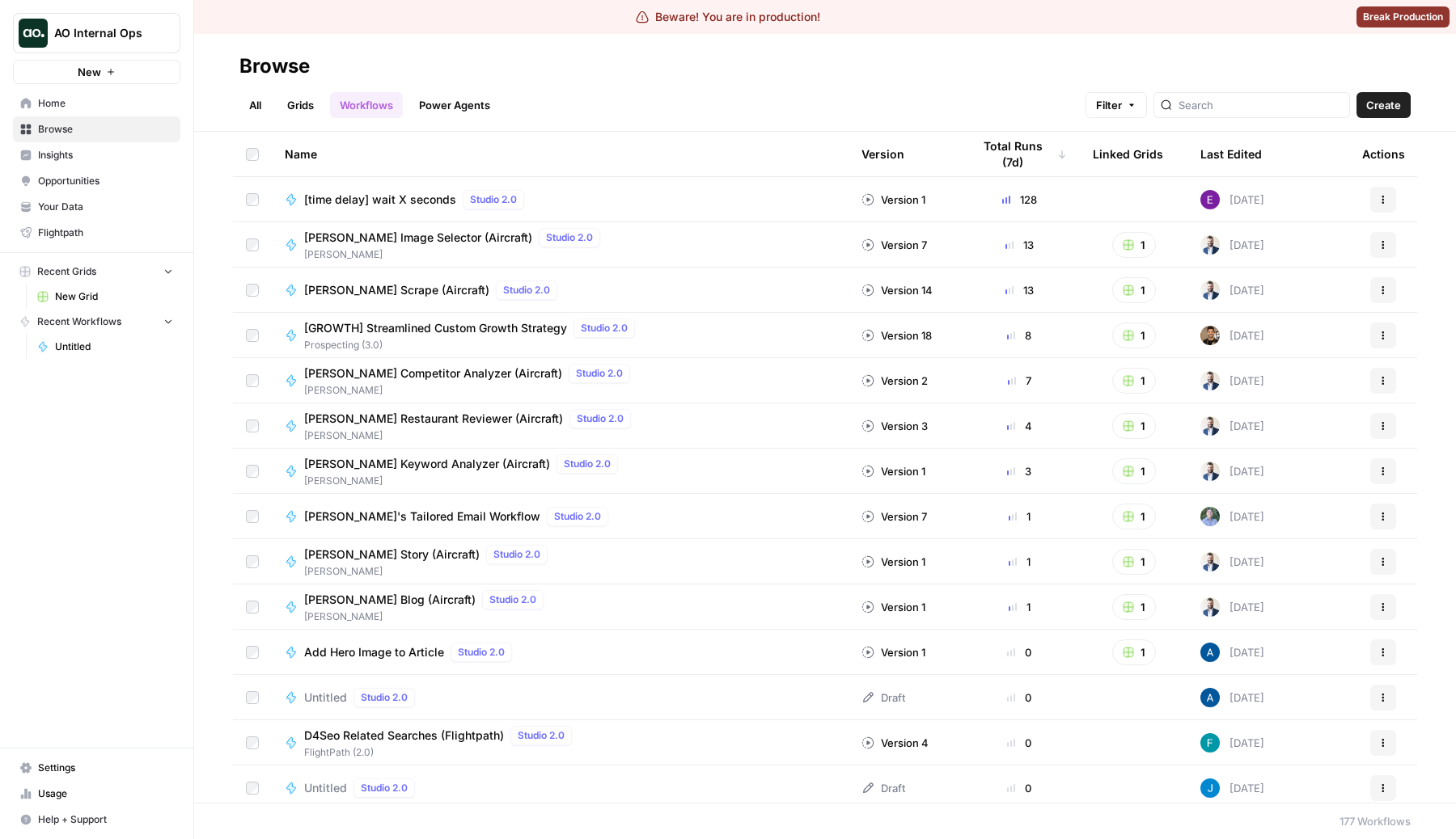
click at [826, 100] on div "All Grids Workflows Power Agents Filter Create" at bounding box center [825, 98] width 1171 height 39
click at [299, 96] on link "Grids" at bounding box center [301, 105] width 46 height 26
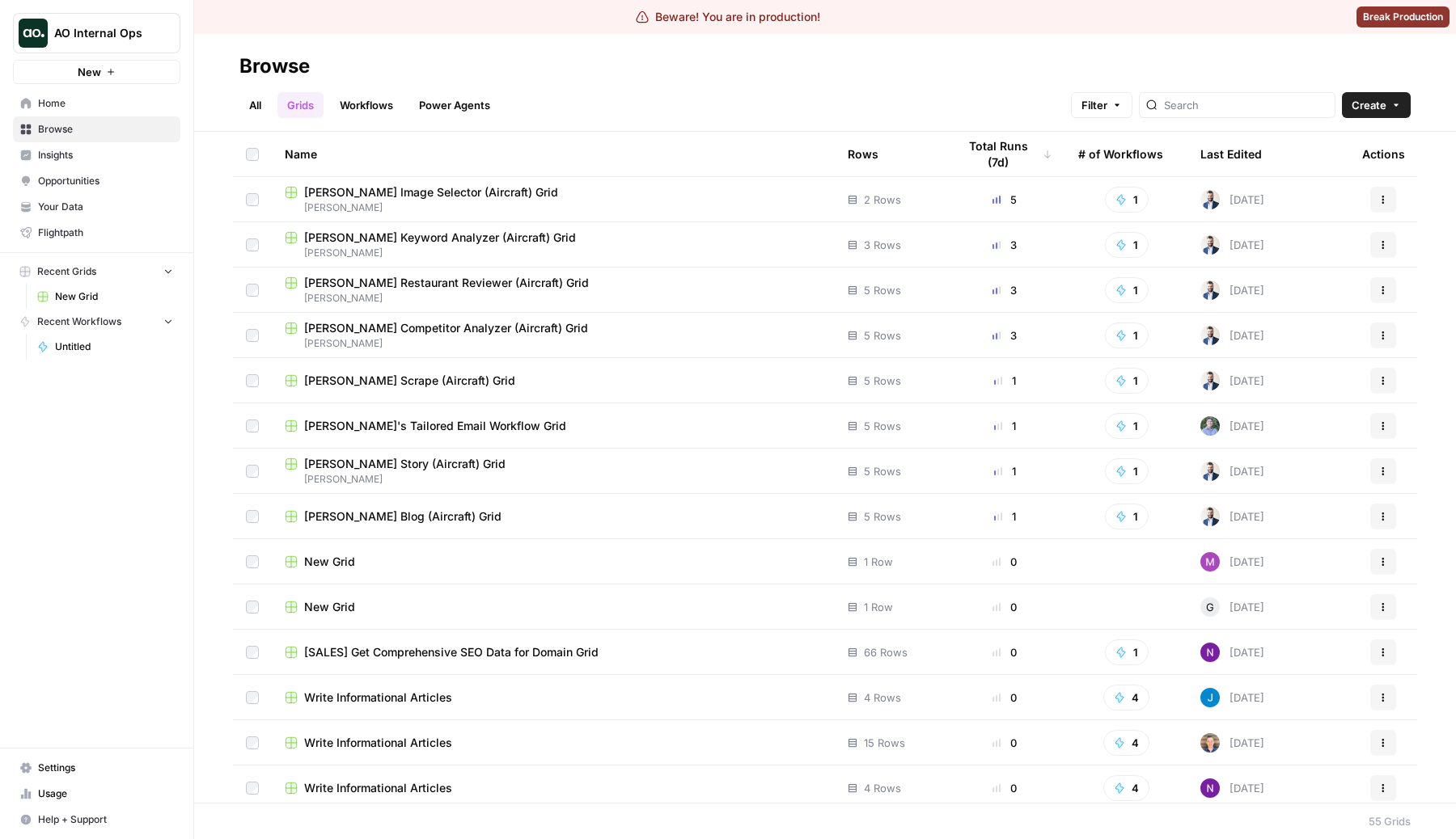
click at [265, 105] on link "All" at bounding box center [255, 105] width 31 height 26
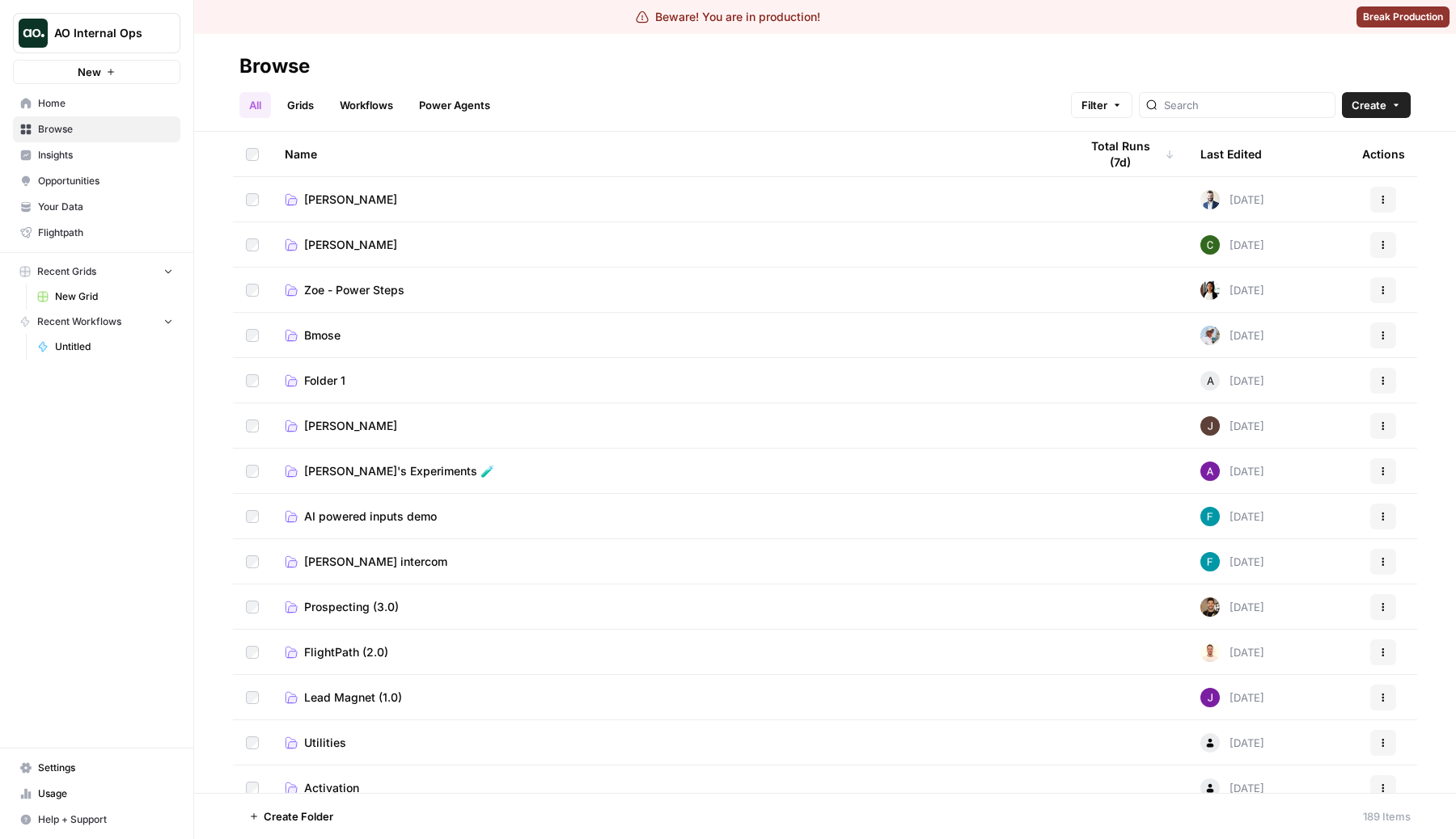
click at [324, 108] on link "Grids" at bounding box center [301, 105] width 46 height 26
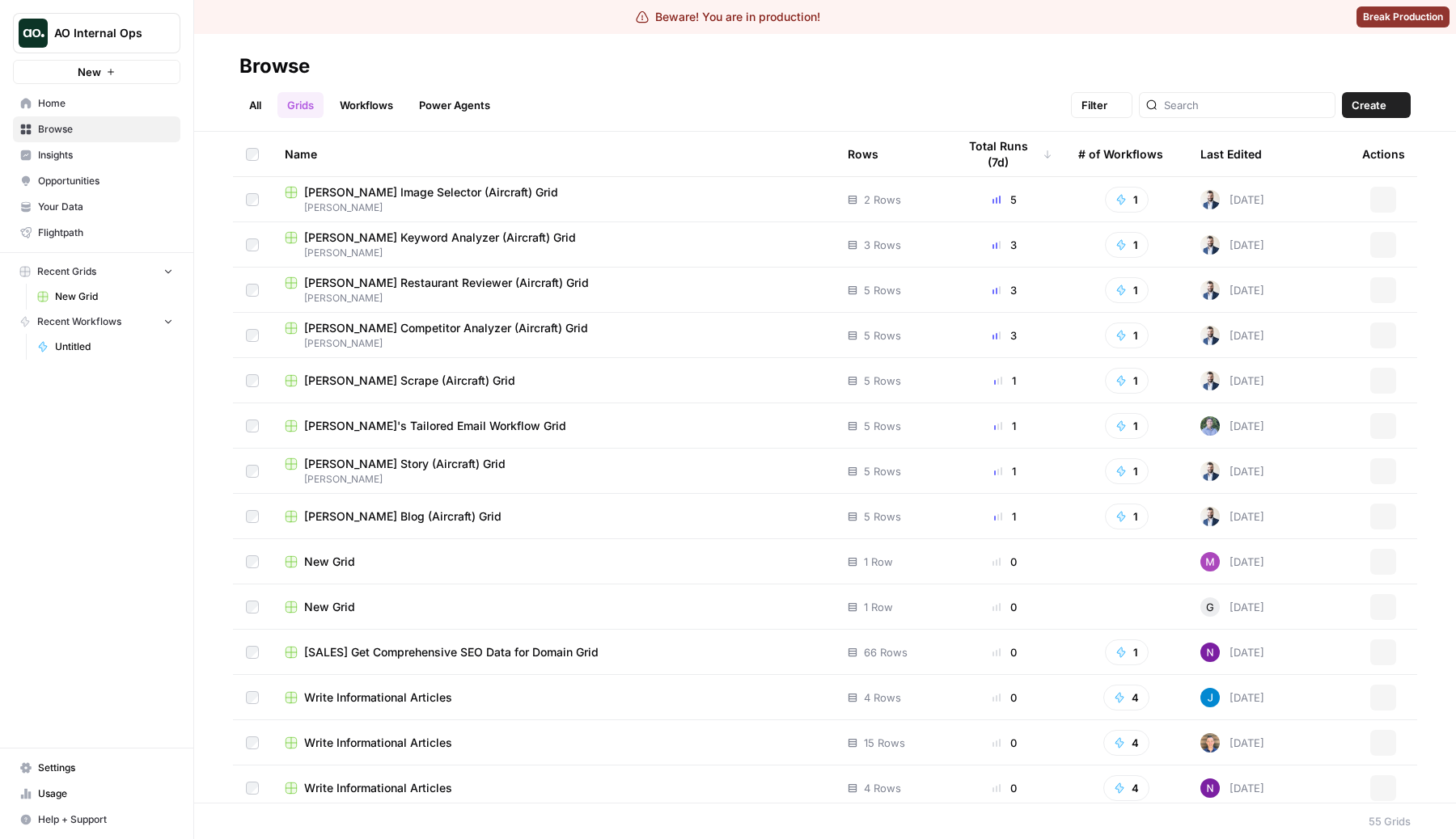
click at [403, 108] on link "Workflows" at bounding box center [366, 105] width 73 height 26
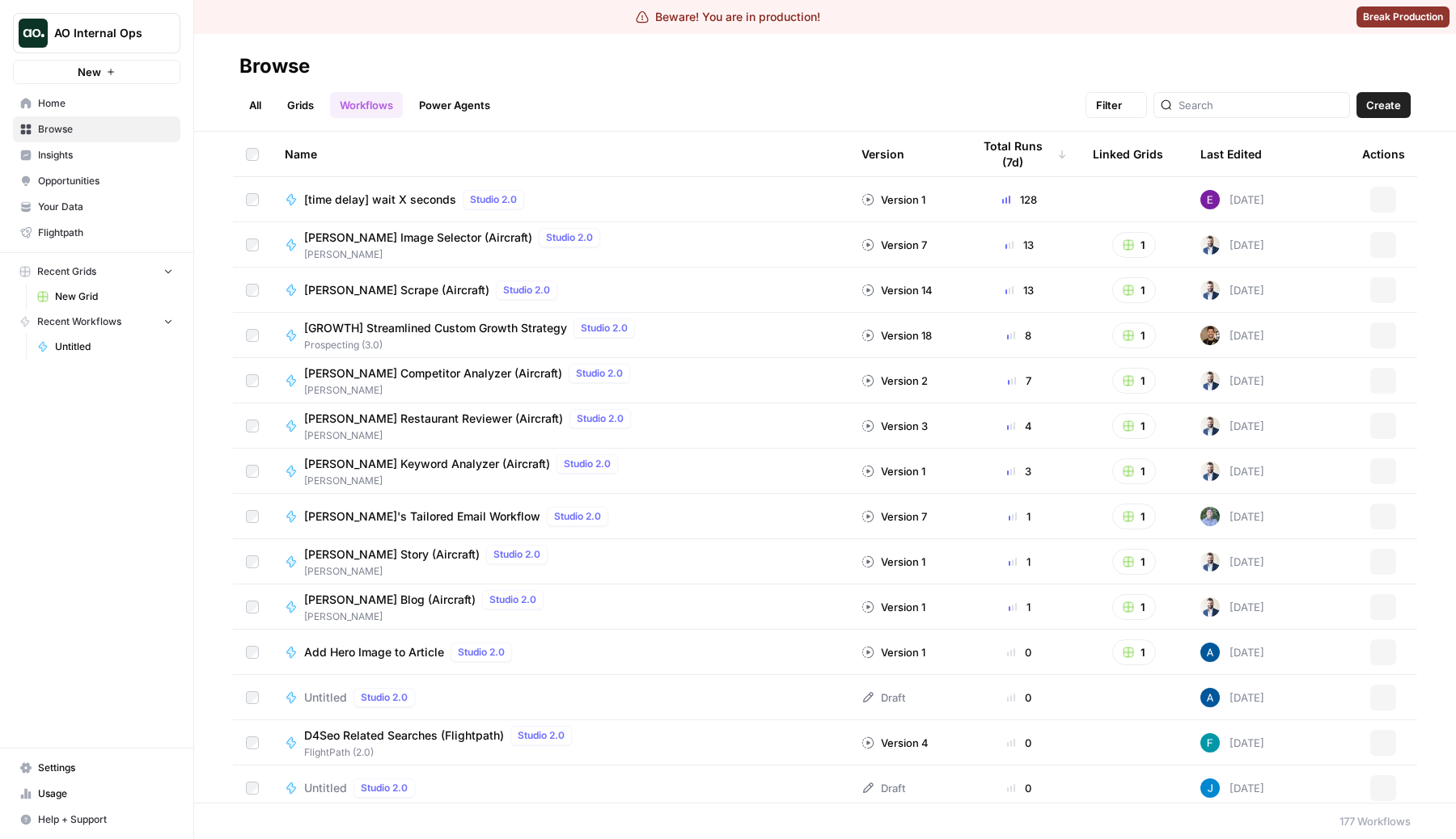
click at [498, 108] on link "Power Agents" at bounding box center [454, 105] width 91 height 26
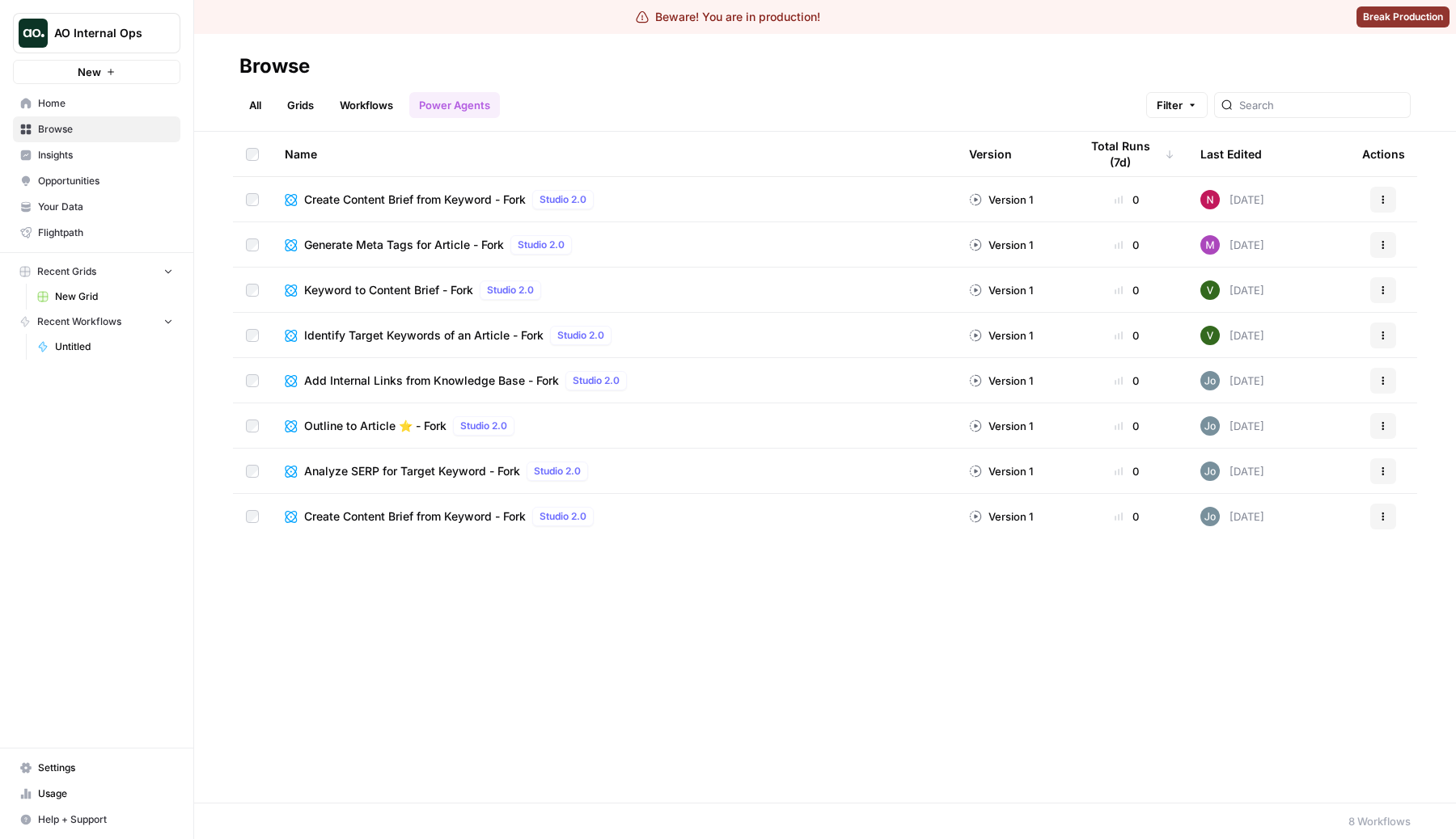
click at [576, 85] on div "All Grids Workflows Power Agents Filter" at bounding box center [825, 98] width 1171 height 39
click at [252, 106] on link "All" at bounding box center [255, 105] width 31 height 26
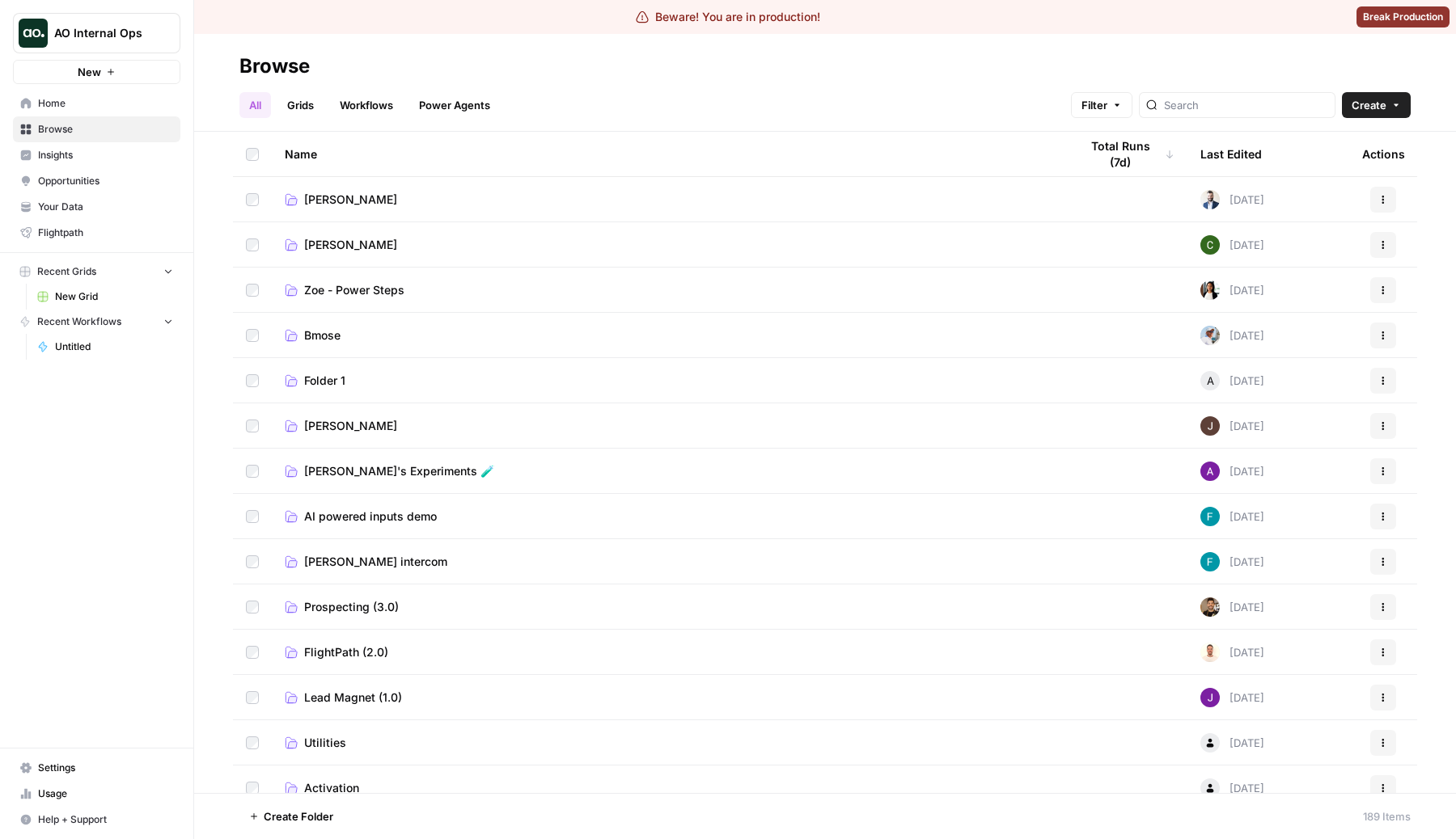
click at [1134, 152] on div "Total Runs (7d)" at bounding box center [1127, 153] width 96 height 44
click at [402, 111] on link "Workflows" at bounding box center [366, 105] width 73 height 26
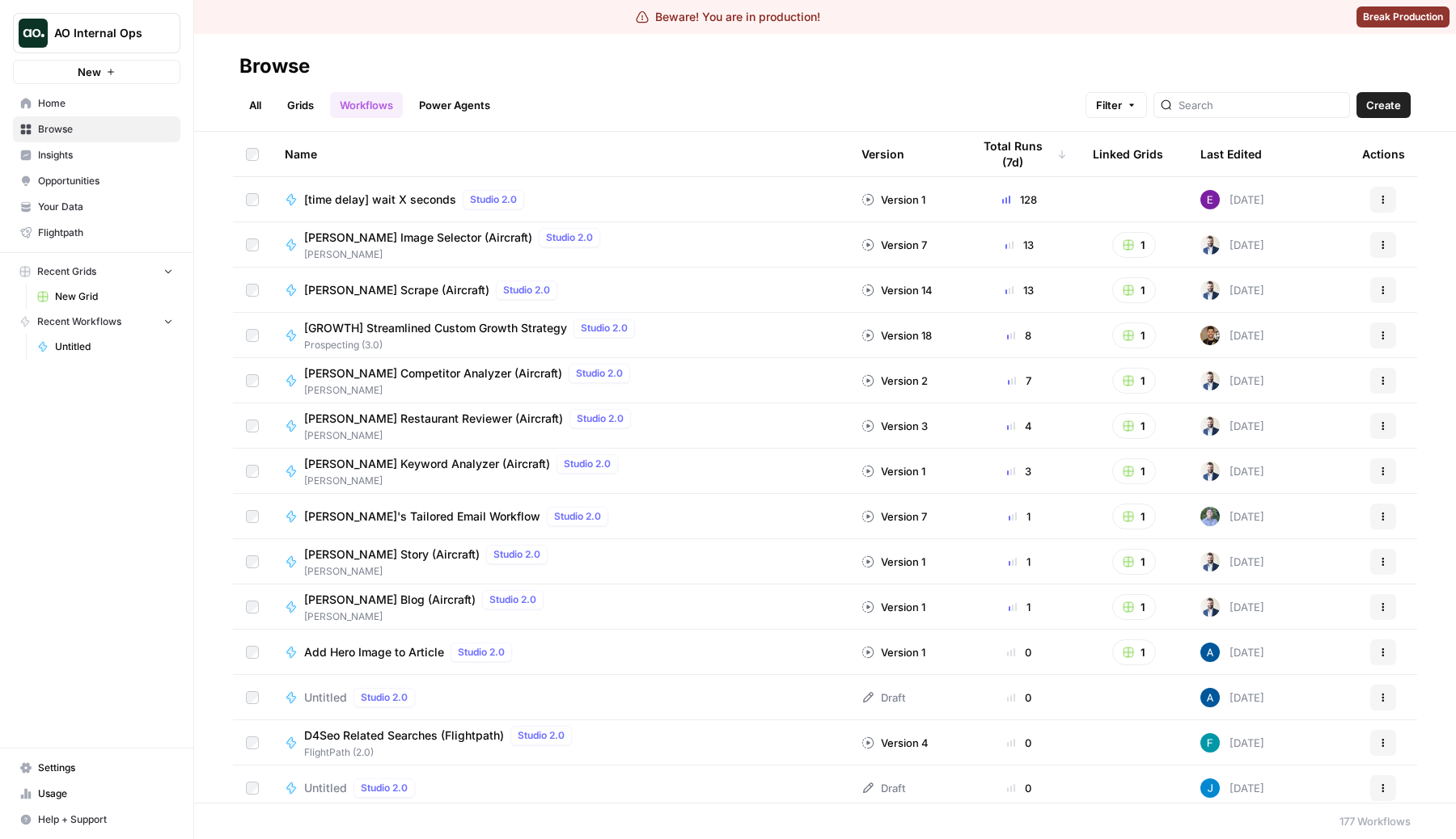
click at [300, 104] on link "Grids" at bounding box center [301, 105] width 46 height 26
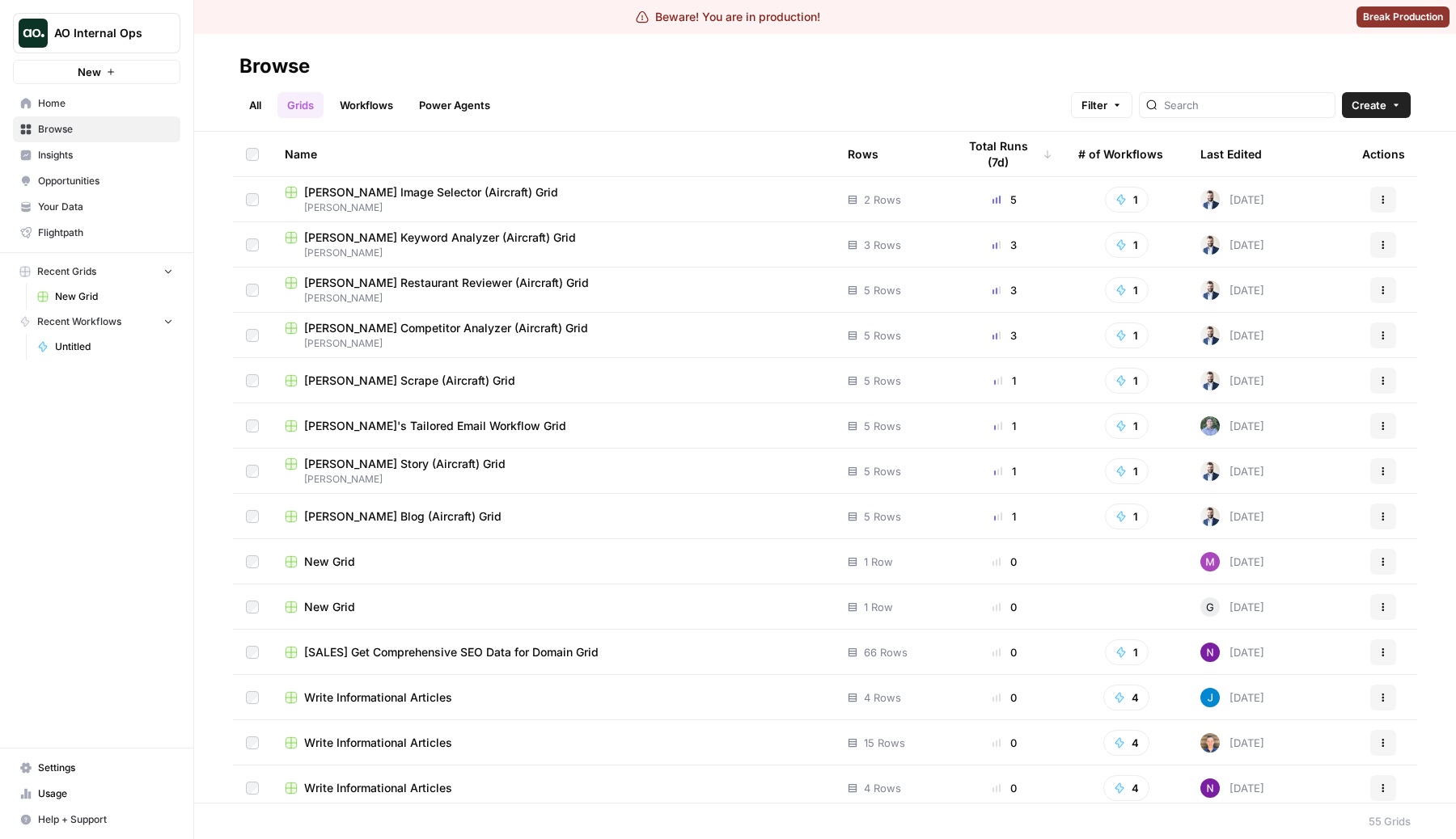
click at [374, 104] on link "Workflows" at bounding box center [366, 105] width 73 height 26
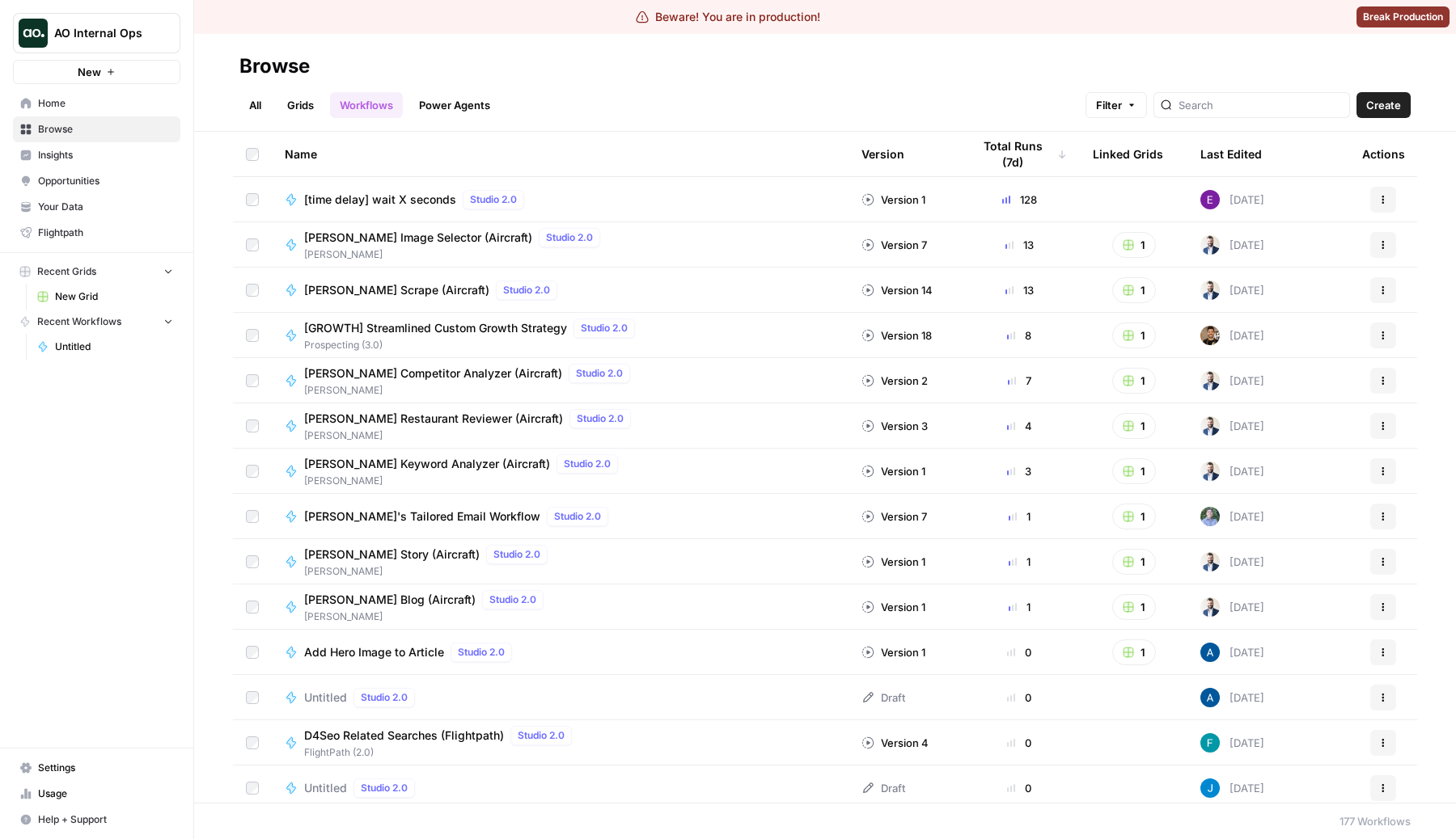
click at [309, 108] on link "Grids" at bounding box center [301, 105] width 46 height 26
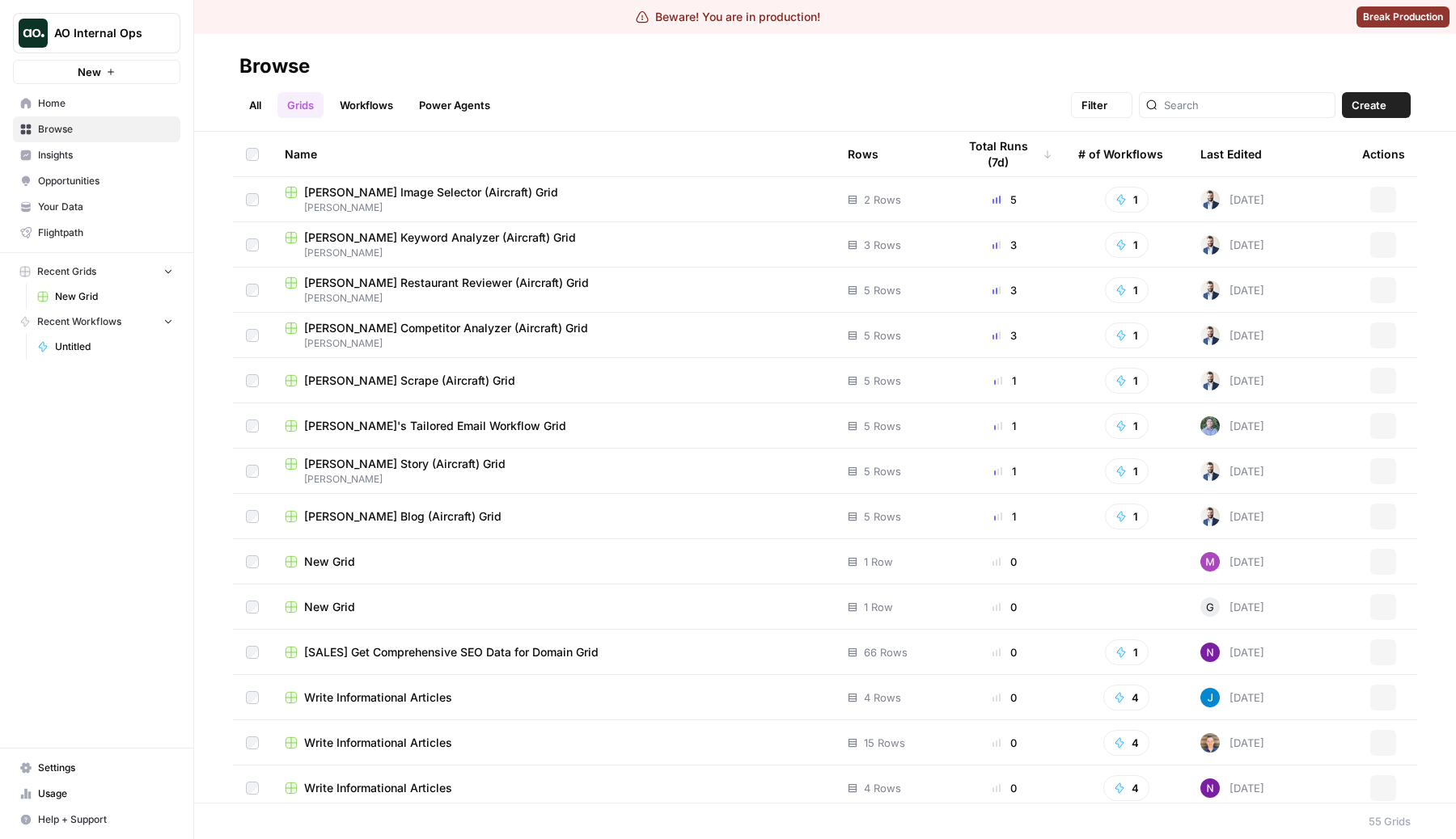
click at [381, 111] on link "Workflows" at bounding box center [366, 105] width 73 height 26
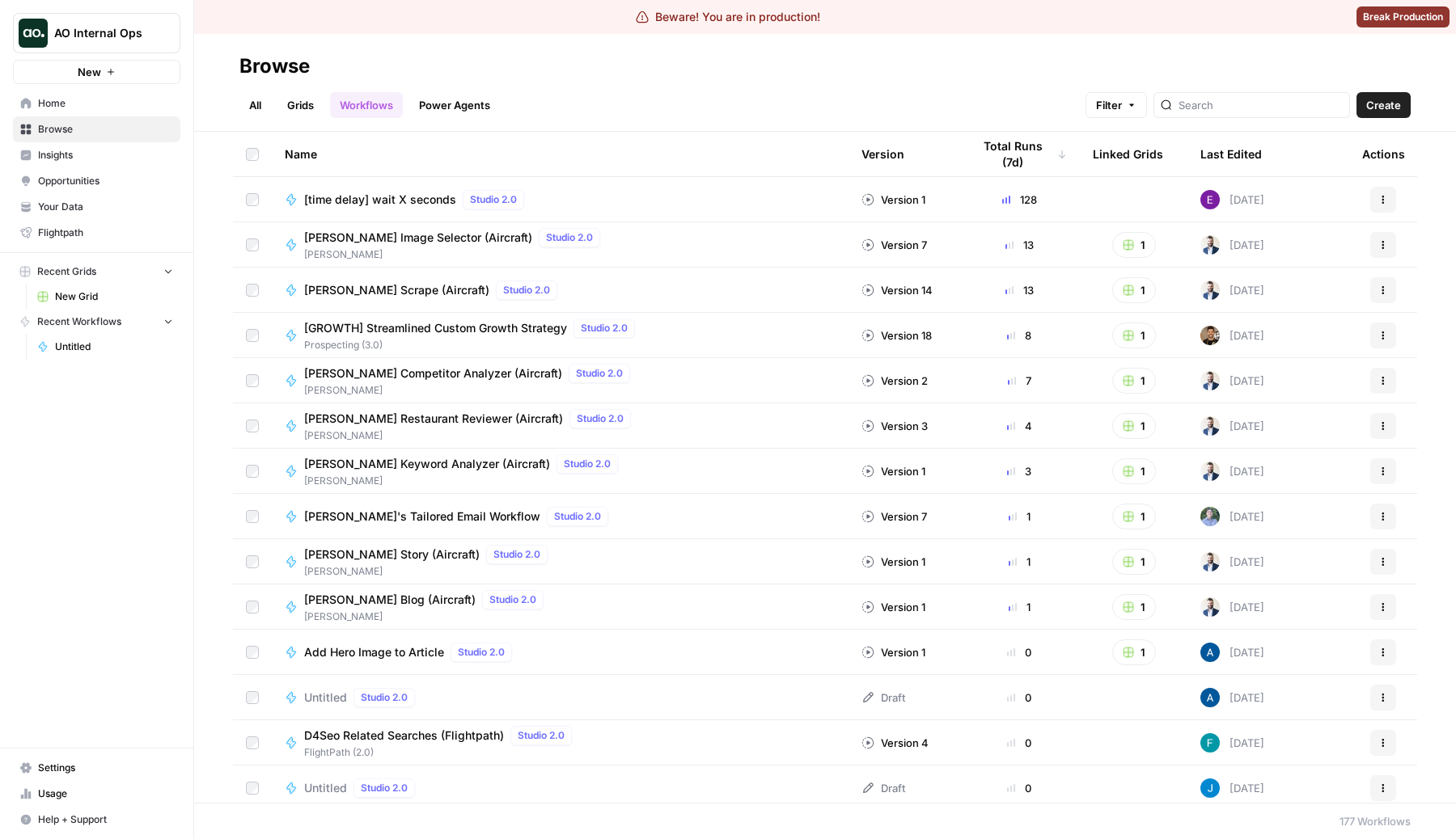
click at [324, 107] on link "Grids" at bounding box center [301, 105] width 46 height 26
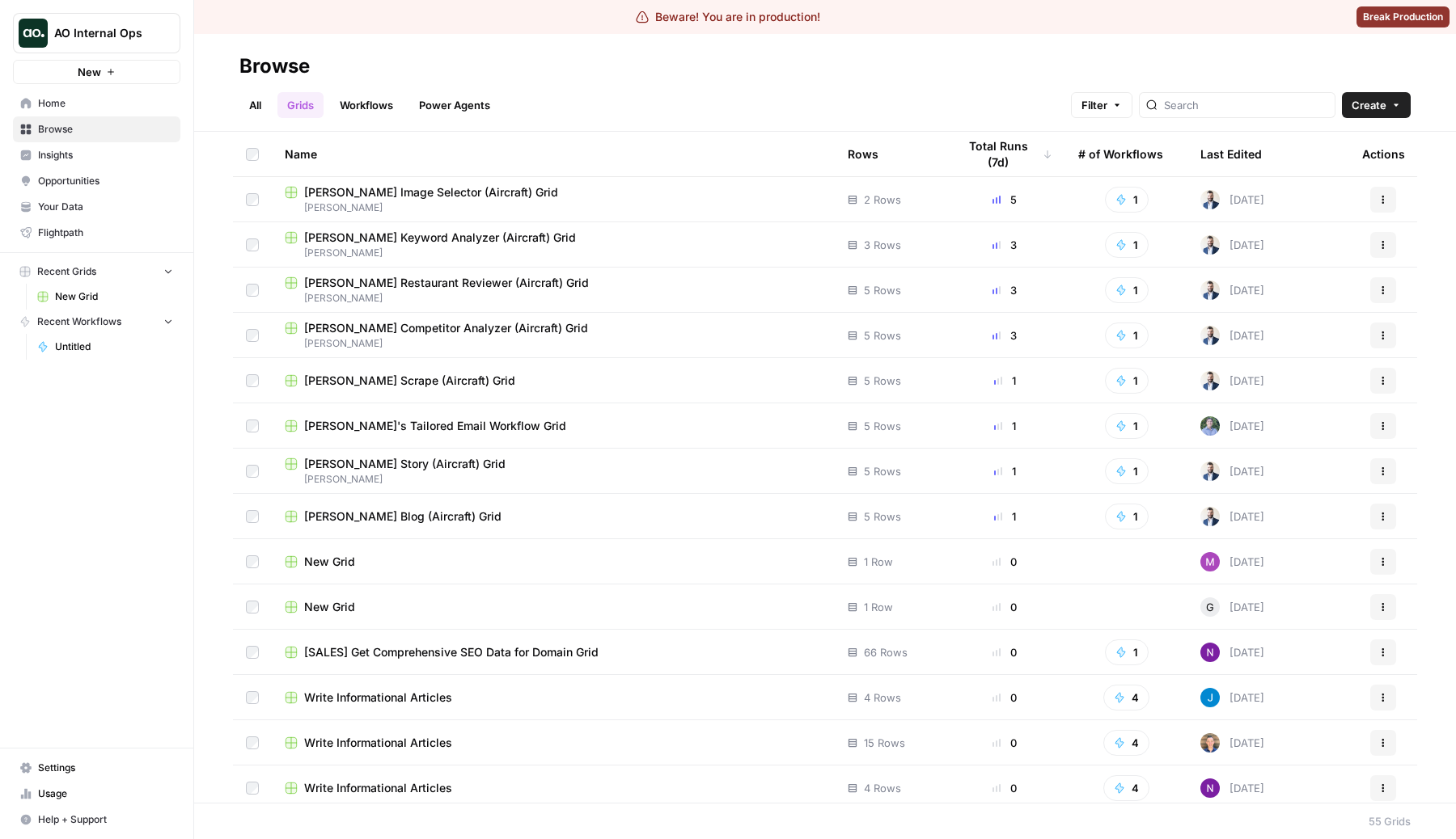
click at [231, 97] on header "Browse All Grids Workflows Power Agents Filter Create" at bounding box center [825, 83] width 1261 height 97
click at [274, 109] on ul "All Grids Workflows Power Agents" at bounding box center [369, 105] width 260 height 26
click at [259, 104] on link "All" at bounding box center [255, 105] width 31 height 26
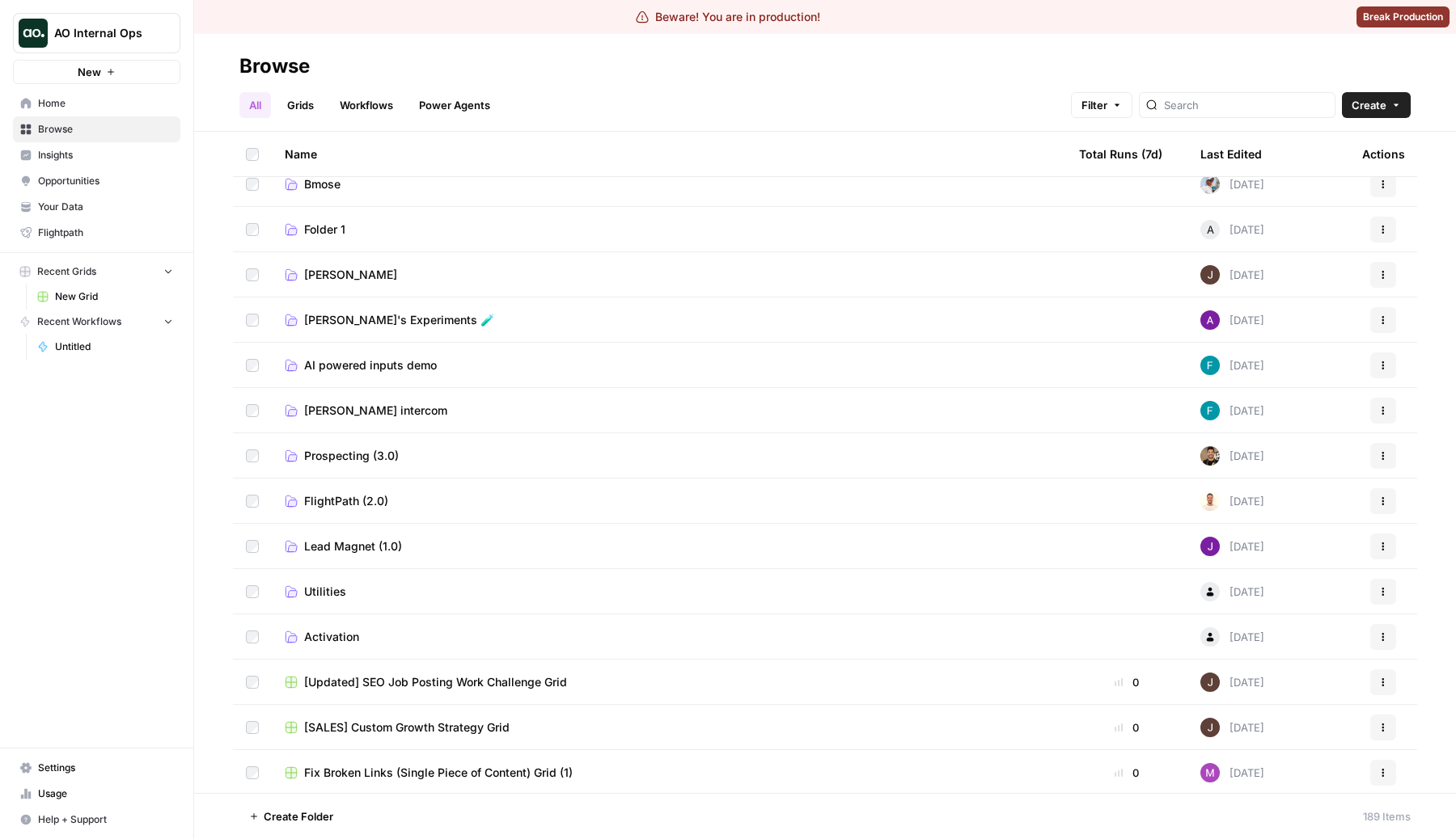
scroll to position [457, 0]
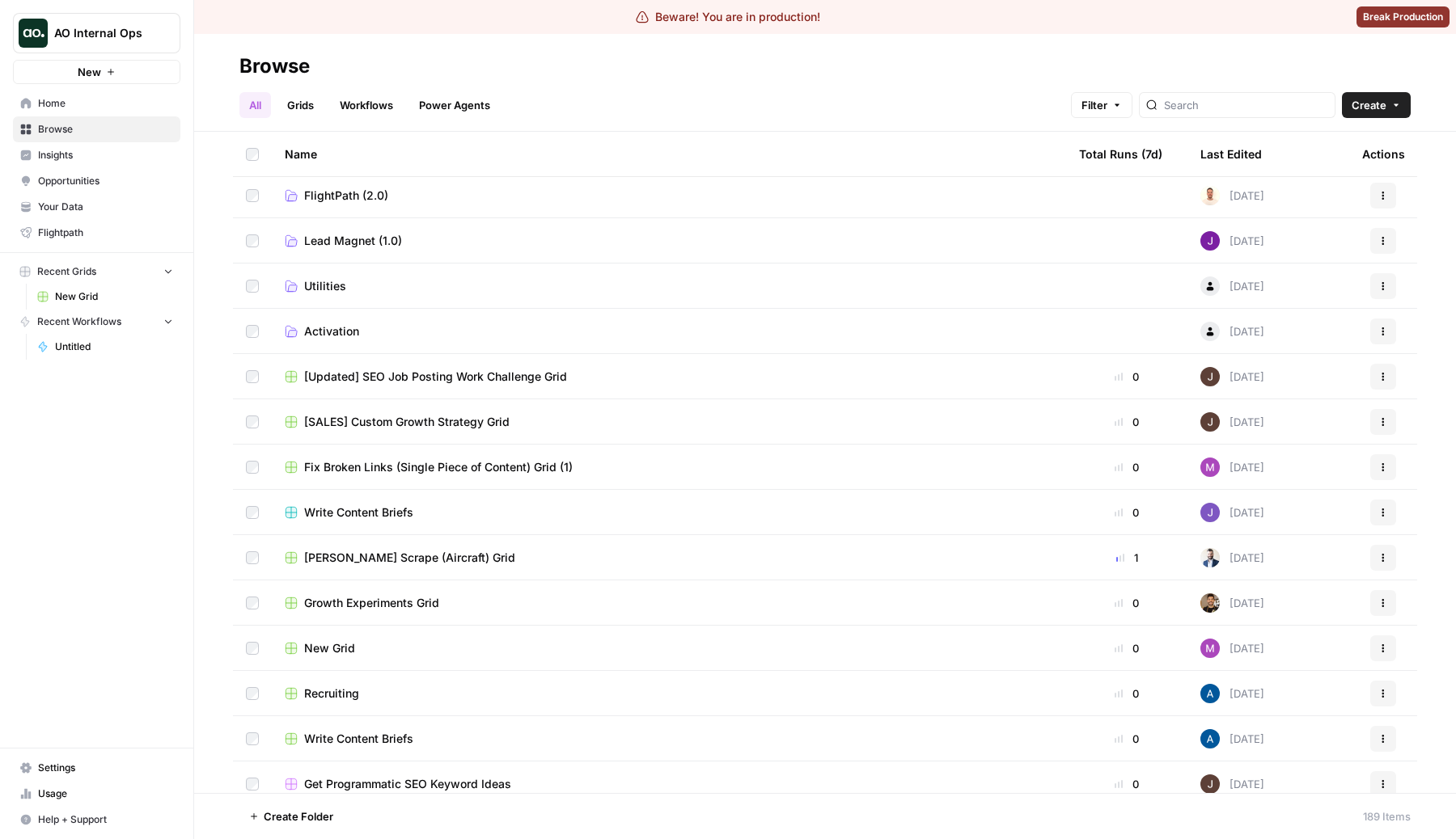
click at [1131, 148] on div "Total Runs (7d)" at bounding box center [1120, 153] width 84 height 44
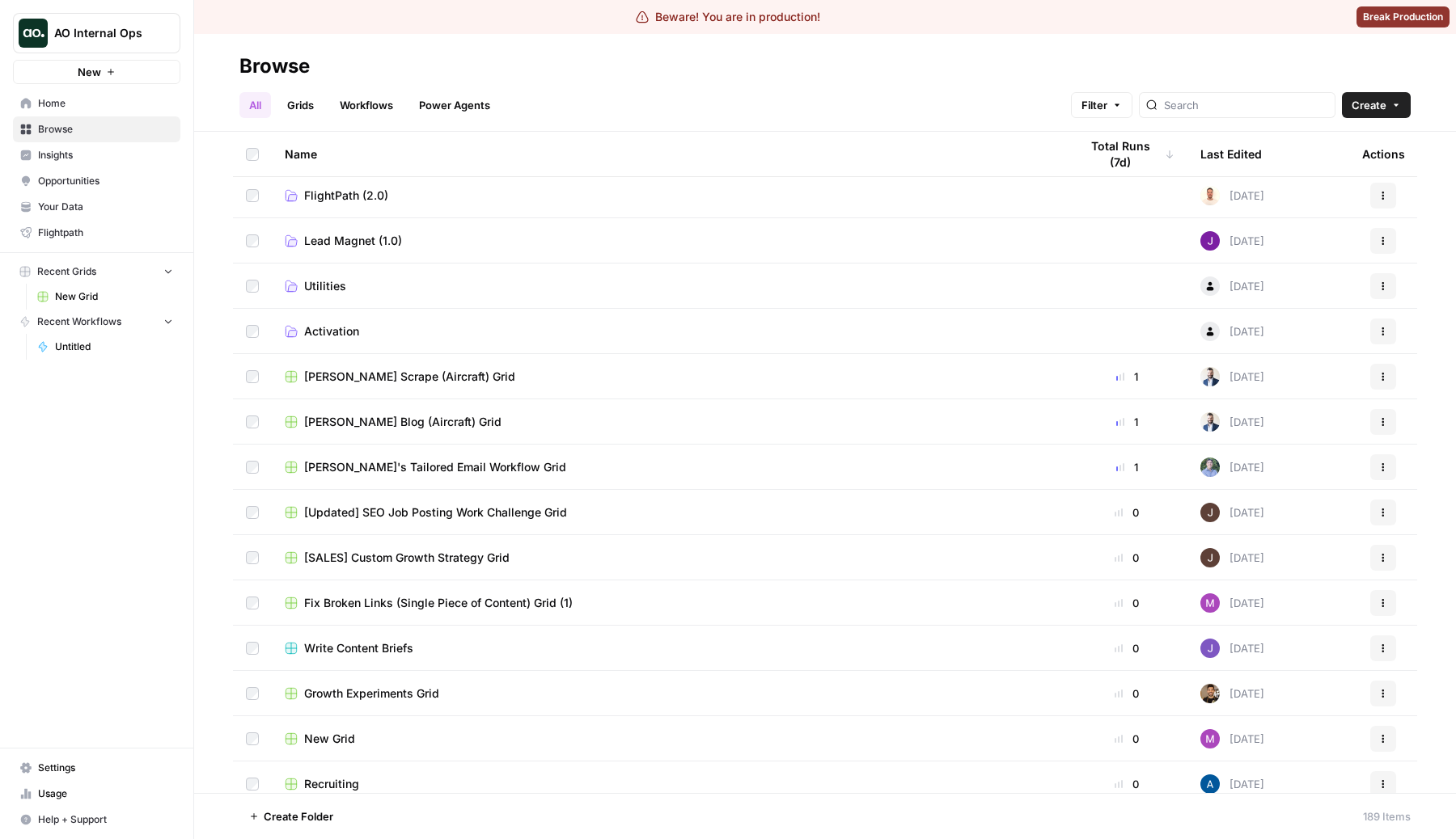
click at [1131, 148] on div "Total Runs (7d)" at bounding box center [1127, 153] width 96 height 44
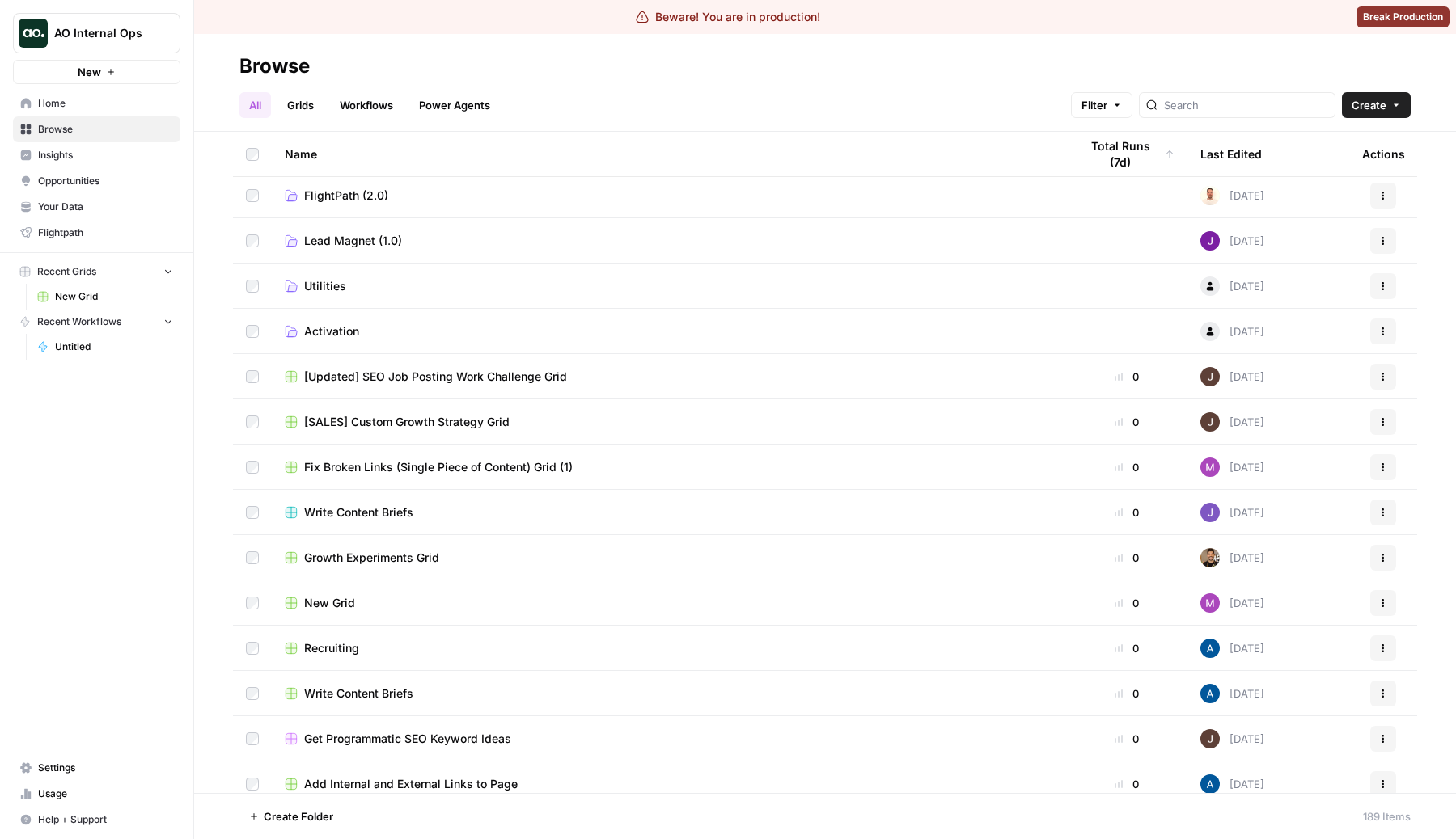
click at [1131, 148] on div "Total Runs (7d)" at bounding box center [1127, 153] width 96 height 44
click at [1131, 148] on div "Total Runs (7d)" at bounding box center [1120, 153] width 84 height 44
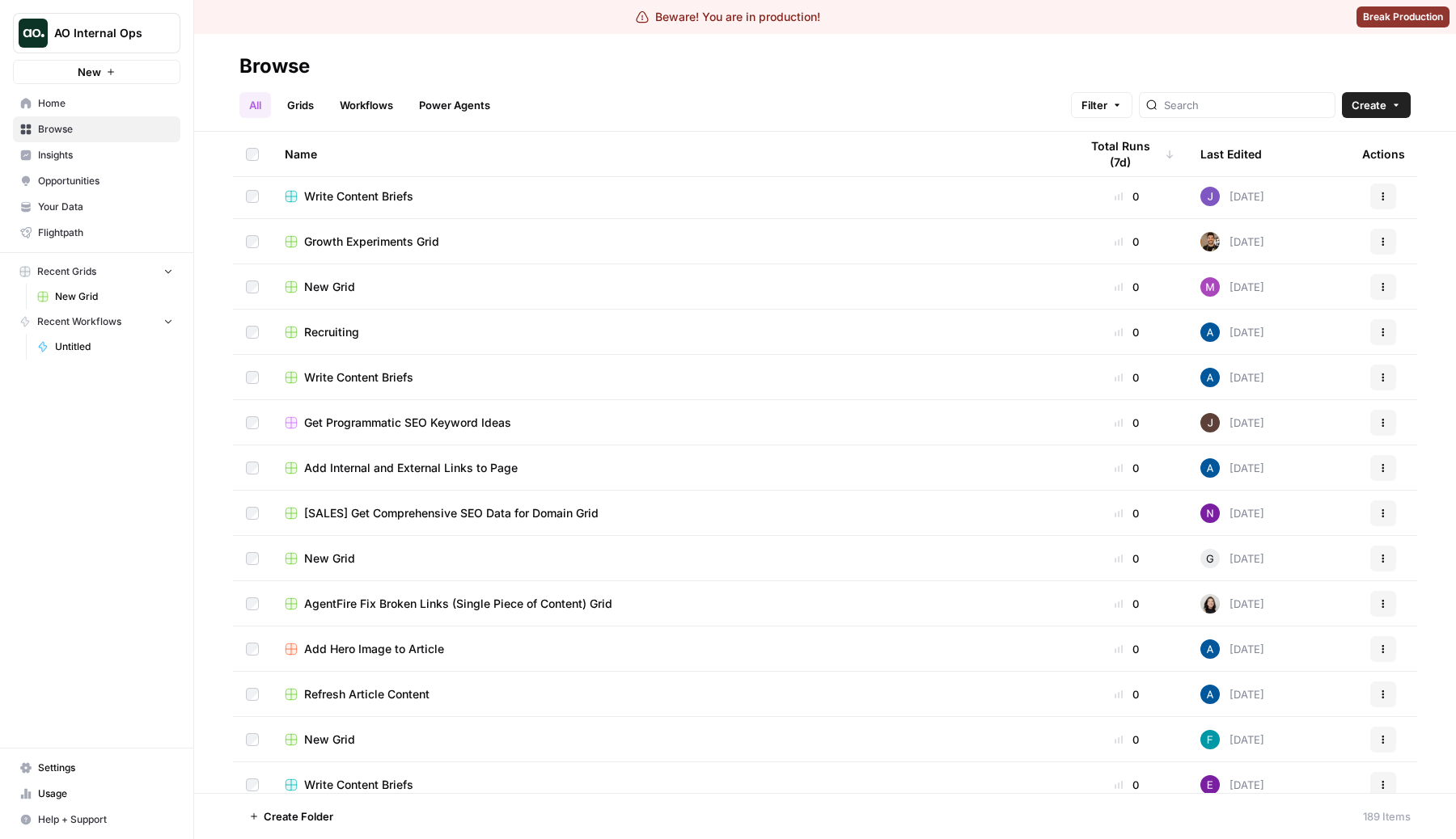
scroll to position [911, 0]
